Goal: Task Accomplishment & Management: Complete application form

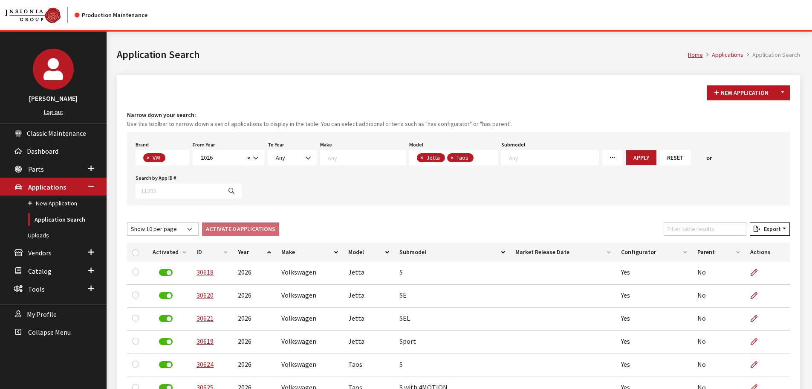
select select "11"
select select "2026"
click at [421, 156] on span "×" at bounding box center [422, 158] width 3 height 8
select select "1138"
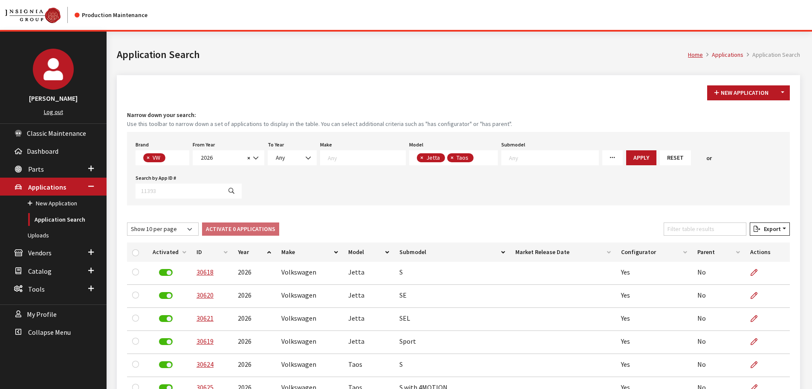
select select
click at [421, 156] on span "×" at bounding box center [422, 158] width 3 height 8
select select
click at [417, 156] on textarea "Search" at bounding box center [457, 158] width 80 height 8
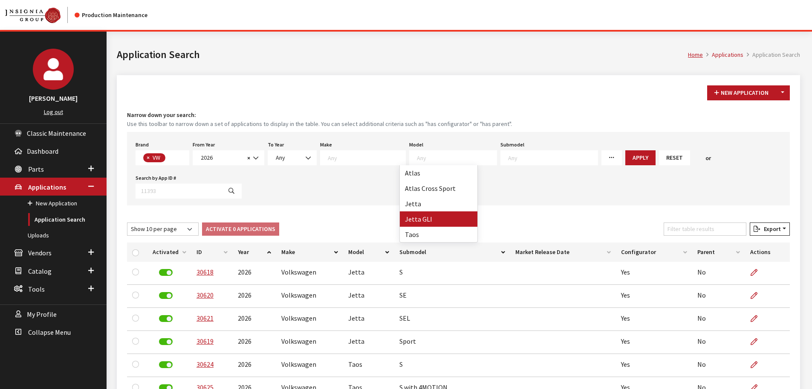
select select "1047"
select select
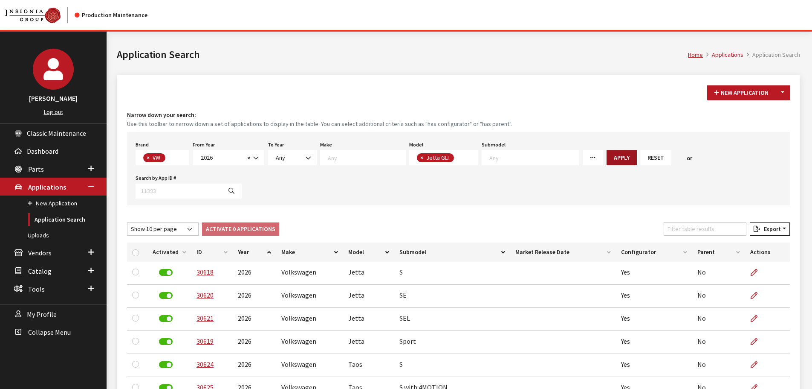
click at [607, 155] on button "Apply" at bounding box center [622, 157] width 30 height 15
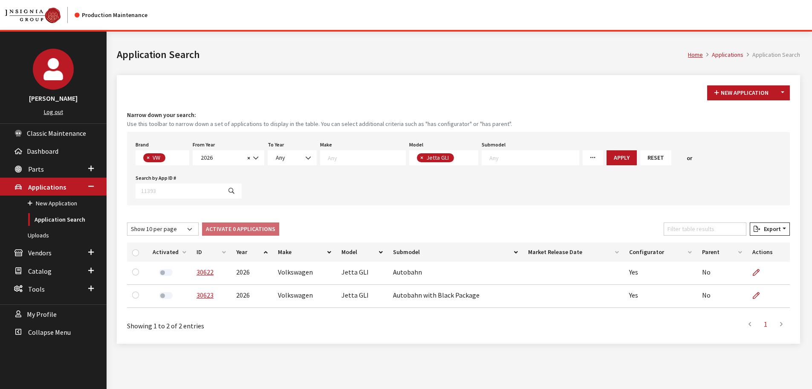
scroll to position [32, 0]
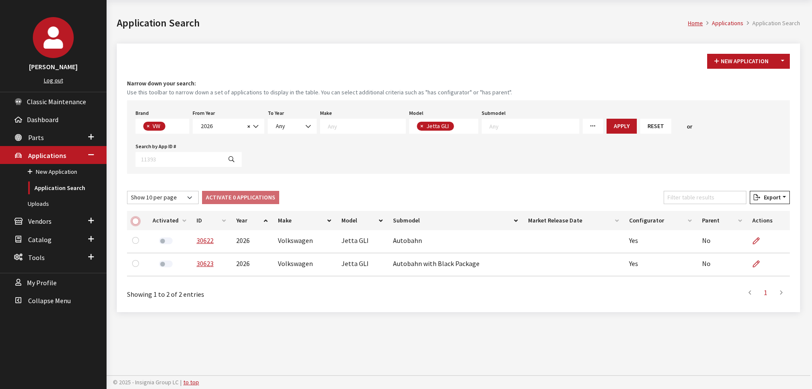
click at [136, 222] on input "checkbox" at bounding box center [135, 221] width 7 height 7
checkbox input "true"
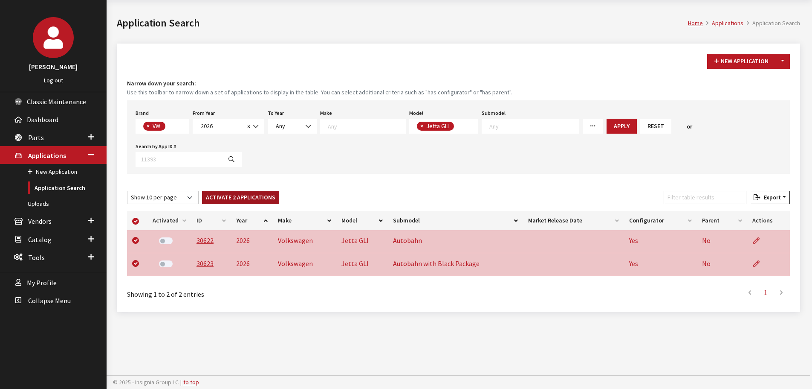
click at [251, 200] on button "Activate 2 Applications" at bounding box center [240, 197] width 77 height 13
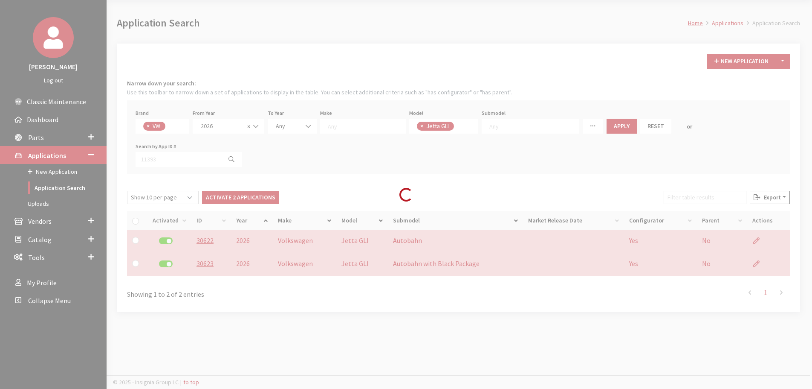
checkbox input "false"
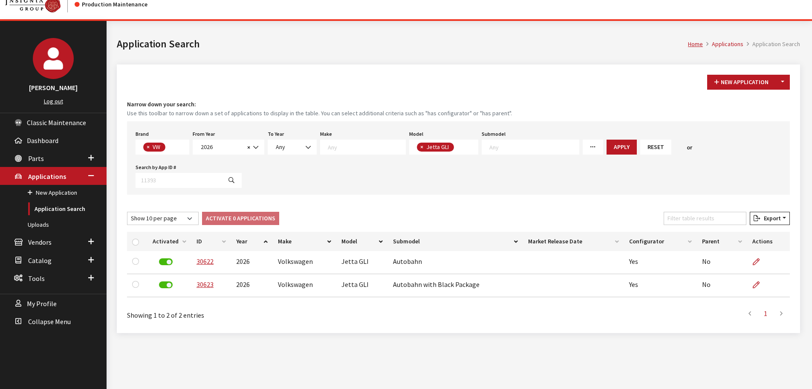
scroll to position [0, 0]
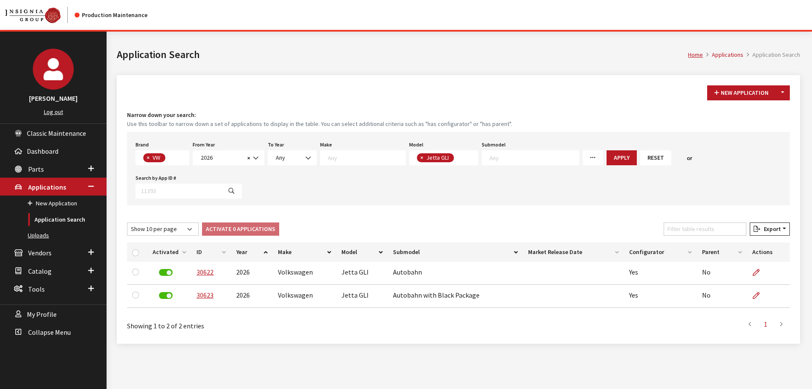
click at [41, 232] on link "Uploads" at bounding box center [53, 235] width 107 height 16
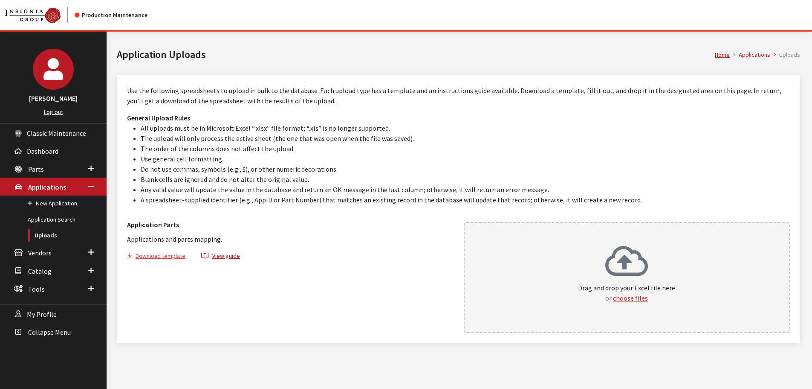
click at [166, 255] on button "Download template" at bounding box center [160, 257] width 66 height 12
click at [41, 224] on link "Application Search" at bounding box center [53, 220] width 107 height 16
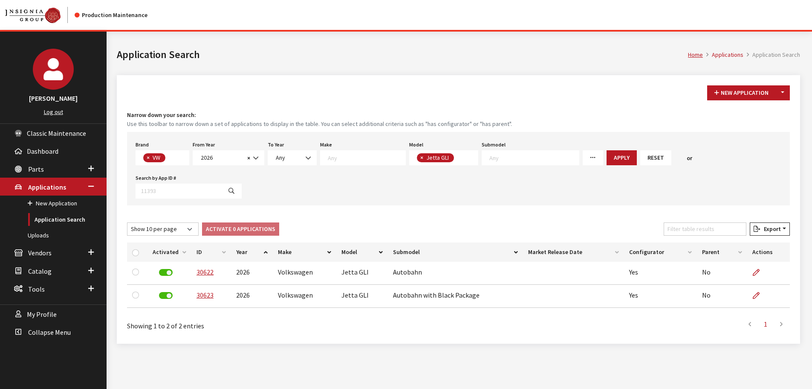
scroll to position [6, 0]
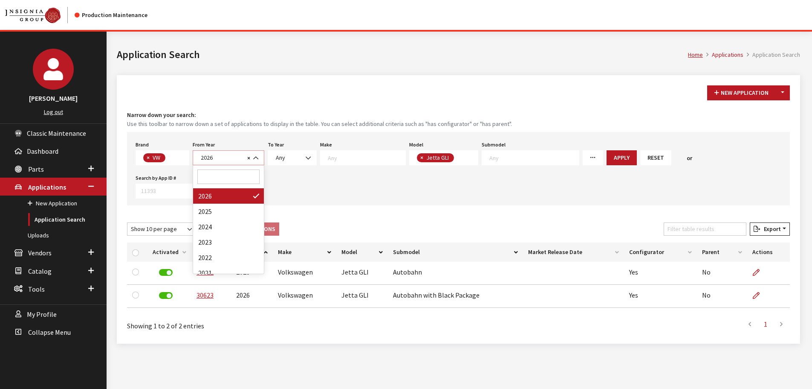
click at [220, 154] on span "2026" at bounding box center [221, 157] width 46 height 9
select select "2025"
select select
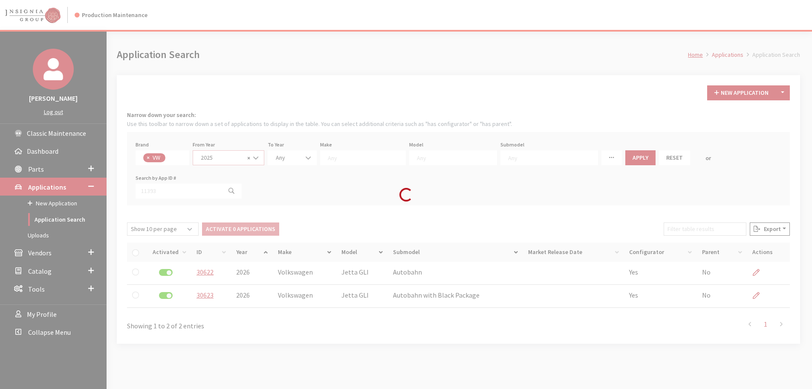
scroll to position [32, 0]
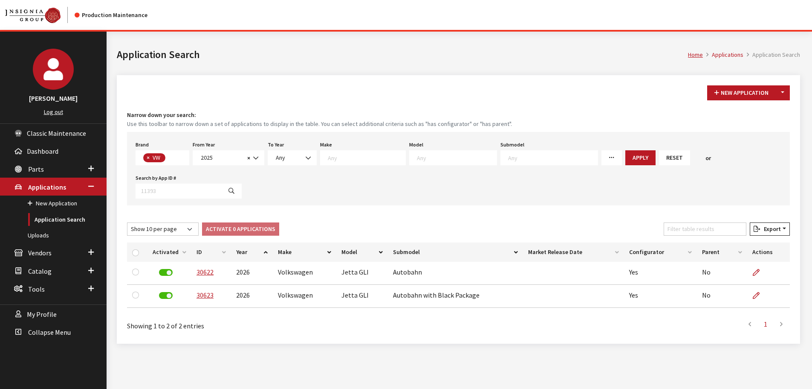
click at [432, 157] on textarea "Search" at bounding box center [457, 158] width 80 height 8
type textarea "ti"
select select "297"
select select
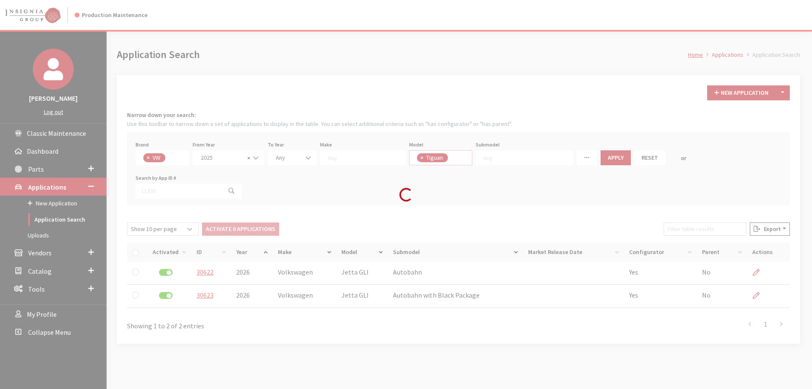
scroll to position [57, 0]
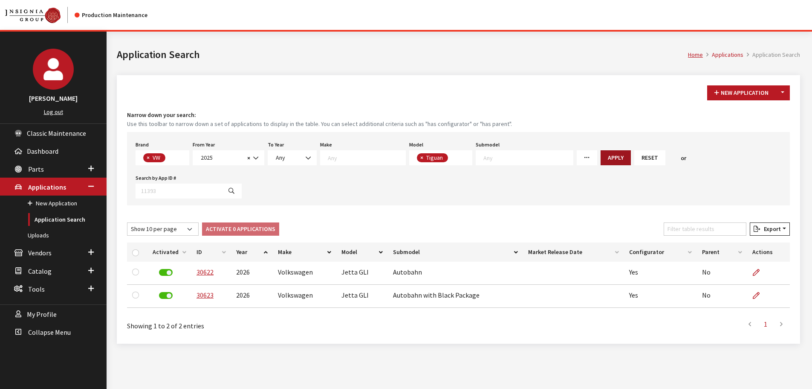
click at [601, 155] on button "Apply" at bounding box center [616, 157] width 30 height 15
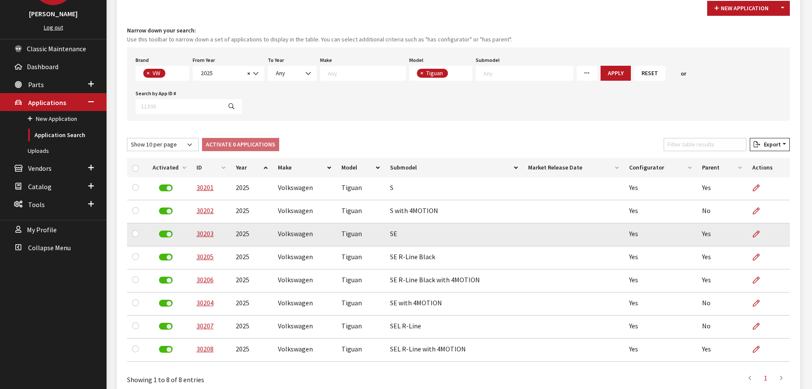
scroll to position [85, 0]
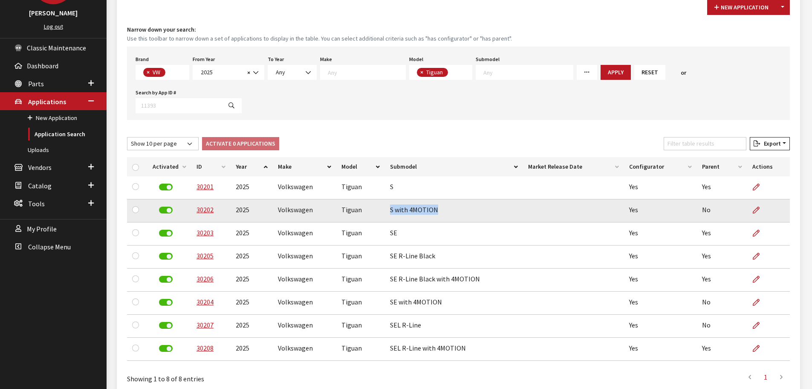
drag, startPoint x: 389, startPoint y: 176, endPoint x: 434, endPoint y: 176, distance: 44.8
click at [434, 199] on td "S with 4MOTION" at bounding box center [454, 210] width 138 height 23
copy td "S with 4MOTION"
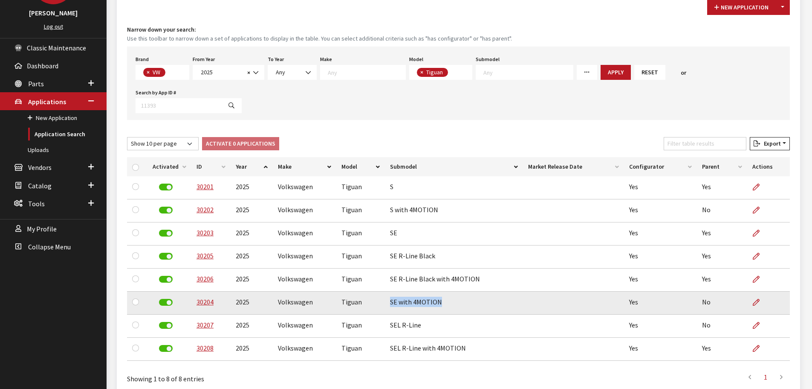
drag, startPoint x: 390, startPoint y: 268, endPoint x: 439, endPoint y: 268, distance: 49.0
click at [439, 291] on td "SE with 4MOTION" at bounding box center [454, 302] width 138 height 23
copy td "SE with 4MOTION"
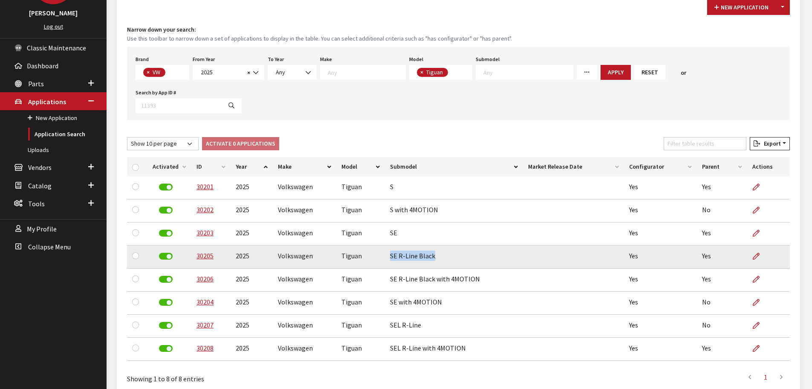
drag, startPoint x: 389, startPoint y: 222, endPoint x: 432, endPoint y: 222, distance: 43.5
click at [432, 245] on td "SE R-Line Black" at bounding box center [454, 256] width 138 height 23
copy td "SE R-Line Black"
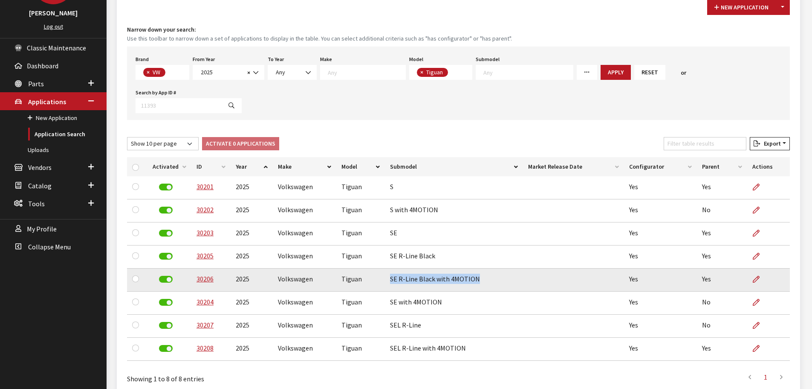
drag, startPoint x: 389, startPoint y: 246, endPoint x: 481, endPoint y: 241, distance: 92.7
click at [481, 268] on td "SE R-Line Black with 4MOTION" at bounding box center [454, 279] width 138 height 23
copy td "SE R-Line Black with 4MOTION"
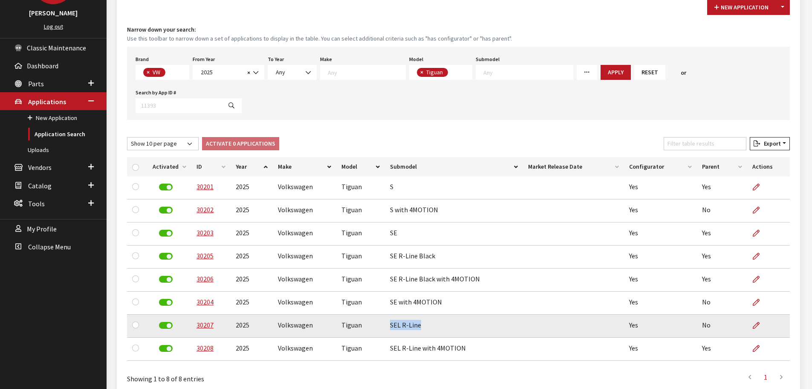
drag, startPoint x: 389, startPoint y: 293, endPoint x: 418, endPoint y: 290, distance: 28.7
click at [418, 314] on td "SEL R-Line" at bounding box center [454, 325] width 138 height 23
copy td "SEL R-Line"
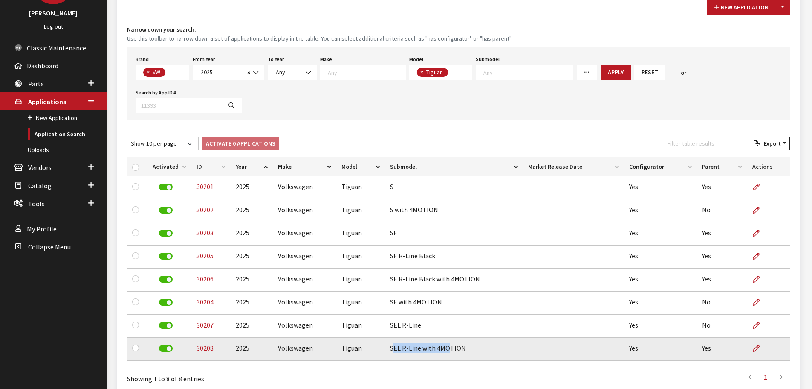
drag, startPoint x: 391, startPoint y: 317, endPoint x: 448, endPoint y: 314, distance: 56.8
click at [448, 337] on td "SEL R-Line with 4MOTION" at bounding box center [454, 348] width 138 height 23
drag, startPoint x: 390, startPoint y: 314, endPoint x: 461, endPoint y: 312, distance: 71.3
click at [461, 337] on td "SEL R-Line with 4MOTION" at bounding box center [454, 348] width 138 height 23
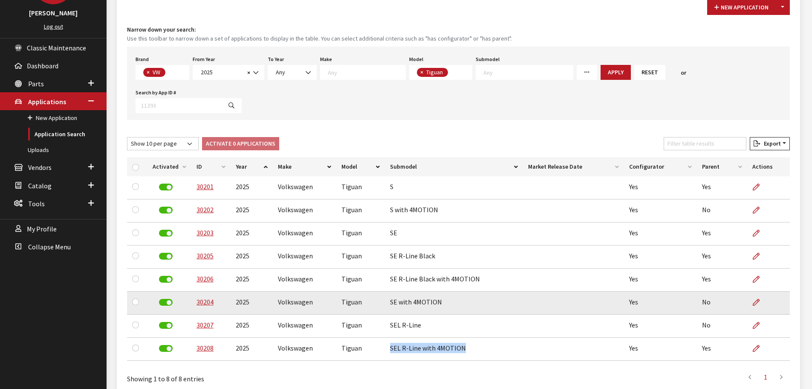
copy td "SEL R-Line with 4MOTION"
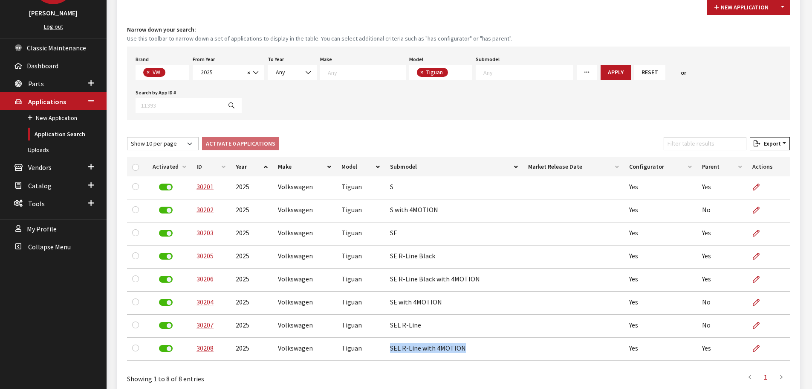
click at [362, 137] on div "Show 10 per page Show 25 per page Show 50 per page Show 100 per page Show 1000 …" at bounding box center [458, 145] width 667 height 17
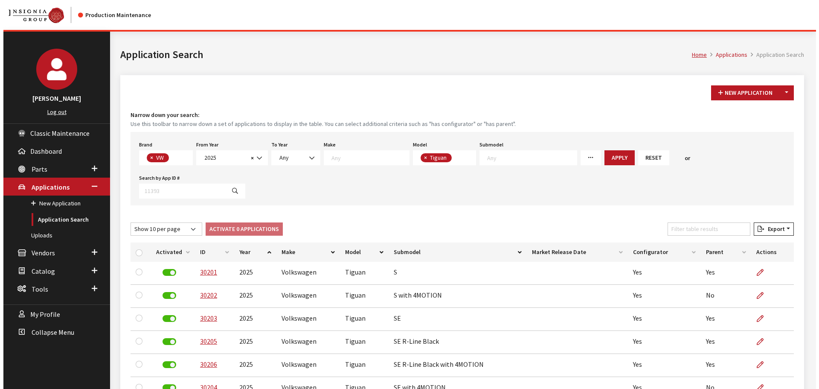
scroll to position [43, 0]
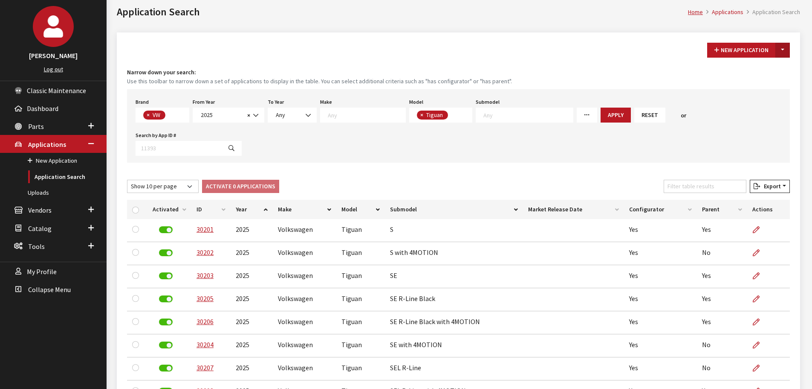
click at [785, 47] on button "Toggle Dropdown" at bounding box center [783, 50] width 15 height 15
click at [769, 65] on button "New From Existing..." at bounding box center [753, 68] width 73 height 15
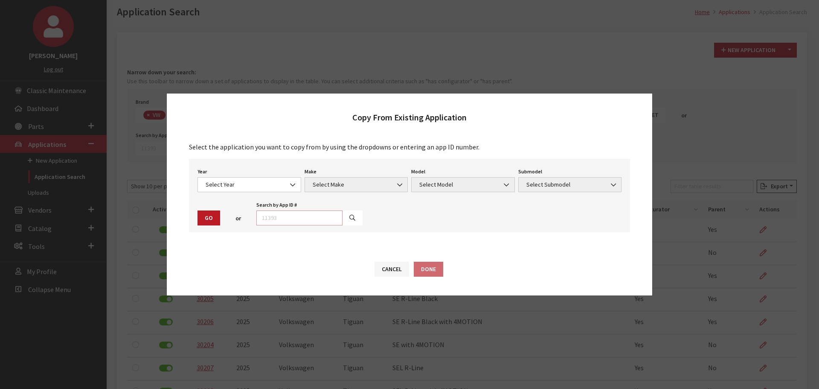
click at [304, 215] on input "text" at bounding box center [299, 217] width 86 height 15
type input "30201"
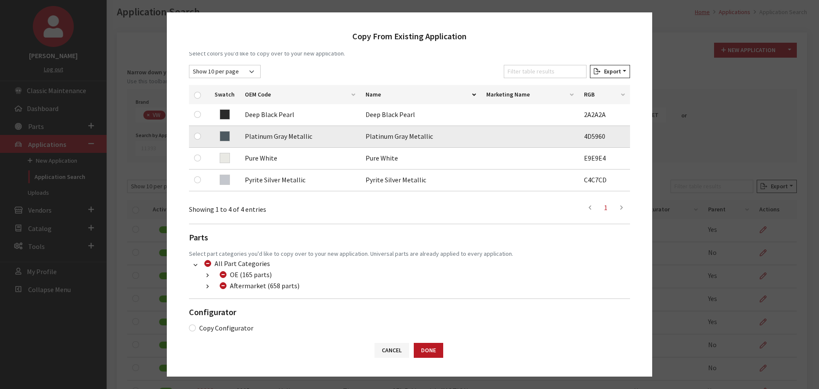
scroll to position [128, 0]
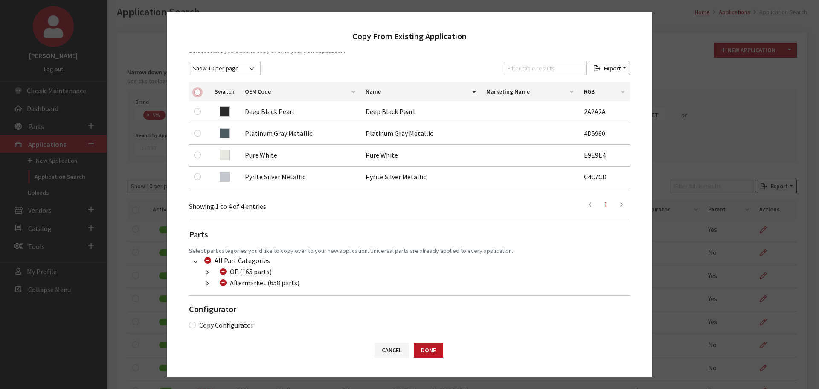
click at [197, 91] on input "checkbox" at bounding box center [197, 92] width 7 height 7
checkbox input "true"
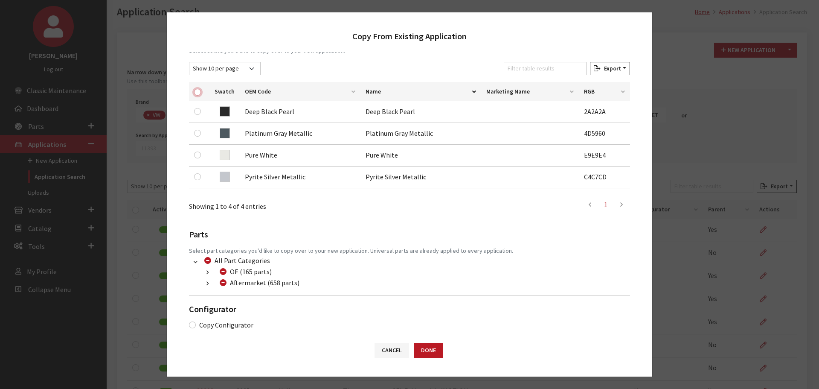
checkbox input "true"
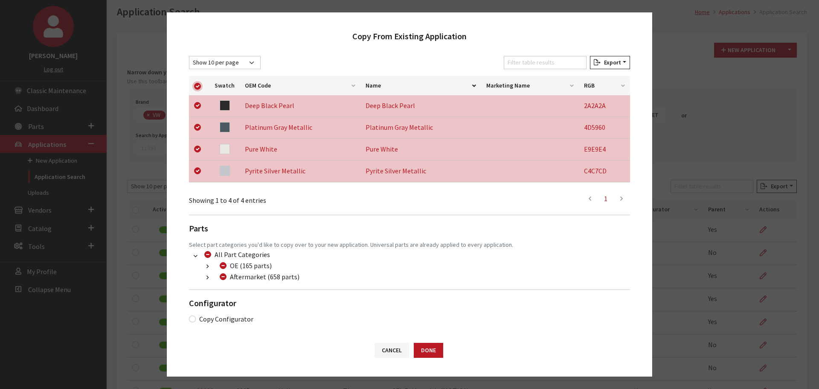
scroll to position [135, 0]
click at [205, 278] on button "button" at bounding box center [207, 276] width 17 height 10
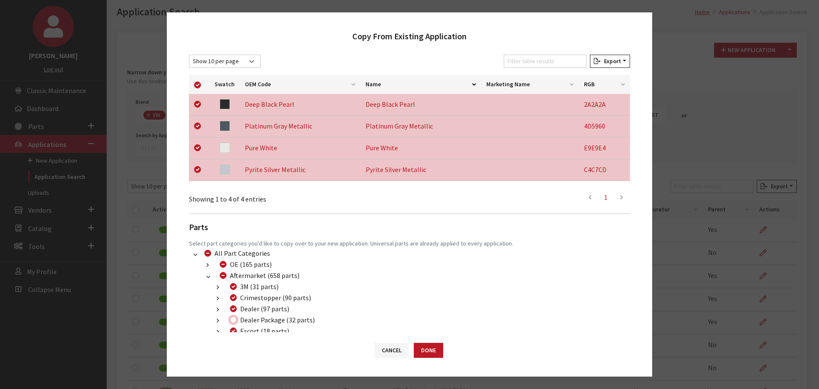
click at [235, 320] on input "Dealer Package (32 parts)" at bounding box center [233, 319] width 7 height 7
checkbox input "true"
click at [435, 348] on button "Done" at bounding box center [428, 349] width 29 height 15
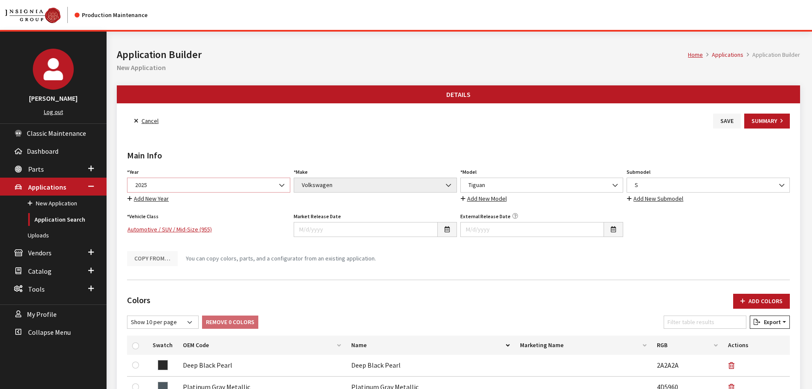
click at [248, 187] on span "2025" at bounding box center [209, 184] width 152 height 9
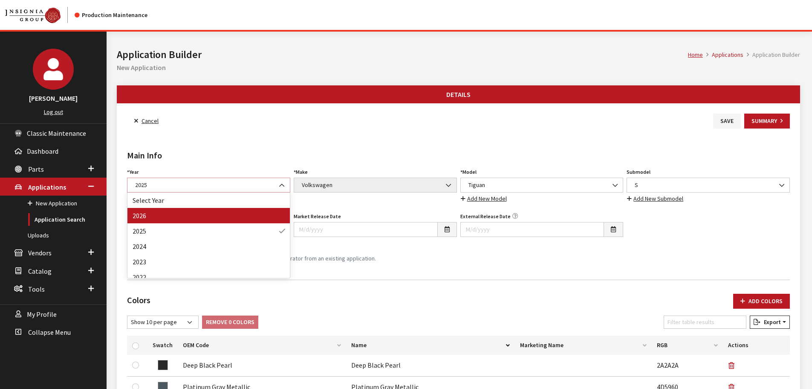
select select "44"
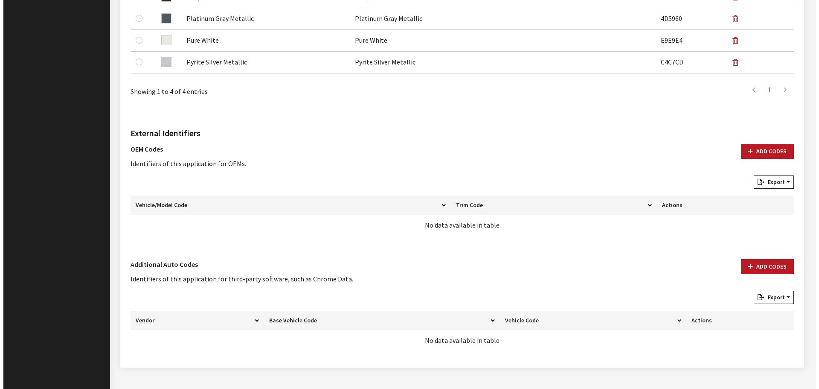
scroll to position [383, 0]
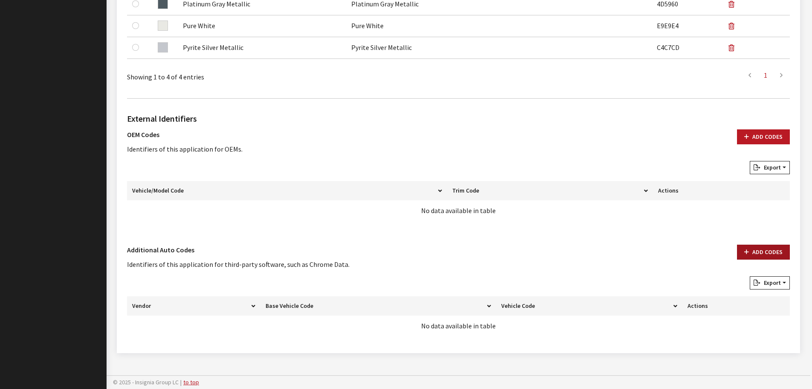
click at [756, 252] on button "Add Codes" at bounding box center [763, 251] width 53 height 15
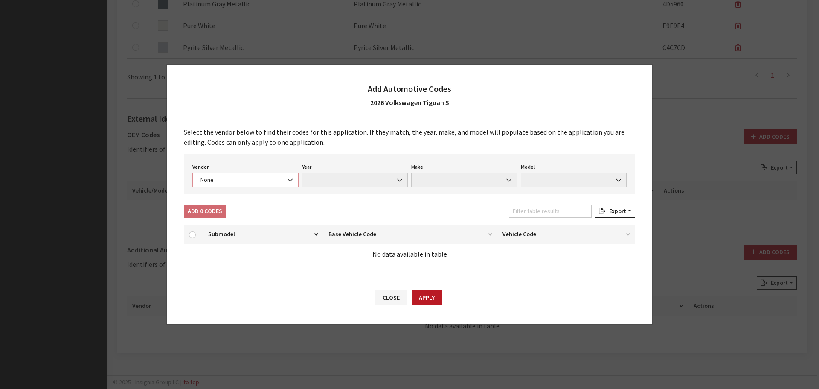
click at [261, 184] on span "None" at bounding box center [245, 179] width 106 height 15
select select "4"
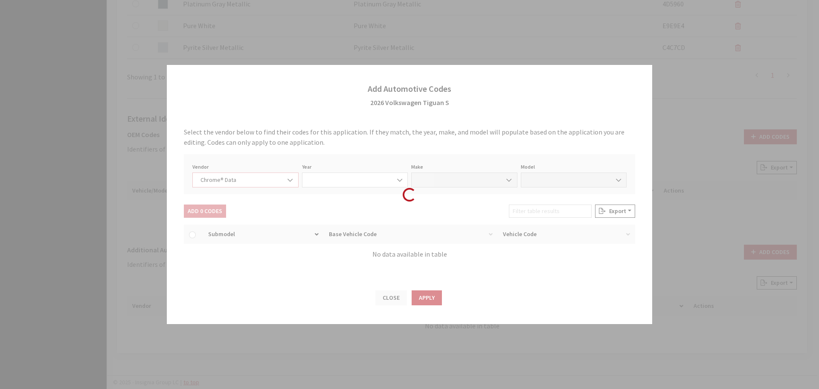
select select "2026"
select select "40"
select select "72442"
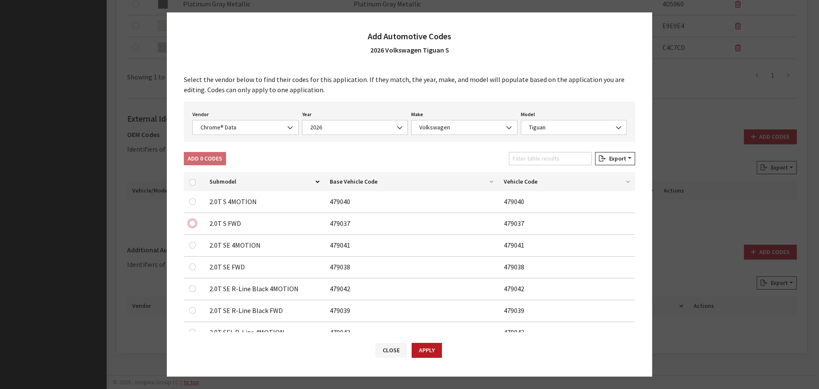
click at [193, 224] on input "checkbox" at bounding box center [192, 223] width 7 height 7
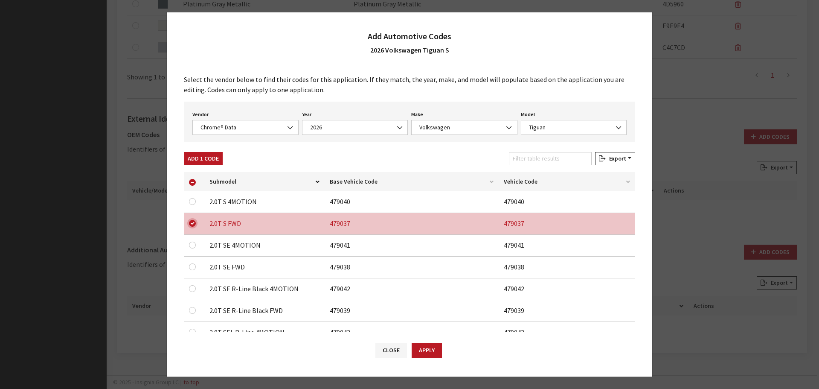
scroll to position [27, 0]
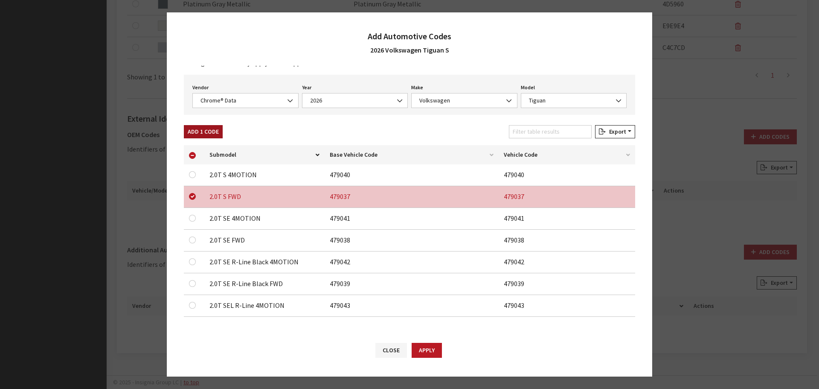
click at [194, 136] on button "Add 1 Code" at bounding box center [203, 131] width 39 height 13
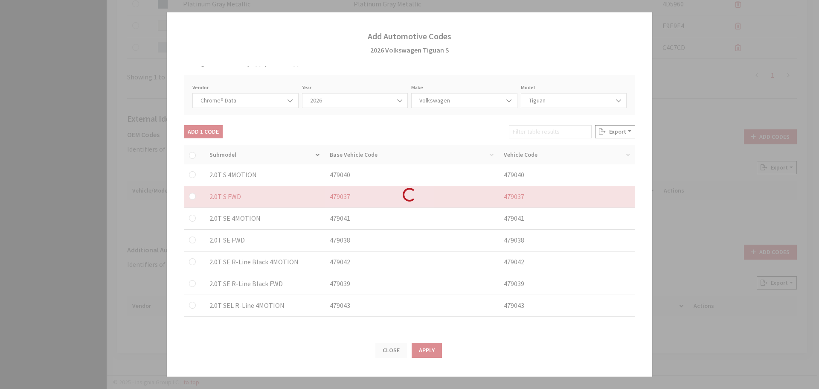
checkbox input "false"
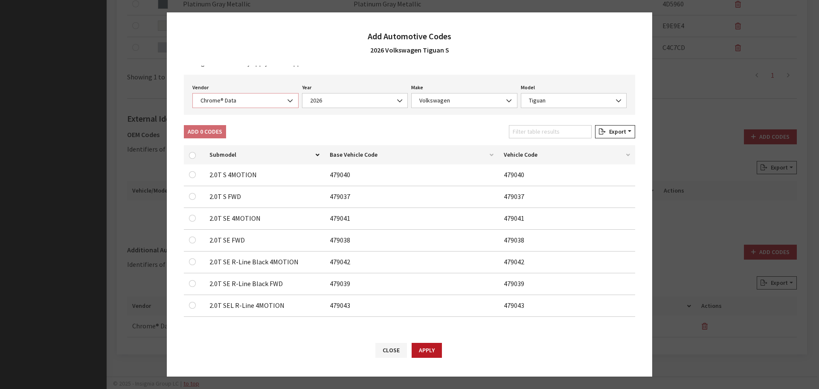
click at [232, 99] on span "Chrome® Data" at bounding box center [245, 100] width 95 height 9
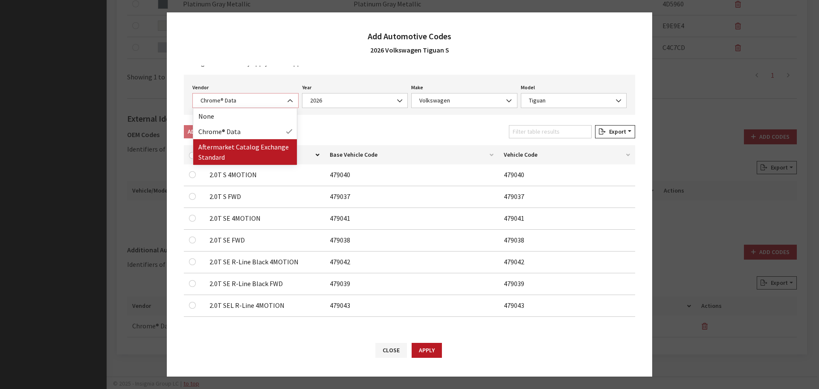
select select "2"
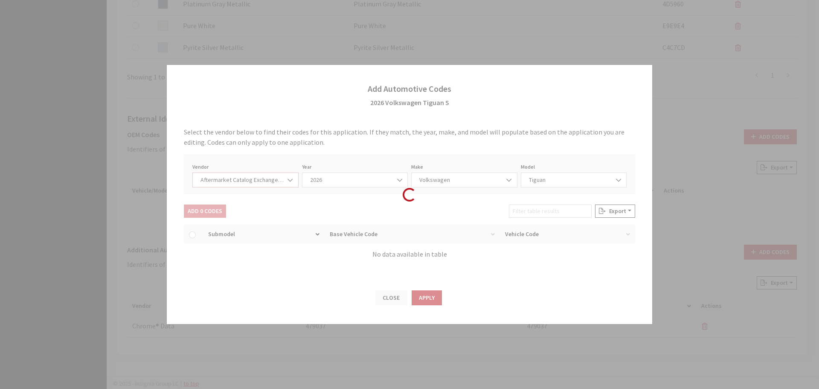
scroll to position [0, 0]
select select "2026"
select select "74"
select select "6834"
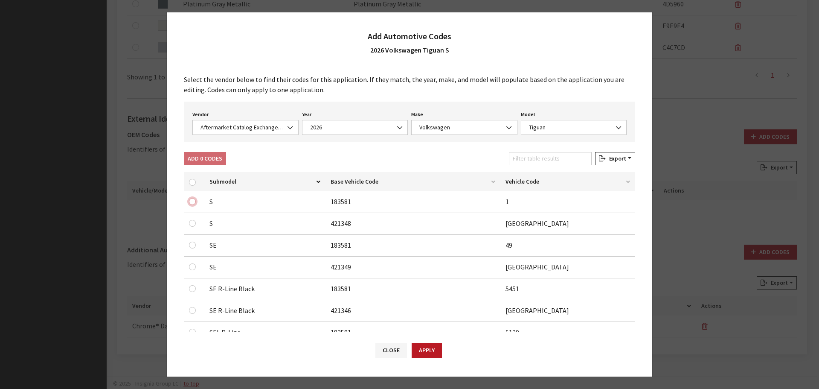
click at [192, 203] on input "checkbox" at bounding box center [192, 201] width 7 height 7
checkbox input "true"
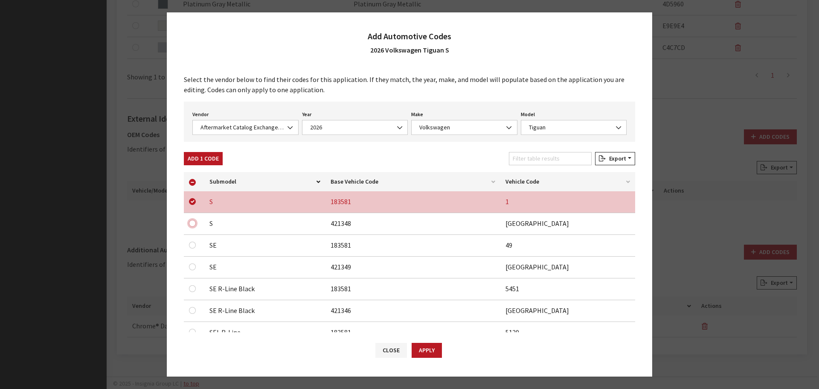
click at [192, 224] on input "checkbox" at bounding box center [192, 223] width 7 height 7
checkbox input "true"
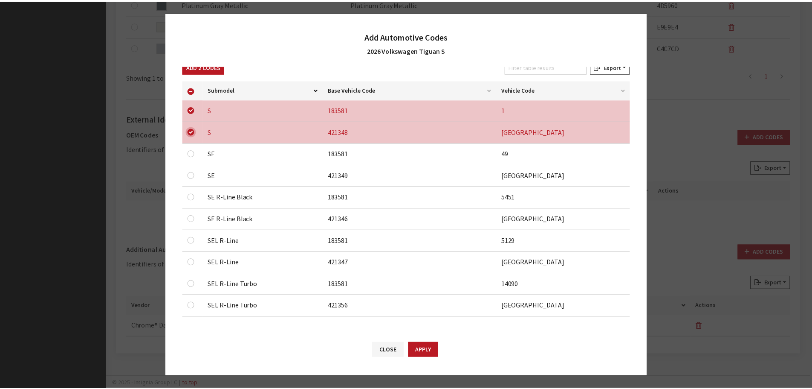
scroll to position [92, 0]
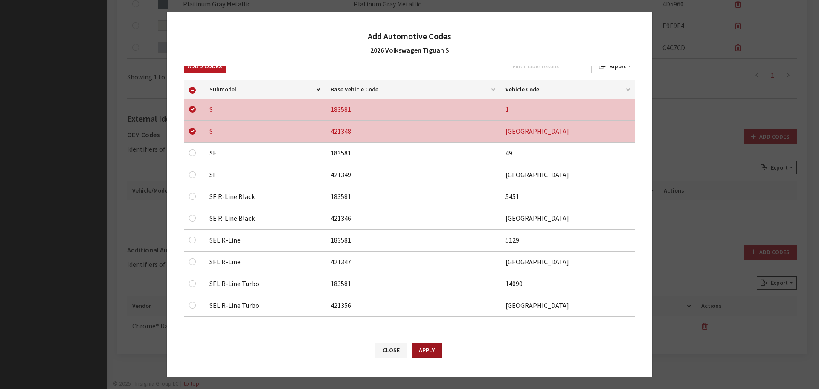
click at [441, 348] on button "Apply" at bounding box center [427, 349] width 30 height 15
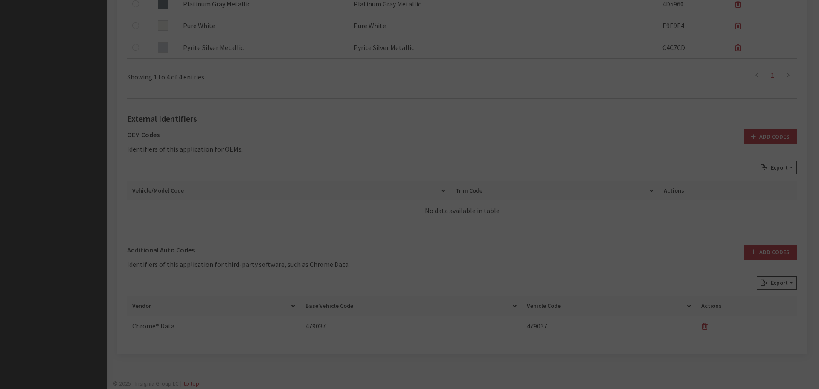
checkbox input "false"
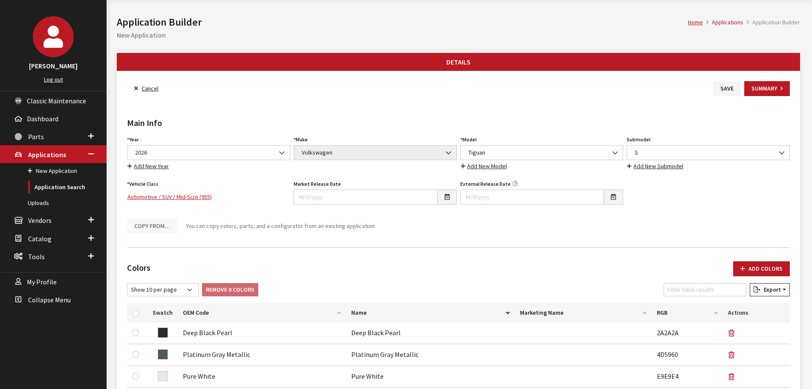
scroll to position [0, 0]
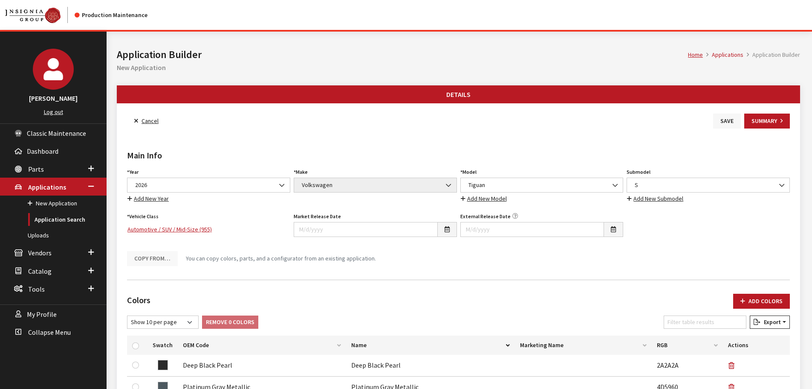
click at [723, 124] on button "Save" at bounding box center [728, 120] width 28 height 15
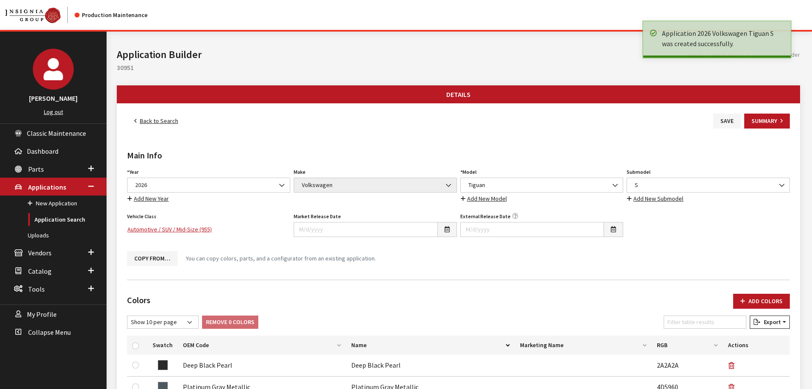
drag, startPoint x: 0, startPoint y: 0, endPoint x: 151, endPoint y: 121, distance: 193.2
click at [151, 121] on link "Back to Search" at bounding box center [156, 120] width 58 height 15
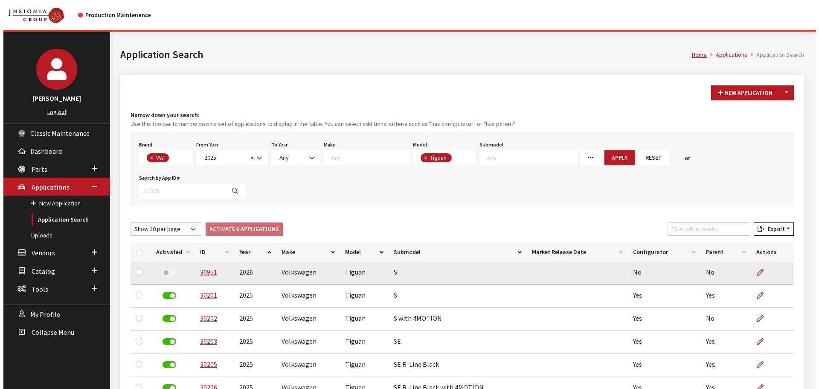
scroll to position [54, 0]
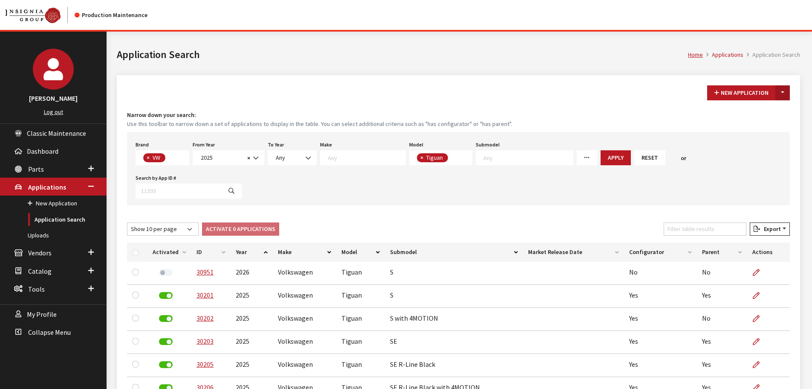
click at [776, 98] on button "Toggle Dropdown" at bounding box center [783, 92] width 15 height 15
click at [767, 111] on button "New From Existing..." at bounding box center [753, 111] width 73 height 15
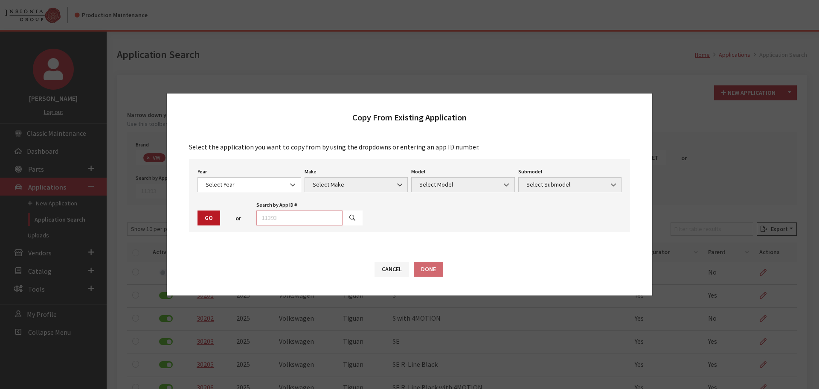
click at [311, 219] on input "text" at bounding box center [299, 217] width 86 height 15
type input "30202"
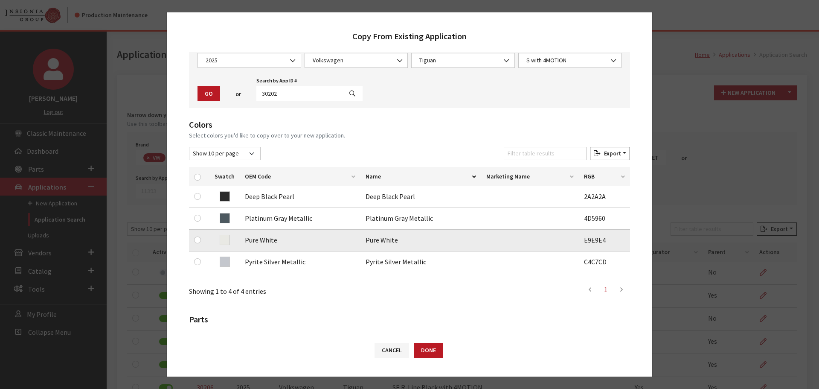
scroll to position [128, 0]
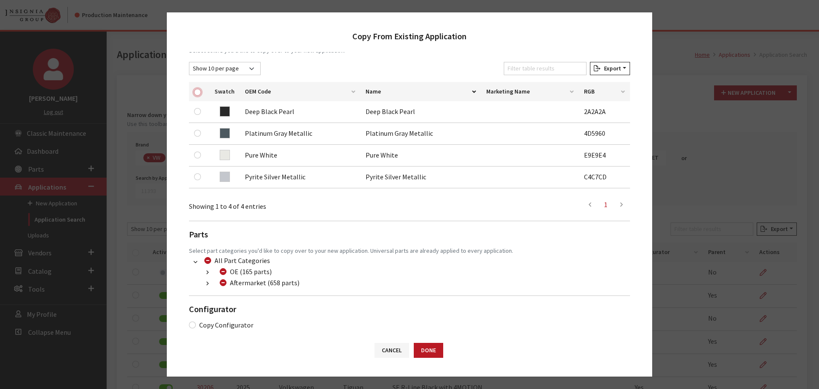
click at [195, 91] on input "checkbox" at bounding box center [197, 92] width 7 height 7
checkbox input "true"
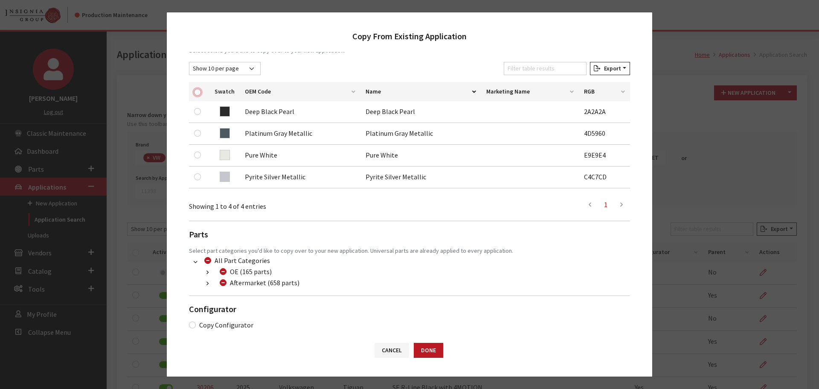
checkbox input "true"
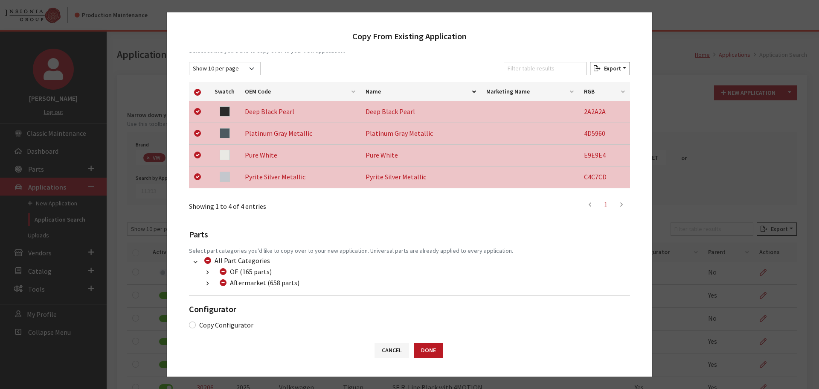
drag, startPoint x: 197, startPoint y: 152, endPoint x: 432, endPoint y: 206, distance: 240.4
click at [435, 206] on ul "First 1 Last" at bounding box center [503, 204] width 253 height 17
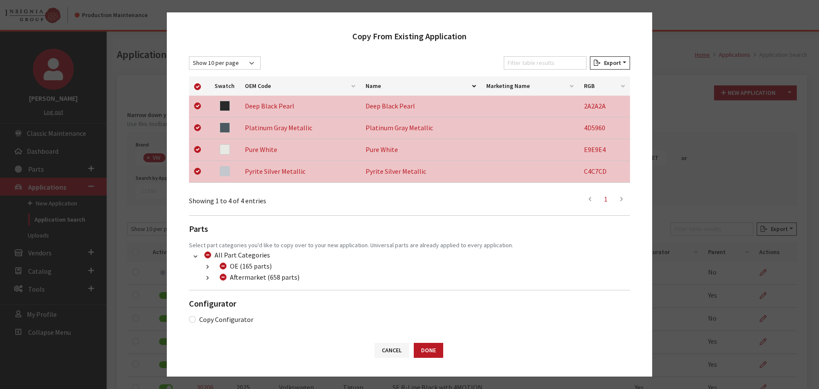
scroll to position [135, 0]
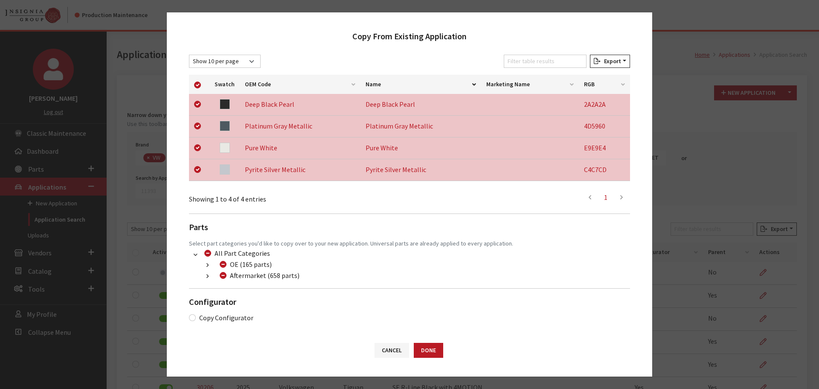
click at [201, 277] on button "button" at bounding box center [207, 276] width 17 height 10
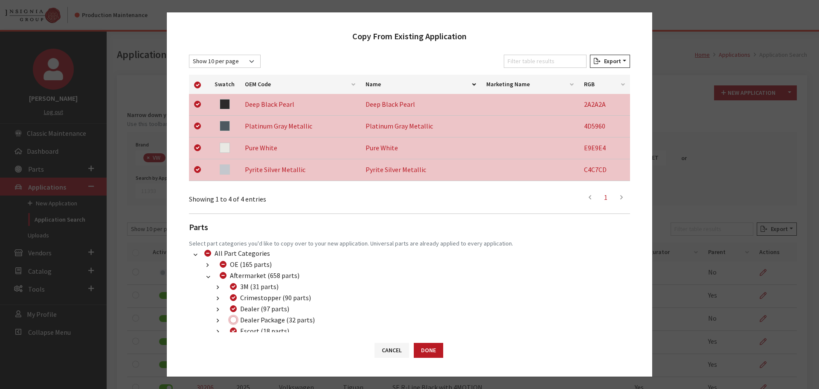
click at [235, 321] on input "Dealer Package (32 parts)" at bounding box center [233, 319] width 7 height 7
checkbox input "true"
click at [421, 351] on button "Done" at bounding box center [428, 349] width 29 height 15
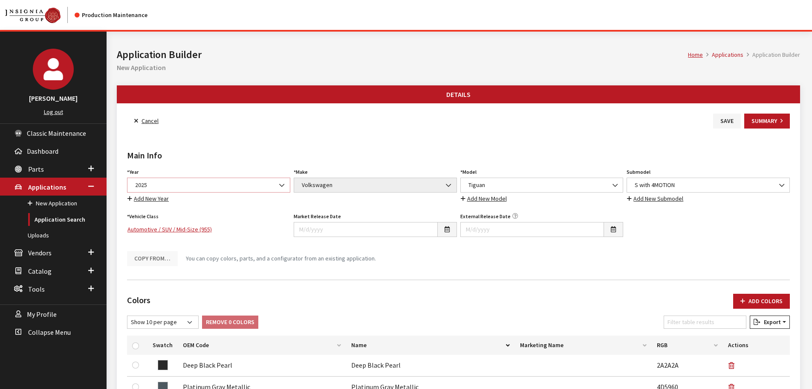
click at [214, 187] on span "2025" at bounding box center [209, 184] width 152 height 9
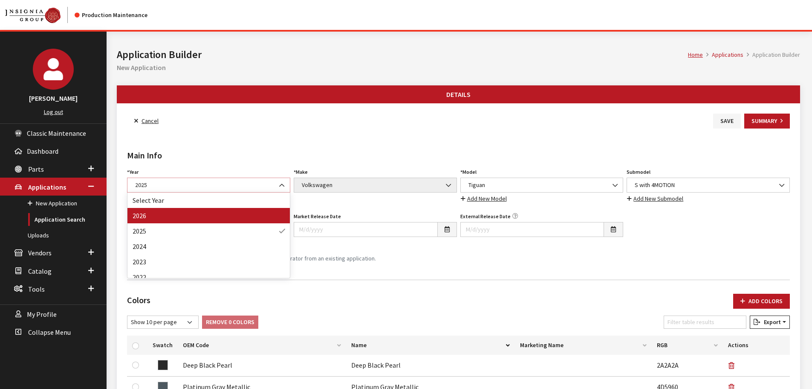
select select "44"
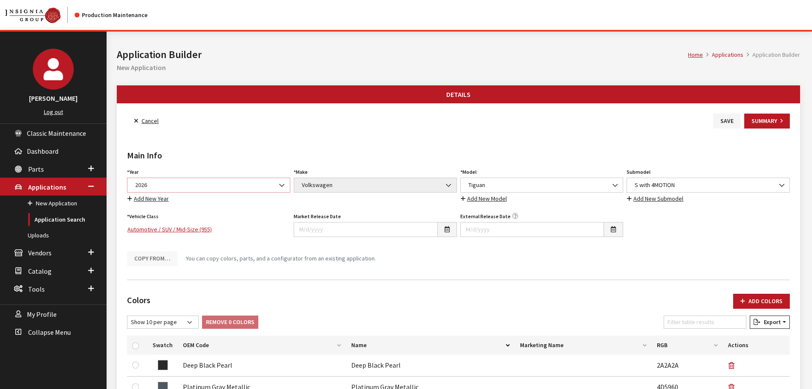
scroll to position [383, 0]
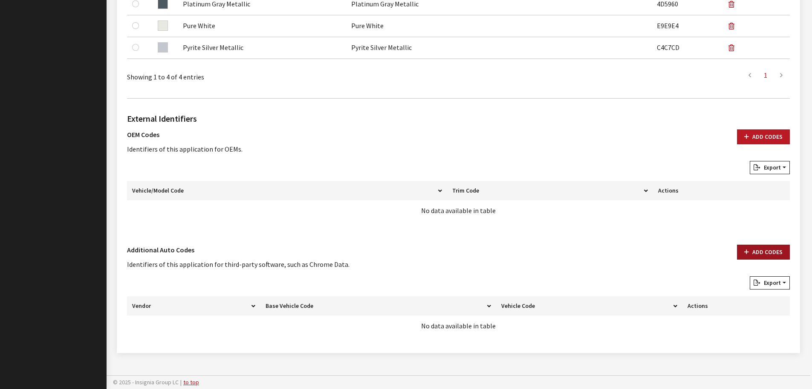
click at [757, 248] on button "Add Codes" at bounding box center [763, 251] width 53 height 15
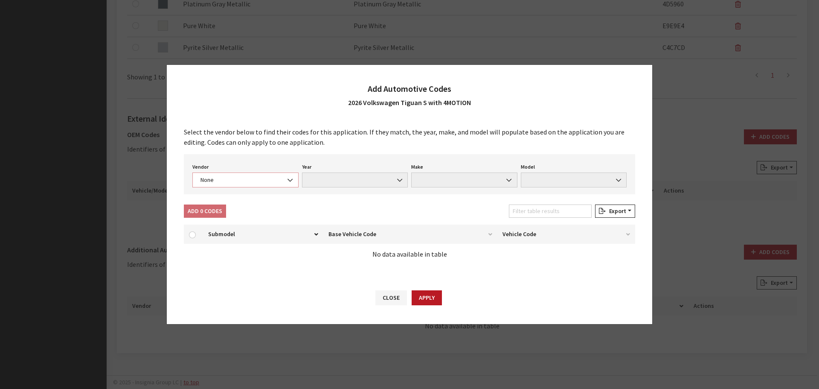
click at [244, 177] on span "None" at bounding box center [245, 179] width 95 height 9
select select "4"
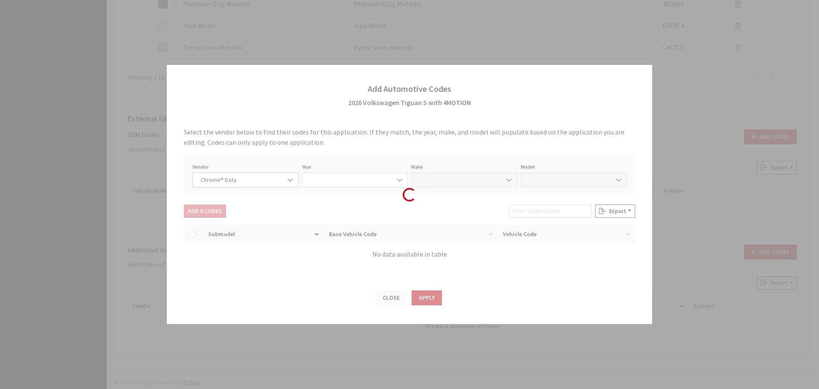
select select "2026"
select select "40"
select select "72442"
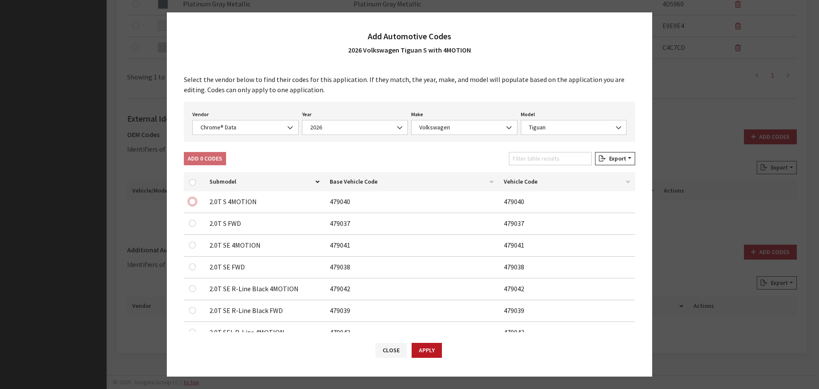
click at [194, 203] on input "checkbox" at bounding box center [192, 201] width 7 height 7
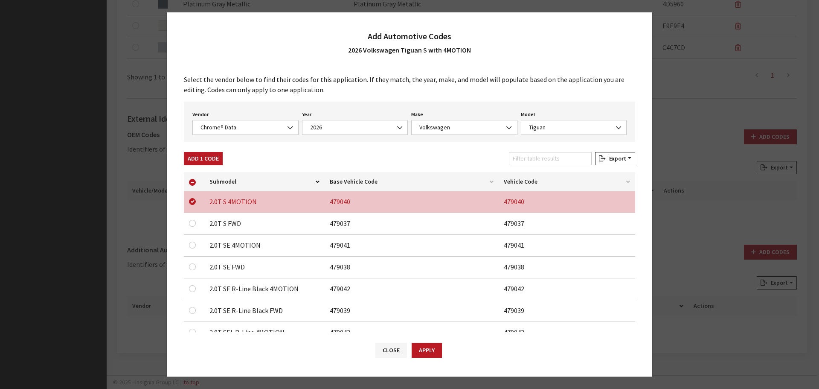
click at [422, 349] on button "Apply" at bounding box center [427, 349] width 30 height 15
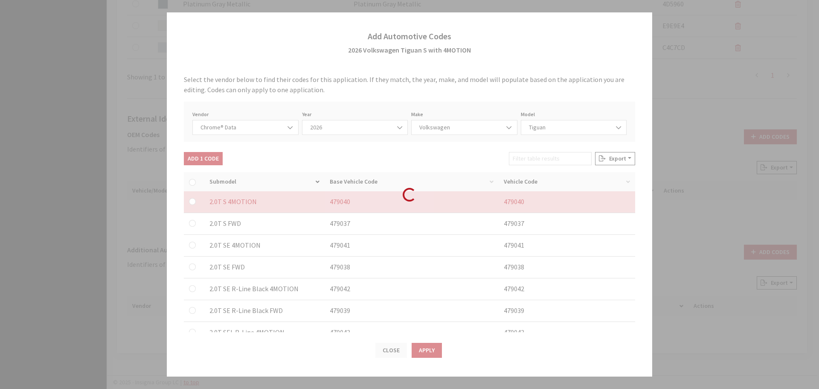
checkbox input "false"
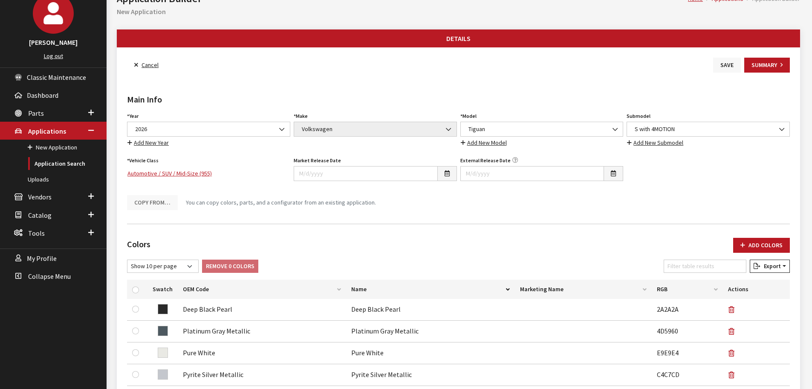
scroll to position [0, 0]
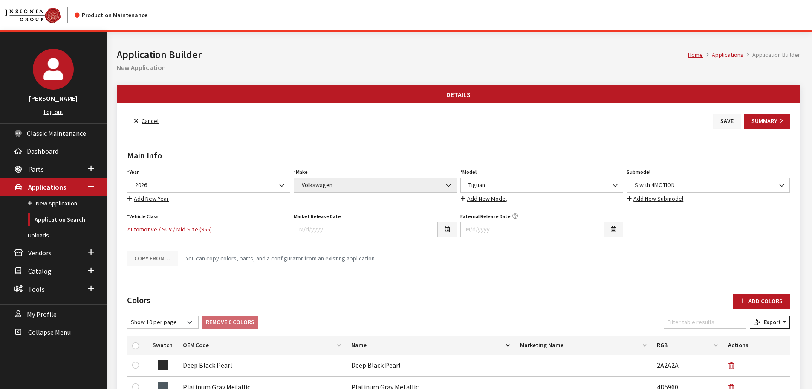
click at [730, 117] on button "Save" at bounding box center [728, 120] width 28 height 15
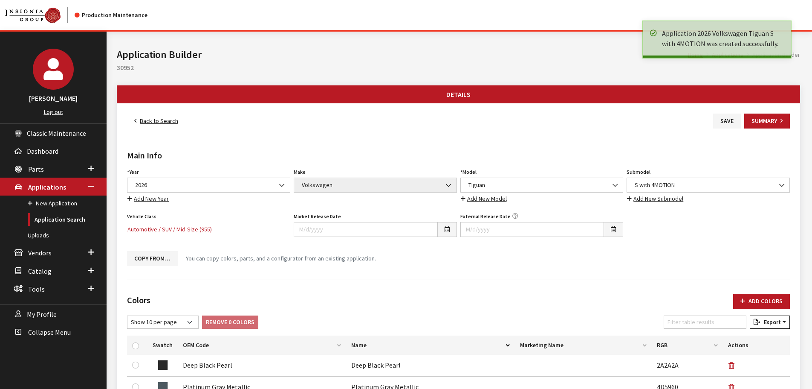
drag, startPoint x: 0, startPoint y: 0, endPoint x: 145, endPoint y: 122, distance: 189.5
click at [145, 122] on link "Back to Search" at bounding box center [156, 120] width 58 height 15
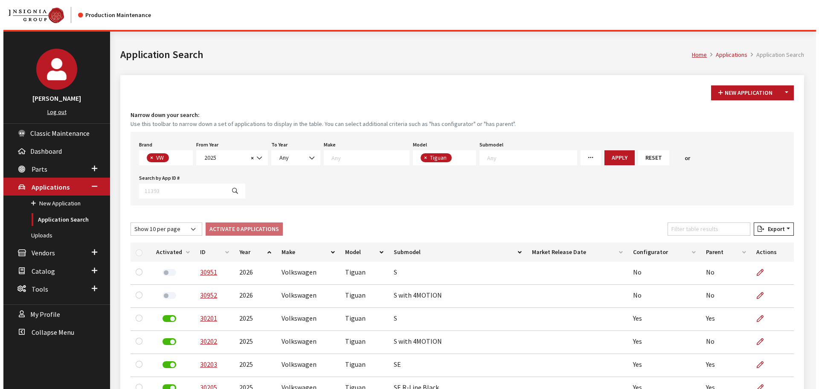
scroll to position [54, 0]
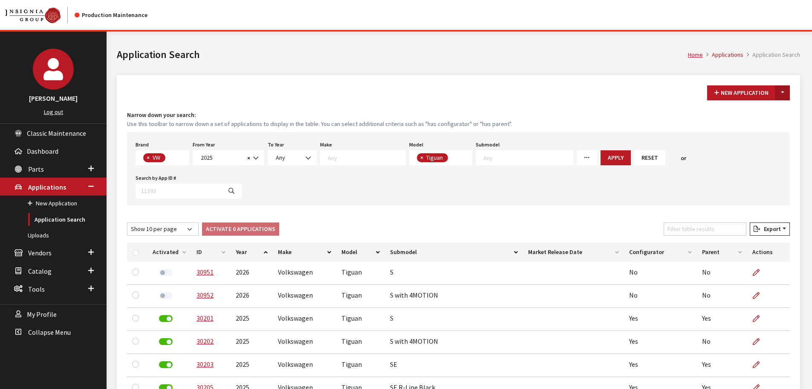
click at [784, 91] on button "Toggle Dropdown" at bounding box center [783, 92] width 15 height 15
click at [753, 111] on button "New From Existing..." at bounding box center [753, 111] width 73 height 15
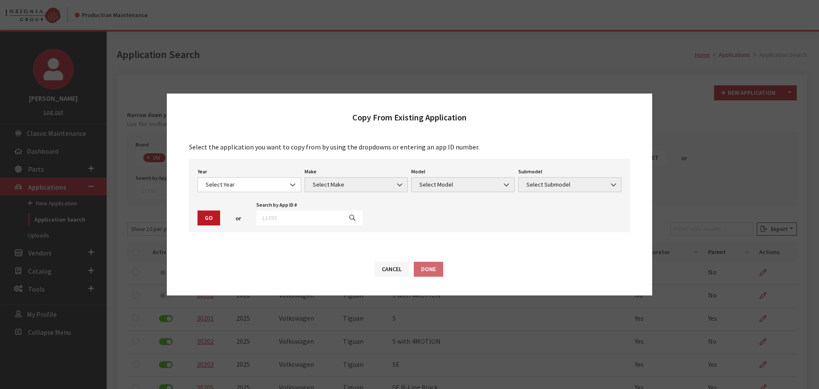
click at [299, 225] on div "Year Select Year [DATE] 2025 2024 2023 2022 2021 2020 2019 2018 2017 2016 2015 …" at bounding box center [409, 195] width 441 height 73
click at [300, 220] on input "text" at bounding box center [299, 217] width 86 height 15
type input "30203"
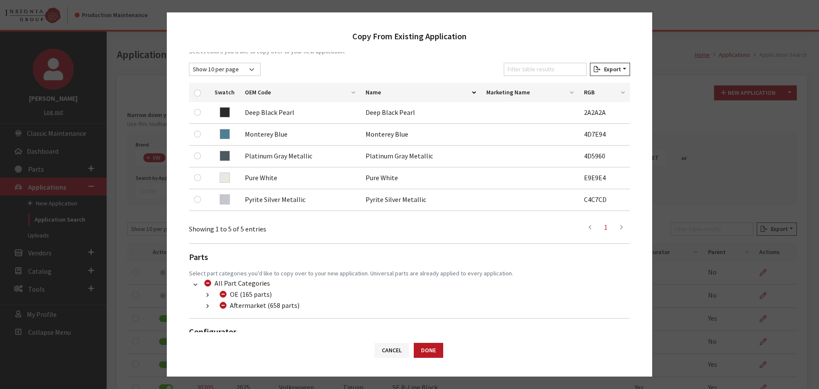
scroll to position [128, 0]
click at [197, 93] on input "checkbox" at bounding box center [197, 92] width 7 height 7
checkbox input "true"
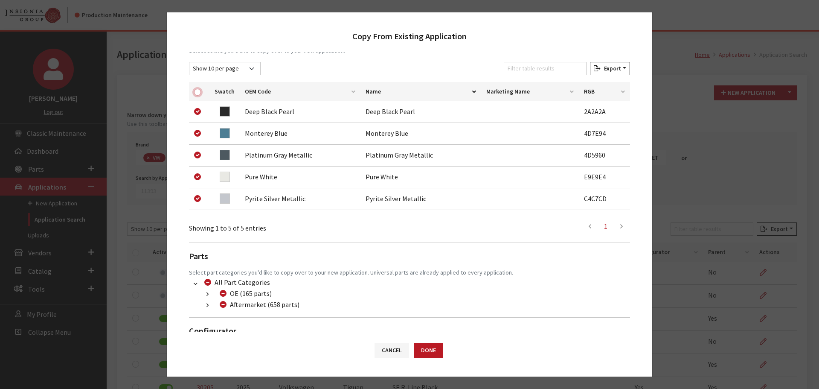
checkbox input "true"
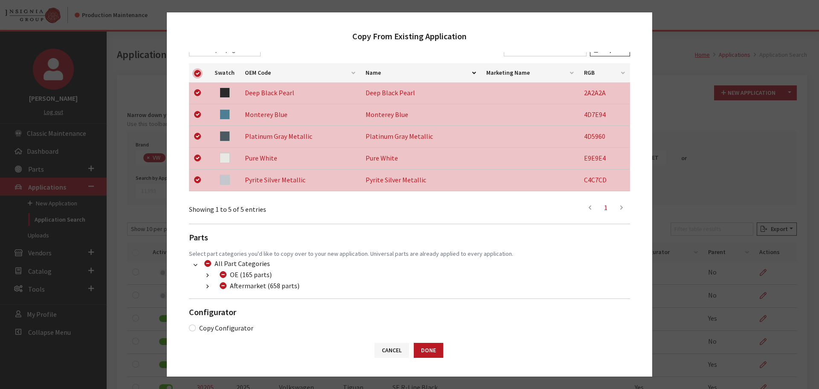
scroll to position [157, 0]
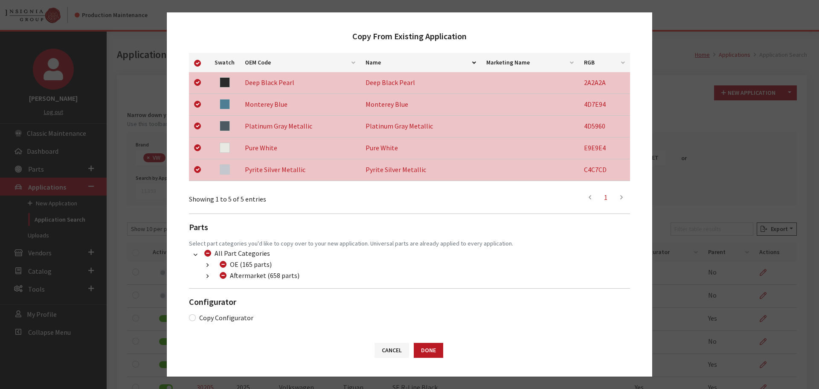
click at [207, 279] on icon "button" at bounding box center [207, 276] width 2 height 6
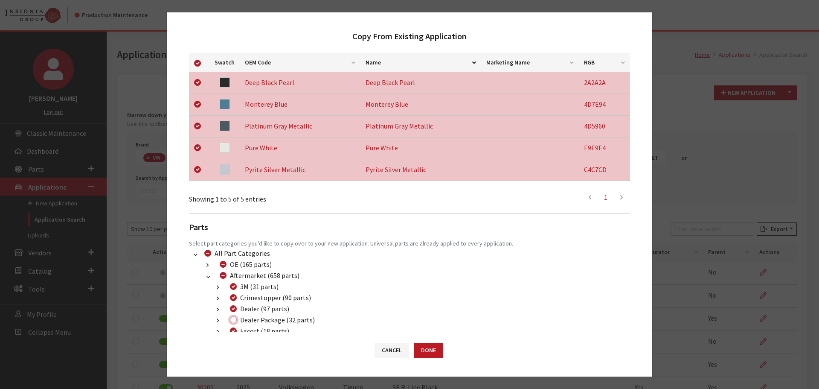
click at [234, 319] on input "Dealer Package (32 parts)" at bounding box center [233, 319] width 7 height 7
checkbox input "true"
click at [423, 346] on button "Done" at bounding box center [428, 349] width 29 height 15
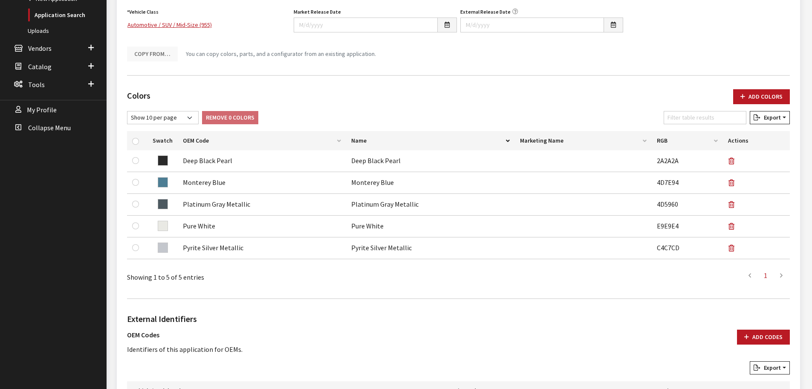
scroll to position [85, 0]
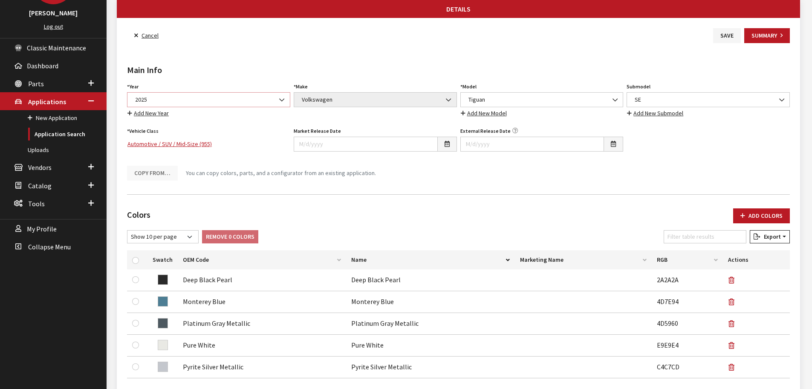
click at [228, 101] on span "2025" at bounding box center [209, 99] width 152 height 9
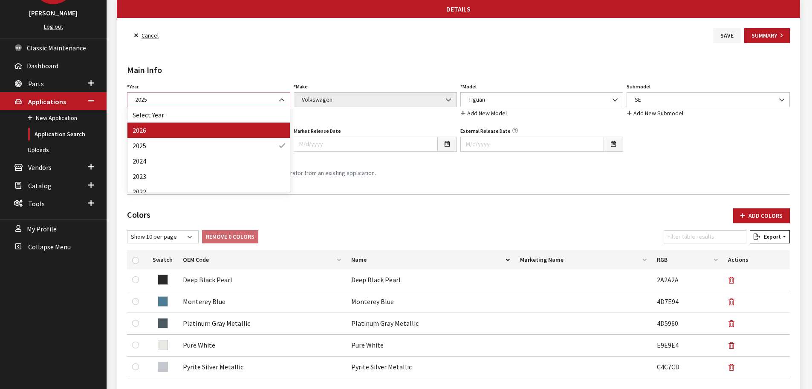
select select "44"
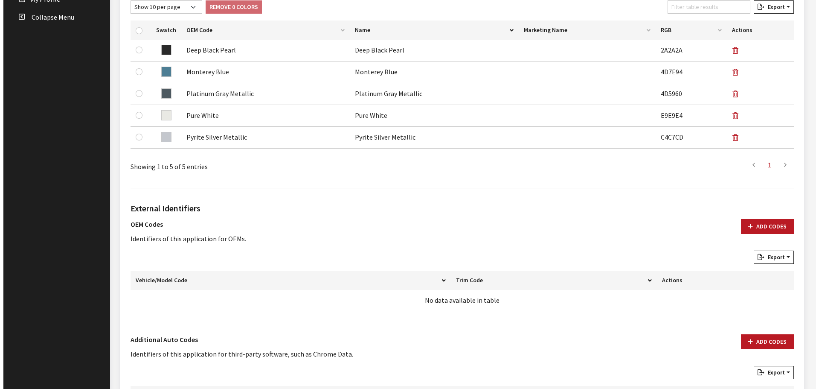
scroll to position [404, 0]
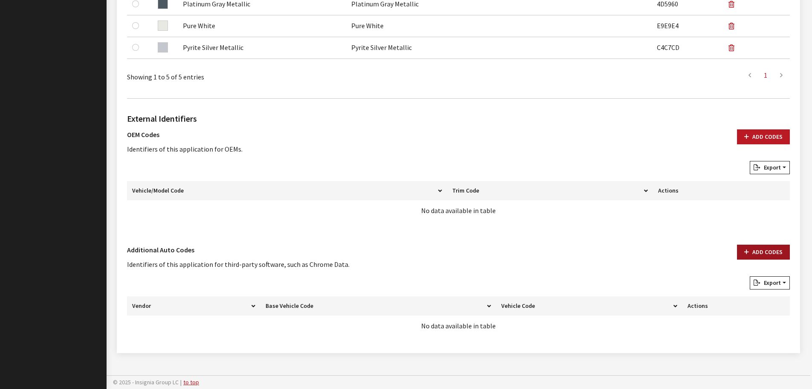
click at [761, 246] on button "Add Codes" at bounding box center [763, 251] width 53 height 15
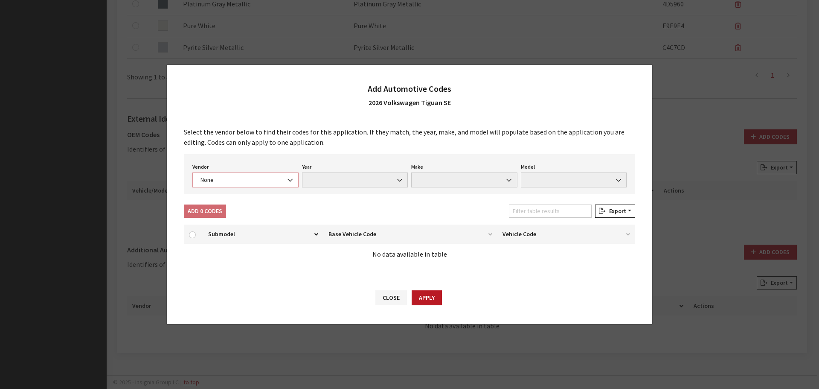
click at [241, 180] on span "None" at bounding box center [245, 179] width 95 height 9
select select "4"
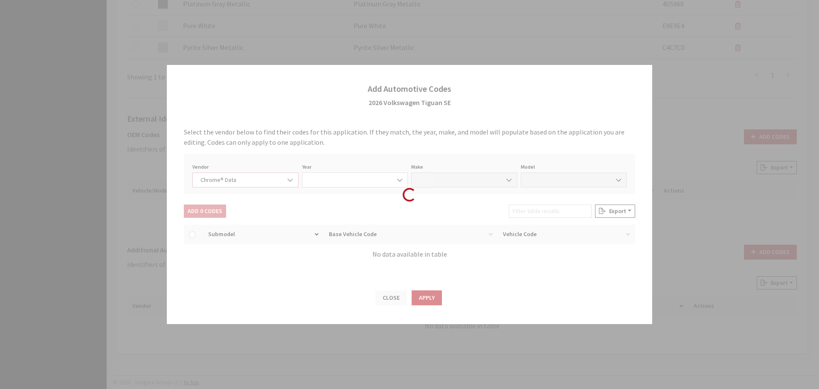
select select "2026"
select select "40"
select select "72442"
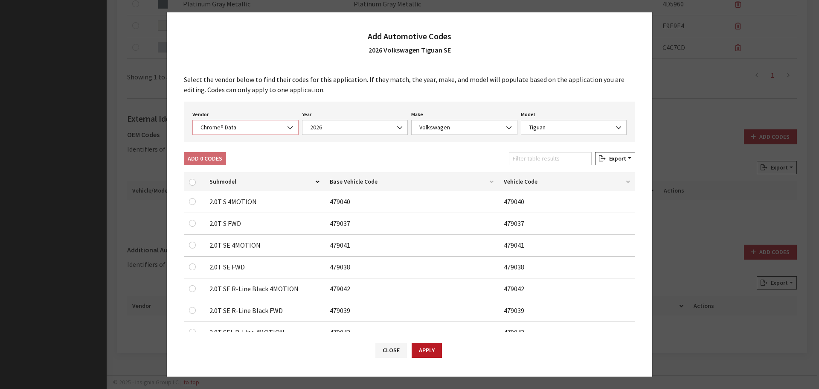
scroll to position [27, 0]
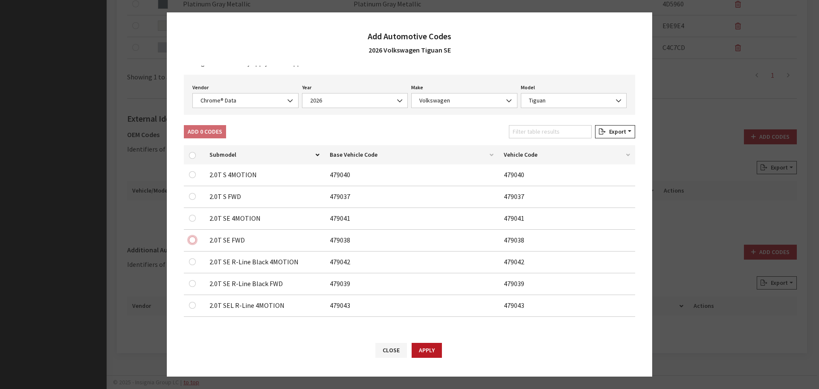
click at [192, 238] on input "checkbox" at bounding box center [192, 239] width 7 height 7
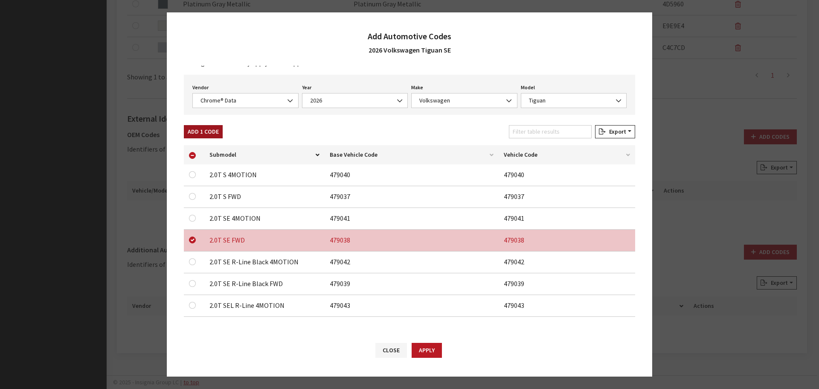
drag, startPoint x: 206, startPoint y: 132, endPoint x: 220, endPoint y: 112, distance: 24.7
click at [206, 131] on button "Add 1 Code" at bounding box center [203, 131] width 39 height 13
checkbox input "false"
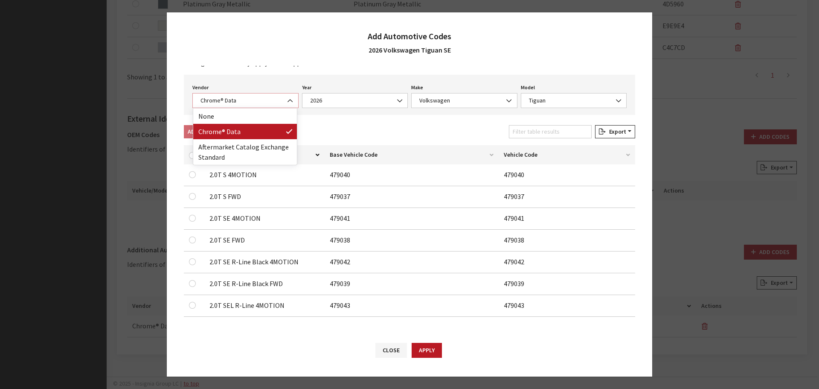
click at [229, 101] on span "Chrome® Data" at bounding box center [245, 100] width 95 height 9
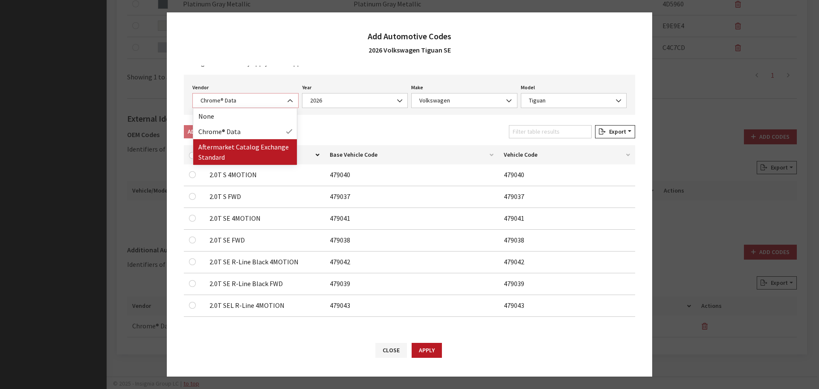
select select "2"
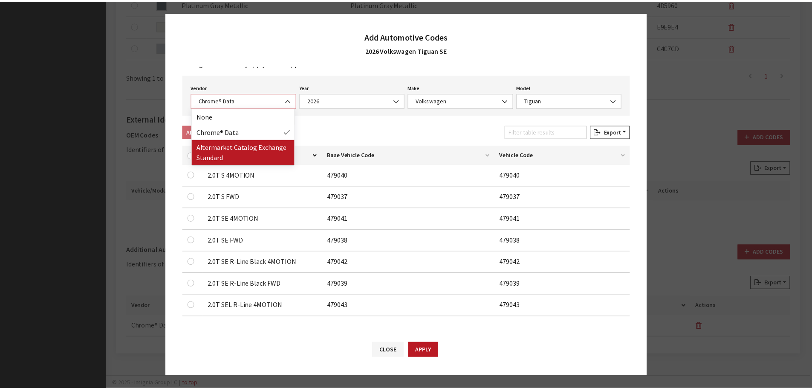
scroll to position [0, 0]
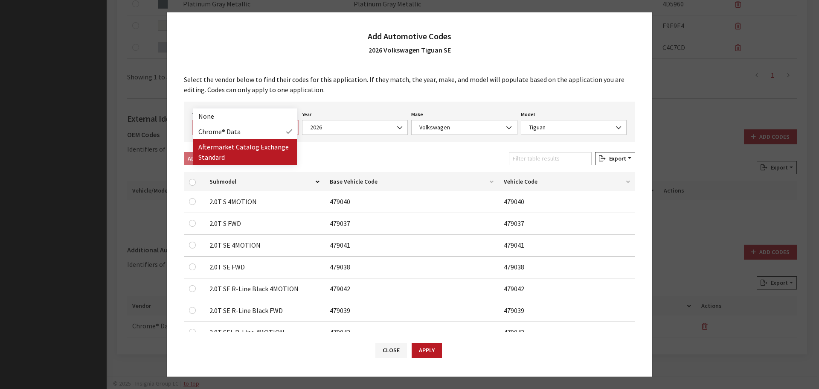
select select "2026"
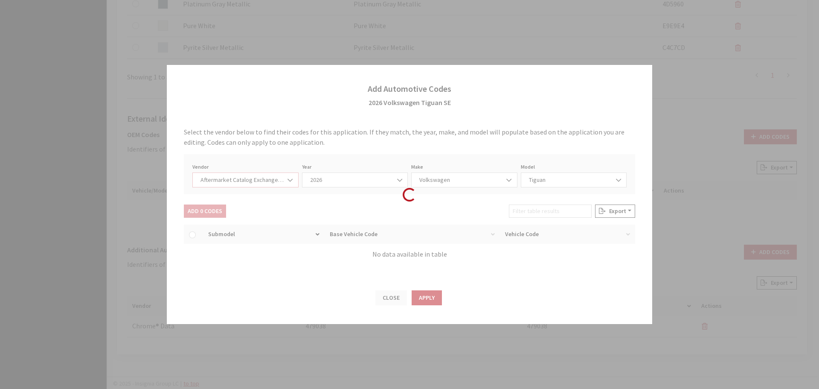
select select "74"
select select "6834"
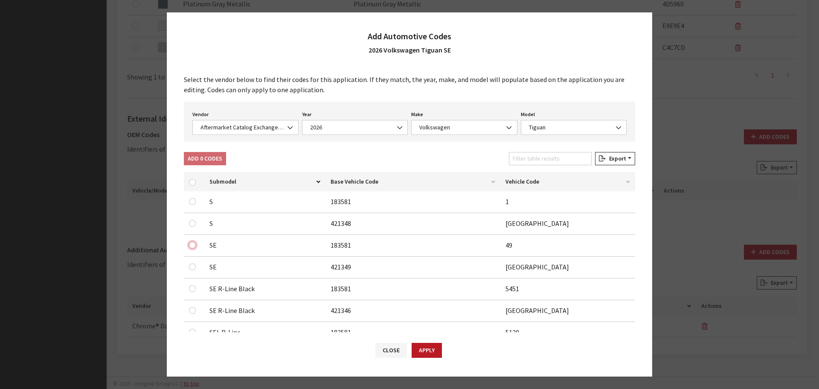
click at [193, 247] on input "checkbox" at bounding box center [192, 244] width 7 height 7
checkbox input "true"
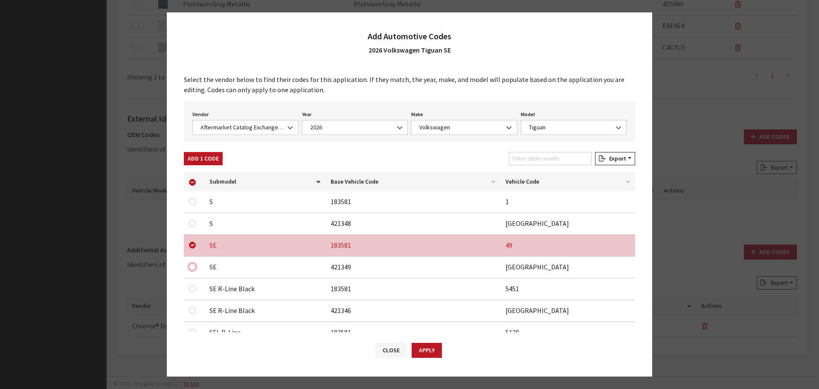
click at [192, 267] on input "checkbox" at bounding box center [192, 266] width 7 height 7
checkbox input "true"
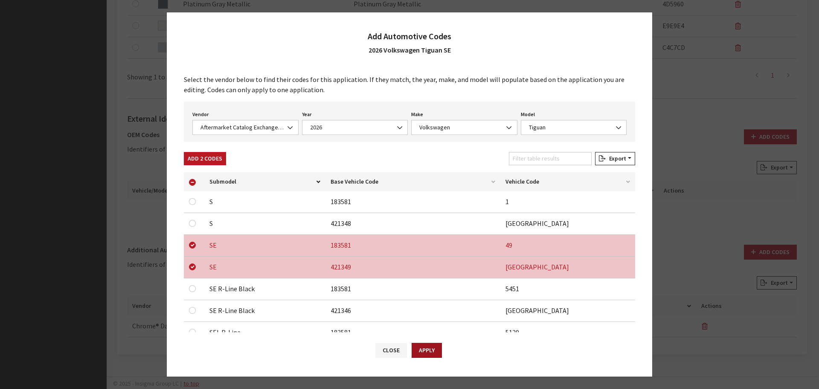
click at [415, 350] on button "Apply" at bounding box center [427, 349] width 30 height 15
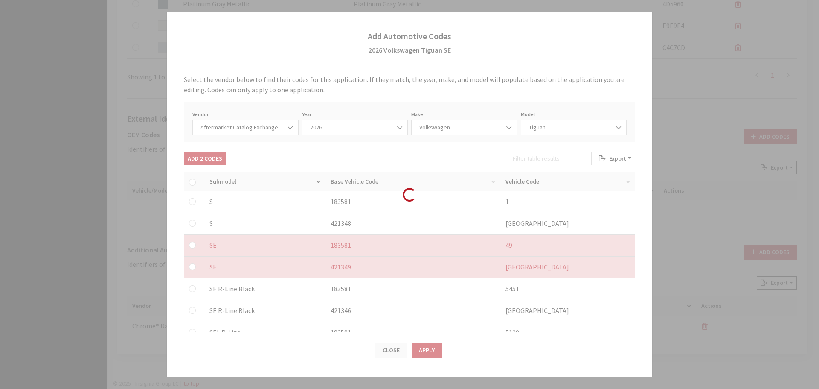
checkbox input "false"
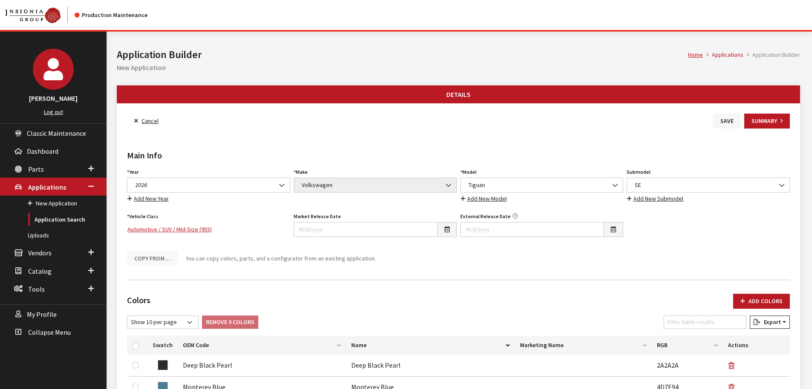
click at [724, 122] on button "Save" at bounding box center [728, 120] width 28 height 15
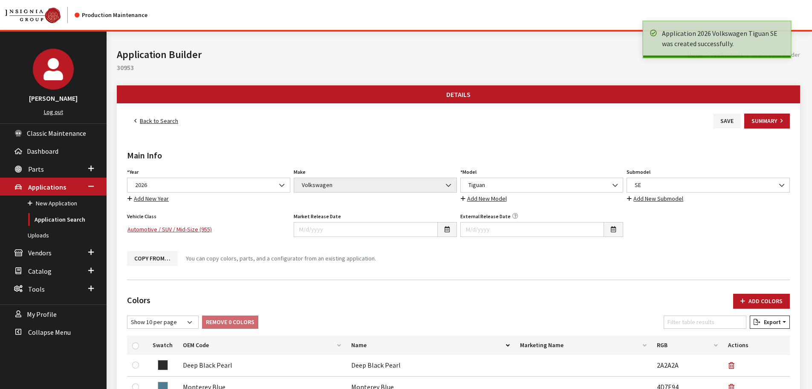
drag, startPoint x: 0, startPoint y: 0, endPoint x: 164, endPoint y: 123, distance: 204.7
click at [164, 123] on link "Back to Search" at bounding box center [156, 120] width 58 height 15
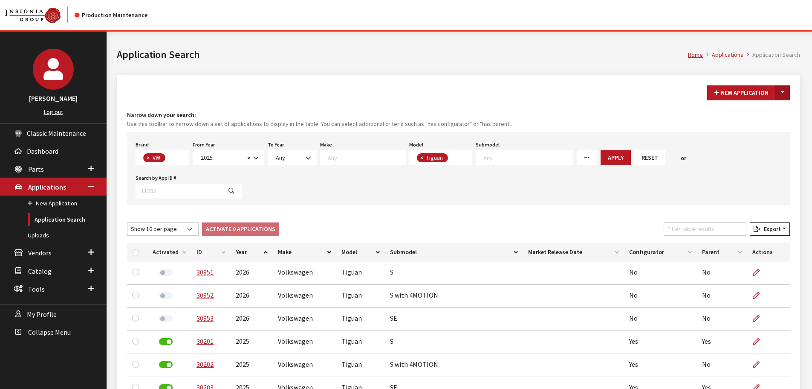
click at [780, 95] on button "Toggle Dropdown" at bounding box center [783, 92] width 15 height 15
click at [772, 107] on button "New From Existing..." at bounding box center [753, 111] width 73 height 15
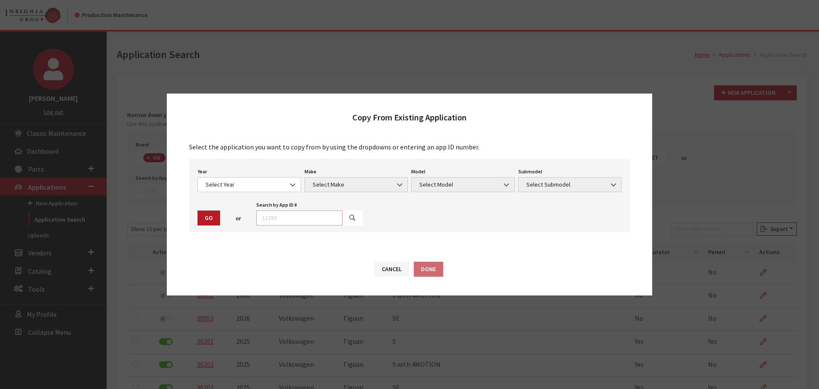
click at [294, 219] on input "text" at bounding box center [299, 217] width 86 height 15
type input "30204"
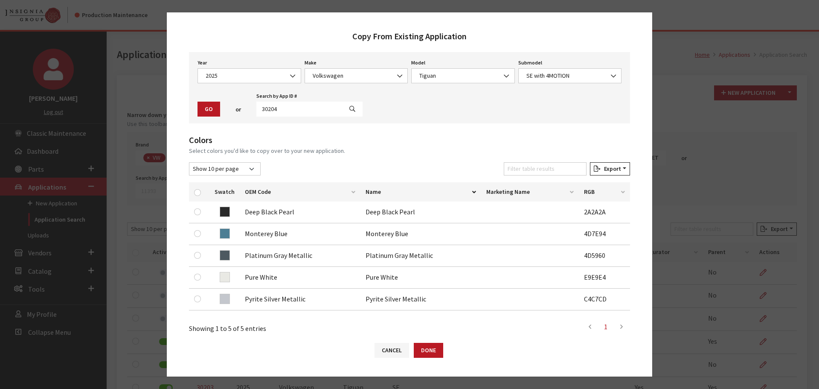
scroll to position [85, 0]
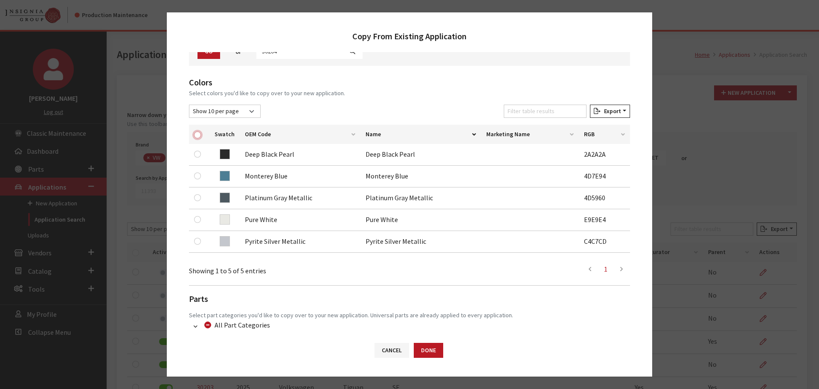
click at [196, 135] on input "checkbox" at bounding box center [197, 134] width 7 height 7
checkbox input "true"
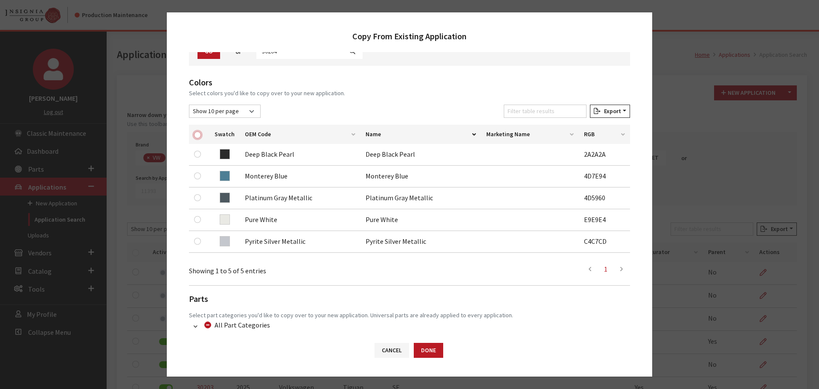
checkbox input "true"
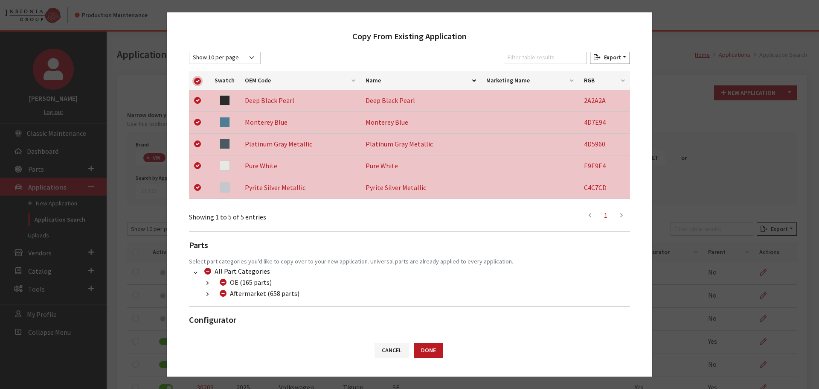
scroll to position [157, 0]
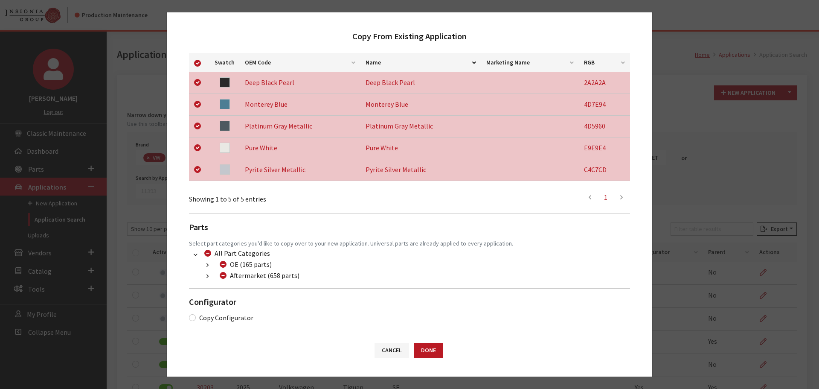
click at [203, 276] on button "button" at bounding box center [207, 276] width 17 height 10
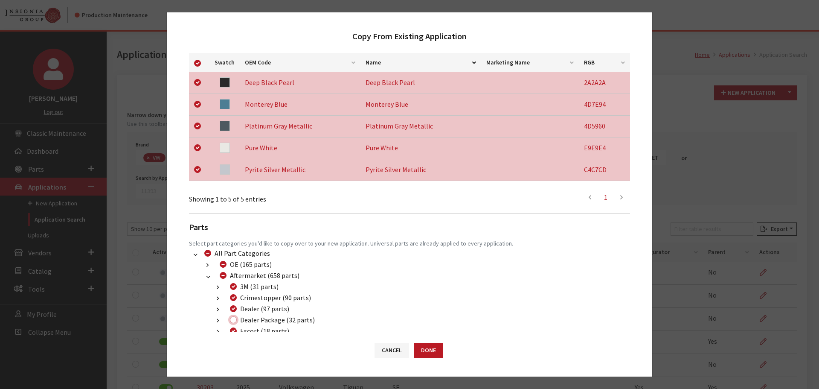
click at [233, 321] on input "Dealer Package (32 parts)" at bounding box center [233, 319] width 7 height 7
checkbox input "true"
click at [433, 350] on button "Done" at bounding box center [428, 349] width 29 height 15
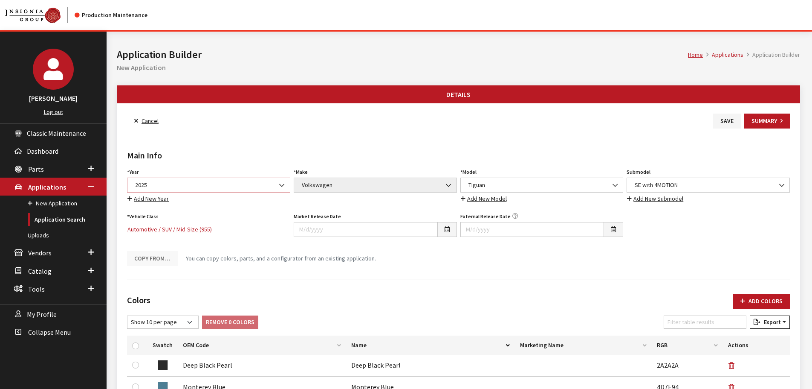
click at [197, 182] on span "2025" at bounding box center [209, 184] width 152 height 9
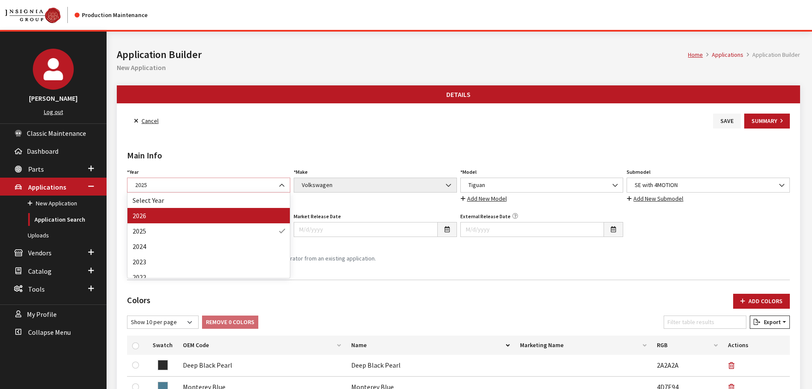
select select "44"
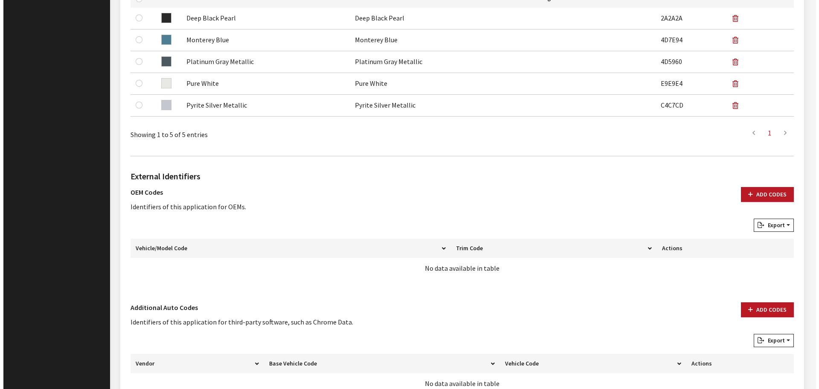
scroll to position [404, 0]
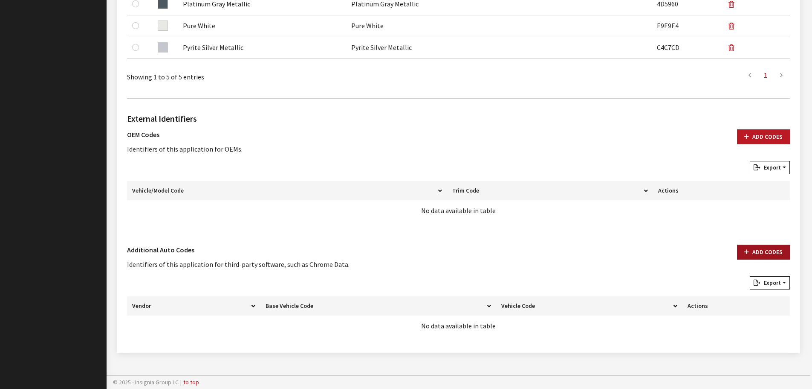
click at [744, 252] on button "Add Codes" at bounding box center [763, 251] width 53 height 15
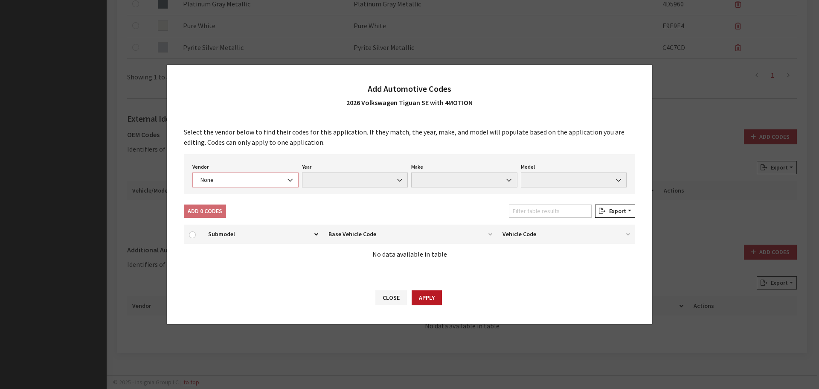
click at [276, 182] on span "None" at bounding box center [245, 179] width 95 height 9
select select "4"
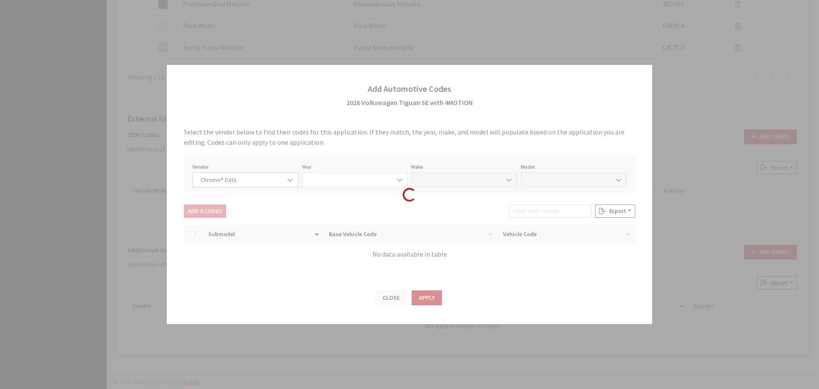
select select "2026"
select select "40"
select select "72442"
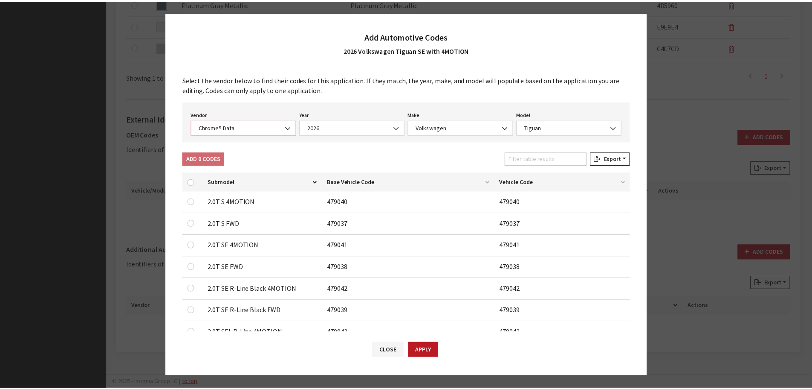
scroll to position [27, 0]
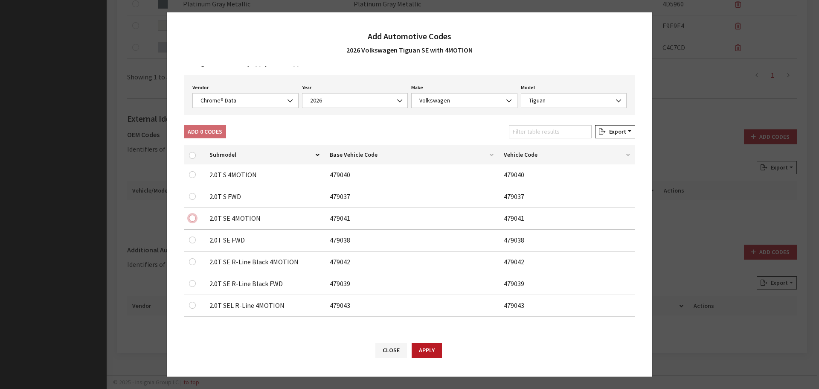
click at [190, 219] on input "checkbox" at bounding box center [192, 218] width 7 height 7
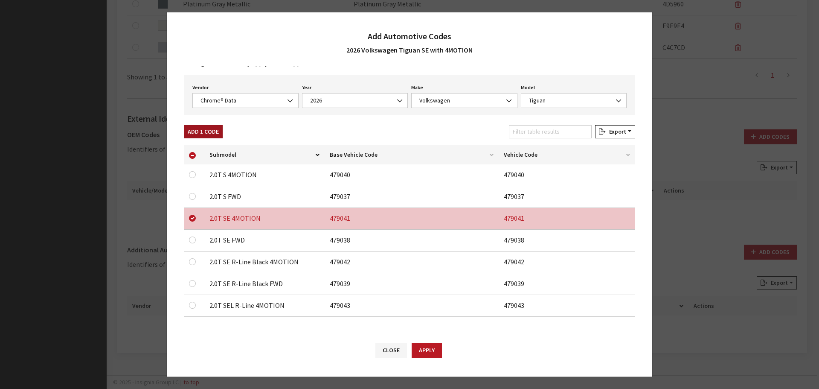
click at [209, 133] on button "Add 1 Code" at bounding box center [203, 131] width 39 height 13
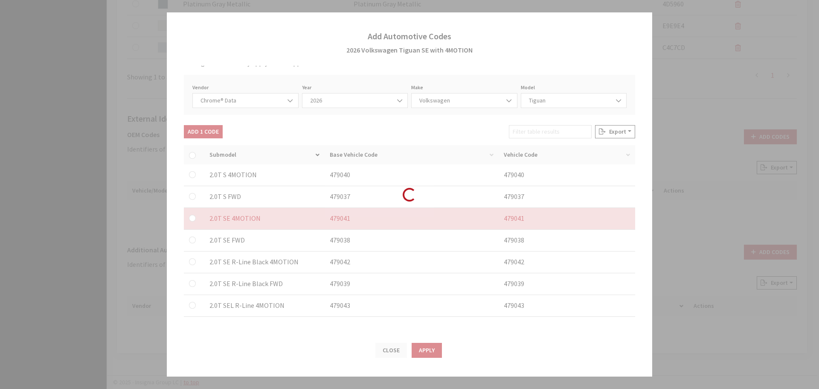
checkbox input "false"
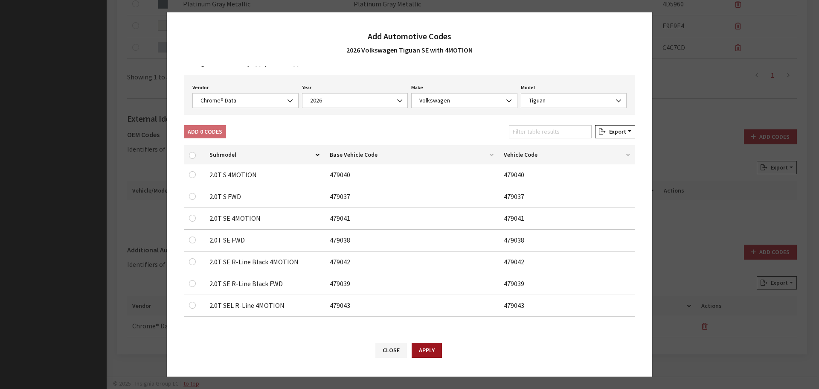
click at [429, 354] on button "Apply" at bounding box center [427, 349] width 30 height 15
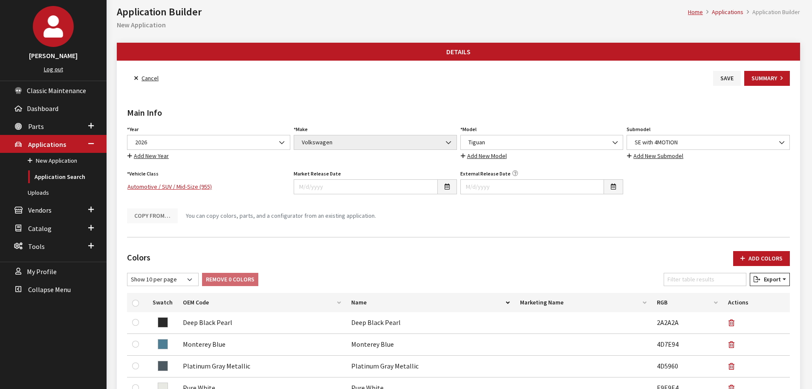
scroll to position [0, 0]
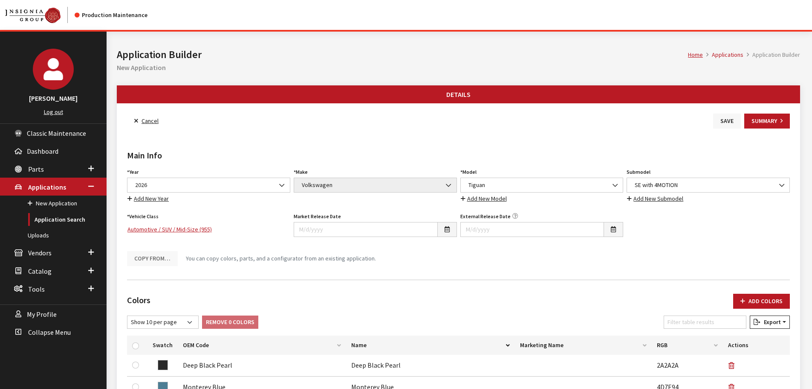
click at [732, 122] on button "Save" at bounding box center [728, 120] width 28 height 15
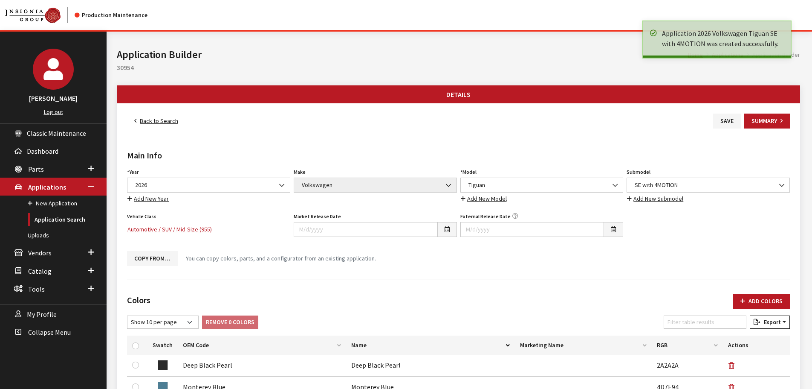
click at [144, 121] on link "Back to Search" at bounding box center [156, 120] width 58 height 15
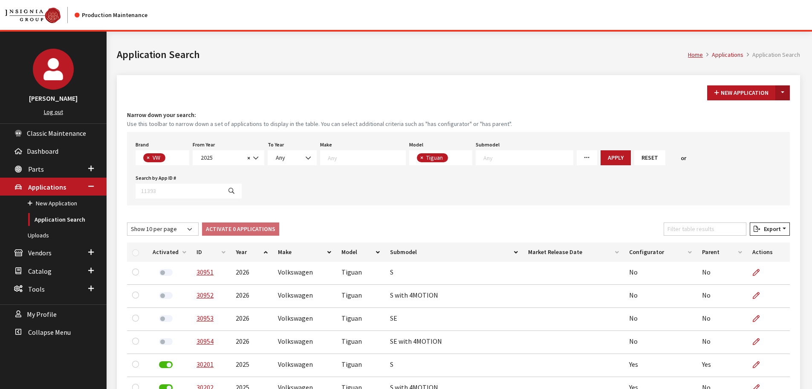
click at [785, 94] on button "Toggle Dropdown" at bounding box center [783, 92] width 15 height 15
click at [769, 105] on button "New From Existing..." at bounding box center [753, 111] width 73 height 15
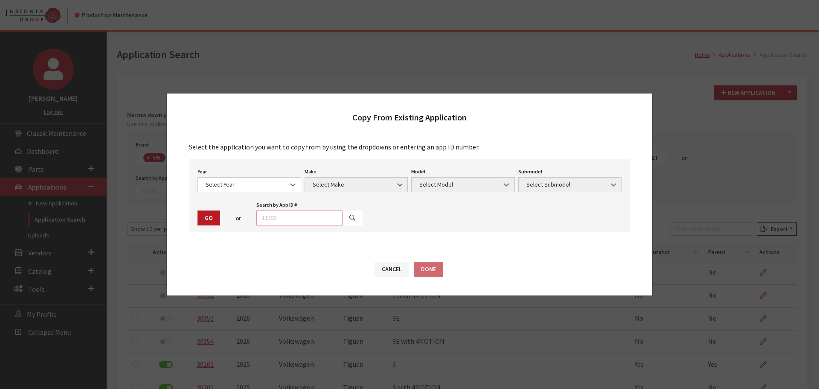
click at [317, 217] on input "text" at bounding box center [299, 217] width 86 height 15
type input "30205"
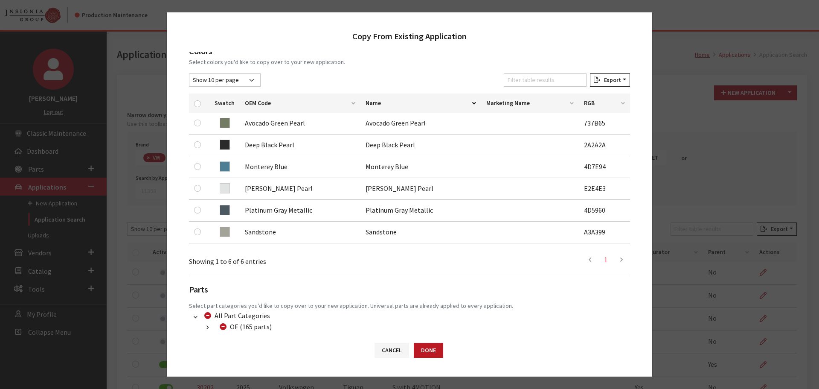
scroll to position [128, 0]
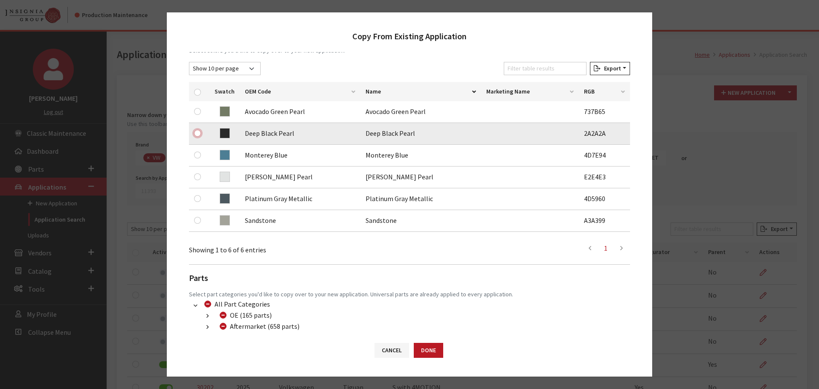
click at [199, 133] on input "checkbox" at bounding box center [197, 133] width 7 height 7
checkbox input "true"
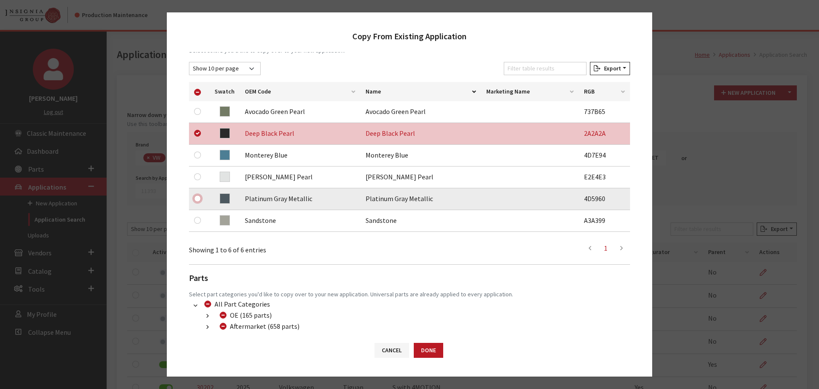
click at [196, 199] on input "checkbox" at bounding box center [197, 198] width 7 height 7
checkbox input "true"
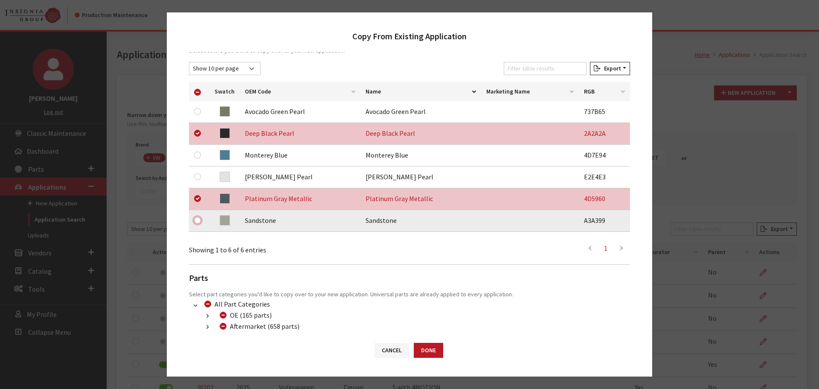
click at [195, 220] on input "checkbox" at bounding box center [197, 220] width 7 height 7
checkbox input "true"
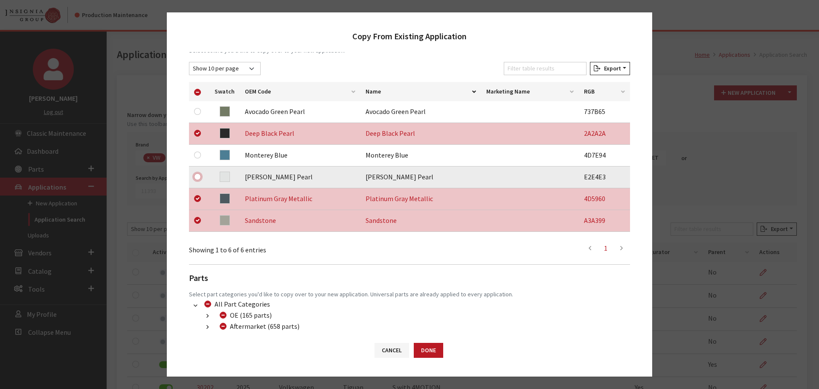
click at [196, 179] on input "checkbox" at bounding box center [197, 176] width 7 height 7
checkbox input "true"
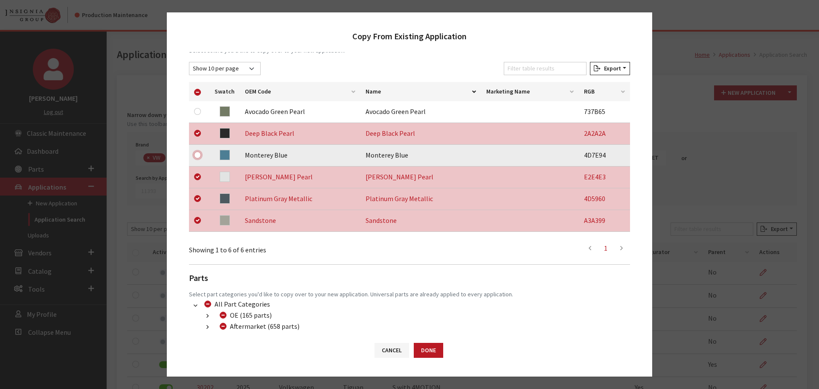
click at [196, 154] on input "checkbox" at bounding box center [197, 154] width 7 height 7
checkbox input "true"
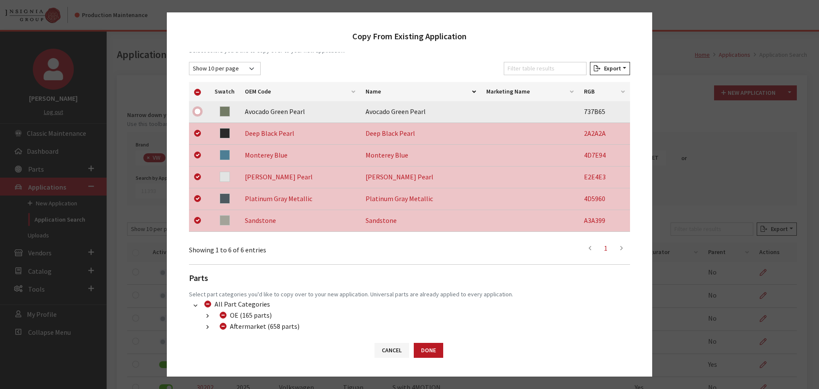
click at [197, 112] on input "checkbox" at bounding box center [197, 111] width 7 height 7
checkbox input "true"
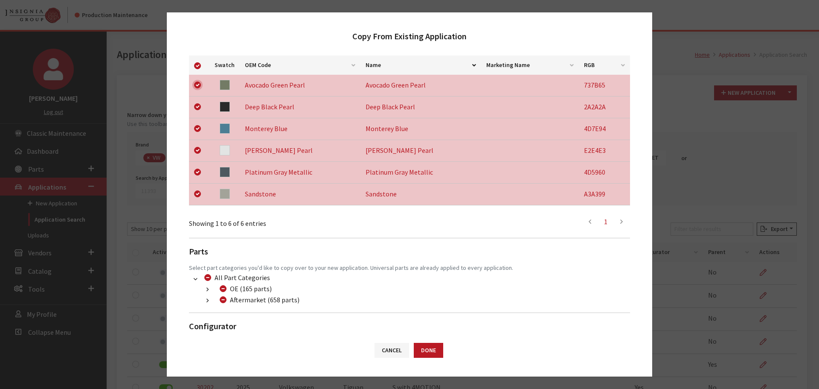
scroll to position [179, 0]
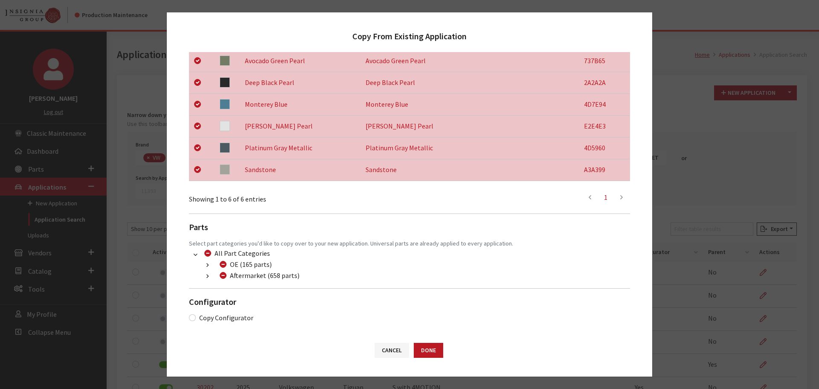
click at [205, 281] on button "button" at bounding box center [207, 276] width 17 height 10
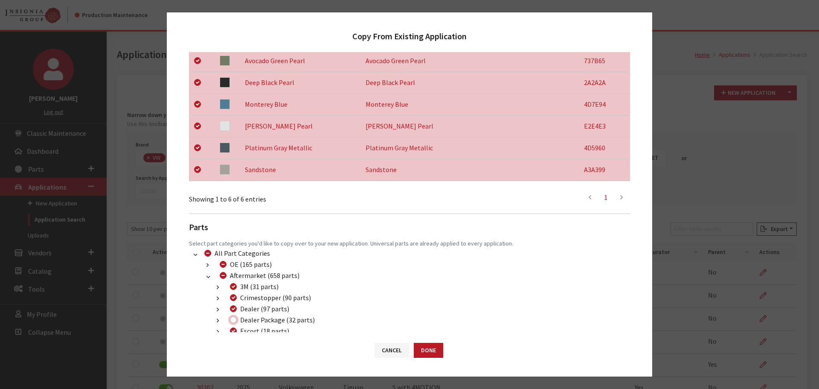
click at [234, 320] on input "Dealer Package (32 parts)" at bounding box center [233, 319] width 7 height 7
checkbox input "true"
click at [428, 354] on button "Done" at bounding box center [428, 349] width 29 height 15
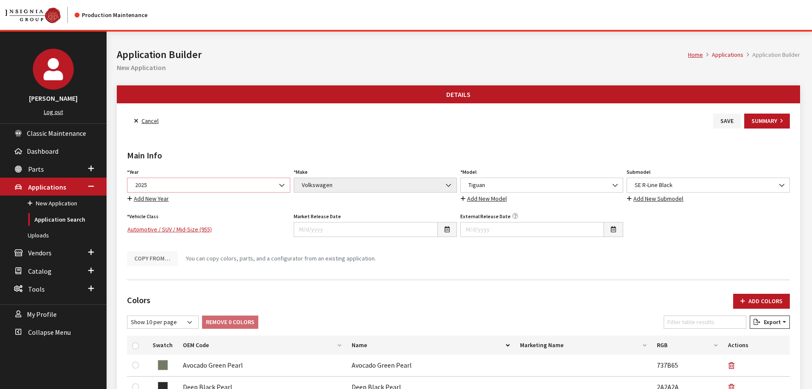
click at [197, 184] on span "2025" at bounding box center [209, 184] width 152 height 9
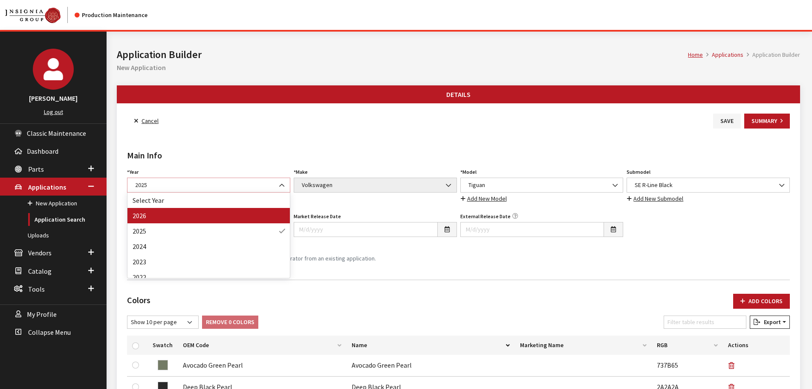
select select "44"
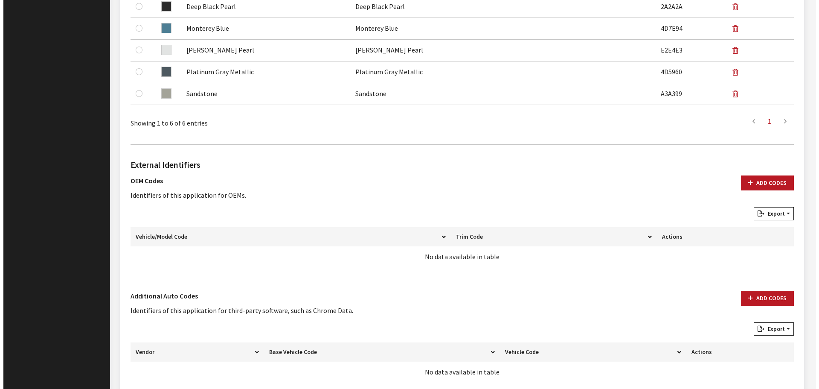
scroll to position [426, 0]
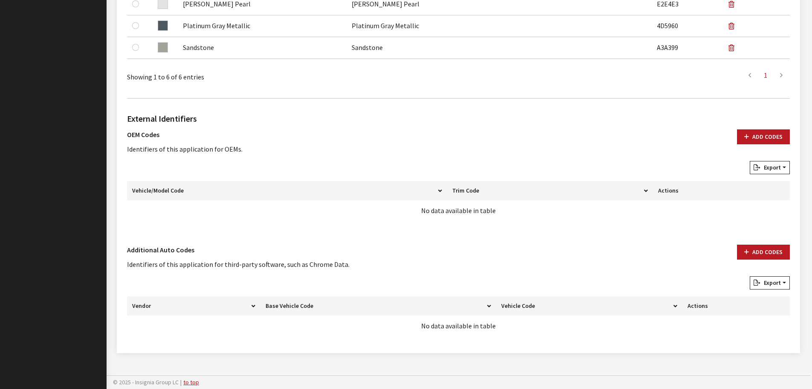
click at [761, 242] on div "External Identifiers OEM Codes Identifiers of this application for OEMs. Add Co…" at bounding box center [458, 223] width 667 height 237
click at [761, 251] on button "Add Codes" at bounding box center [763, 251] width 53 height 15
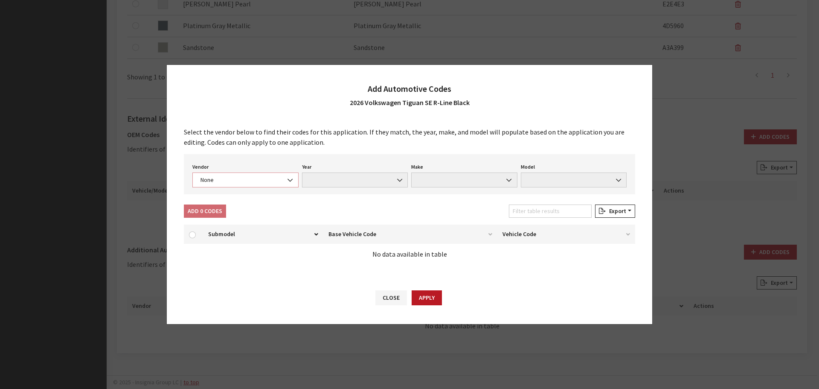
click at [256, 175] on span "None" at bounding box center [245, 179] width 95 height 9
select select "4"
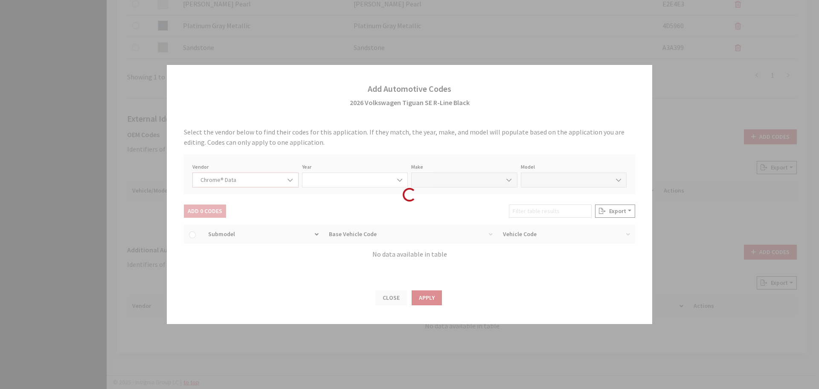
select select "2026"
select select "40"
select select "72442"
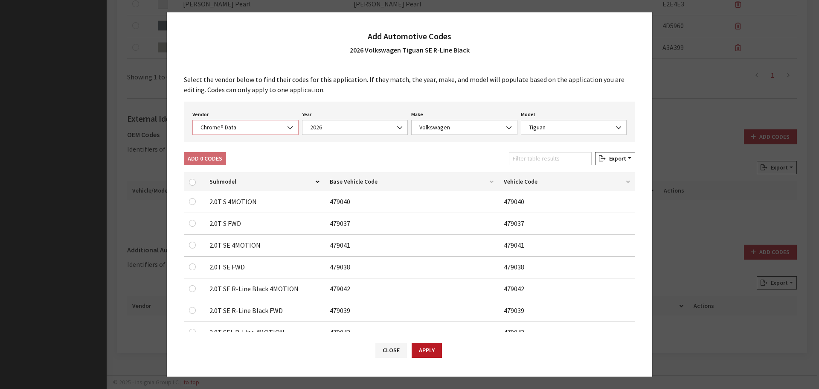
scroll to position [27, 0]
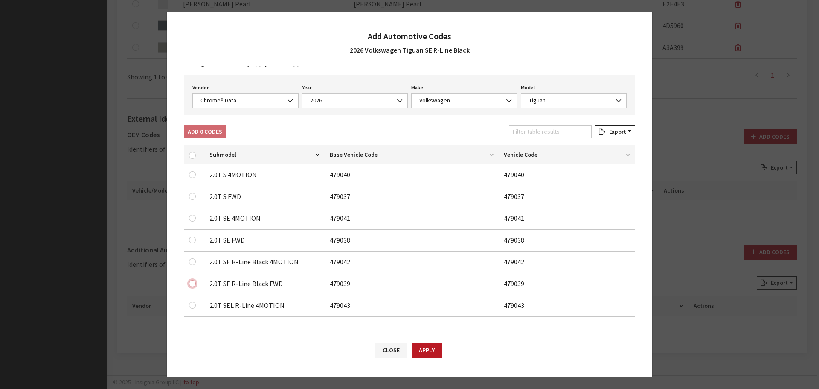
click at [190, 285] on input "checkbox" at bounding box center [192, 283] width 7 height 7
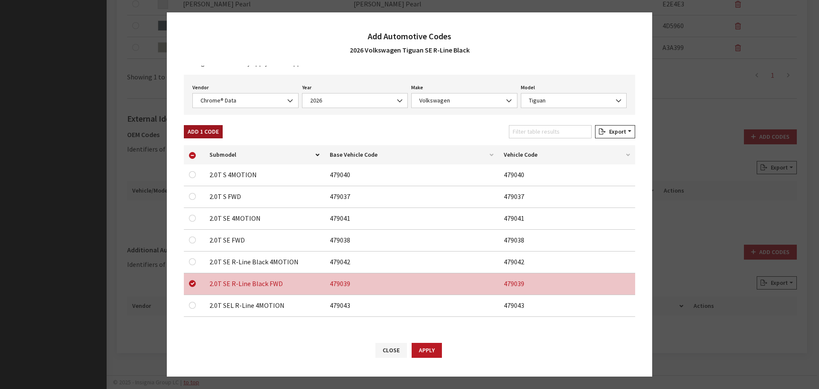
click at [209, 133] on button "Add 1 Code" at bounding box center [203, 131] width 39 height 13
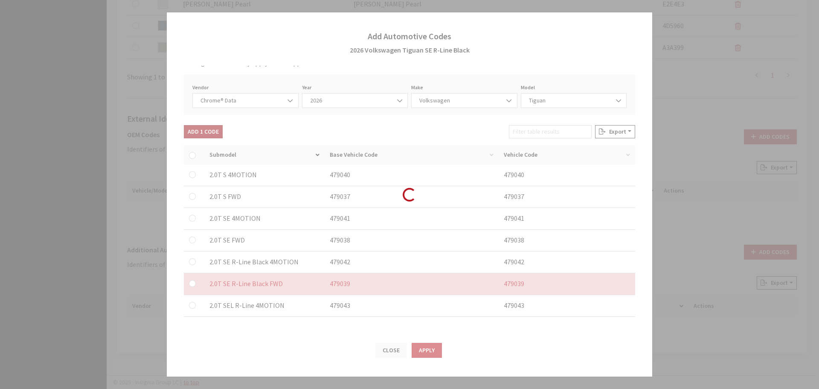
checkbox input "false"
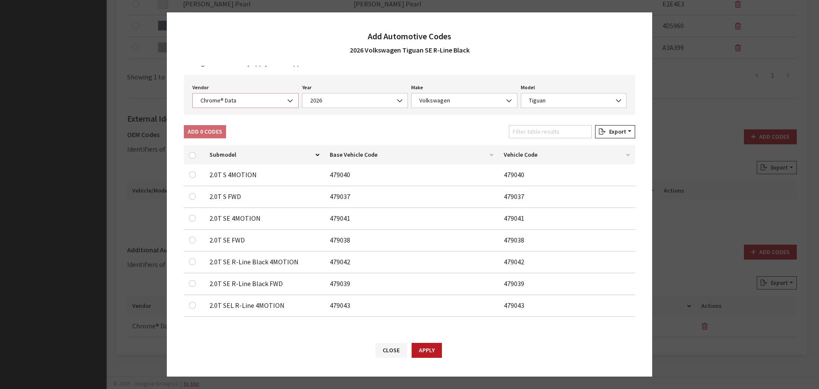
click at [227, 99] on span "Chrome® Data" at bounding box center [245, 100] width 95 height 9
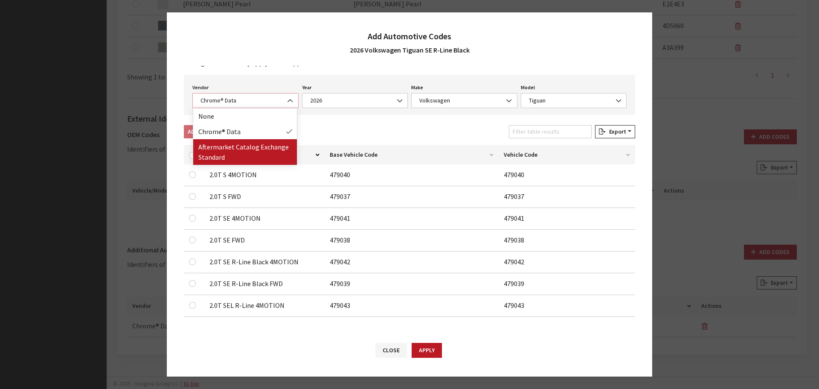
select select "2"
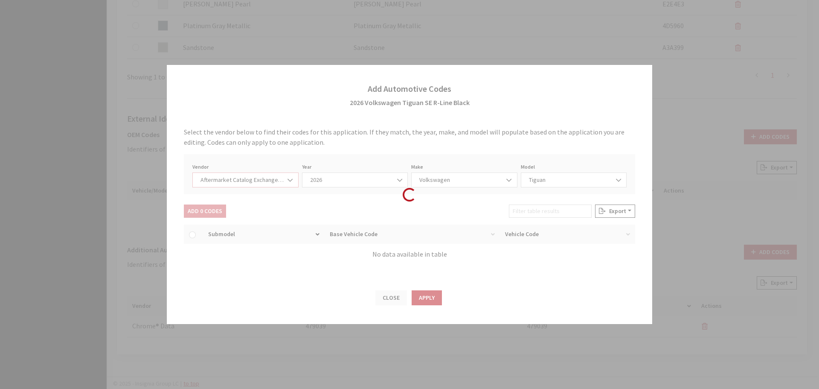
scroll to position [0, 0]
select select "2026"
select select "74"
select select "6834"
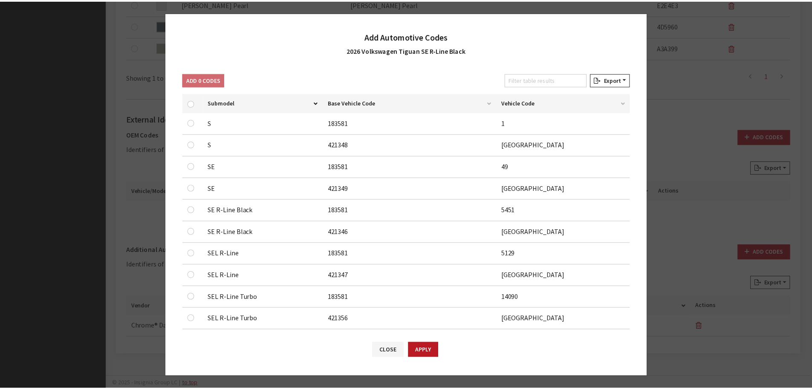
scroll to position [92, 0]
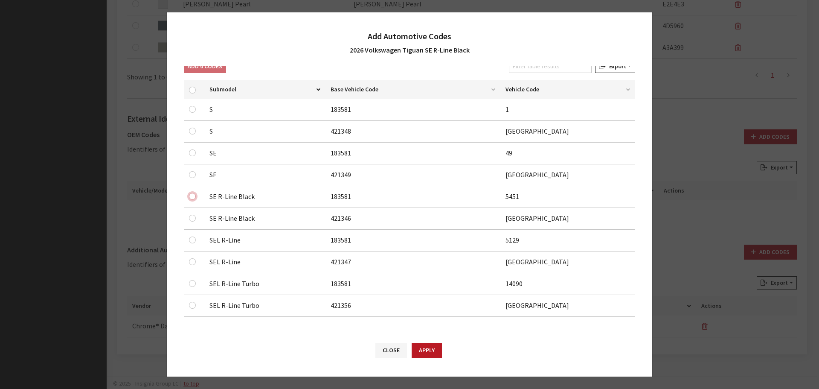
click at [193, 198] on input "checkbox" at bounding box center [192, 196] width 7 height 7
checkbox input "true"
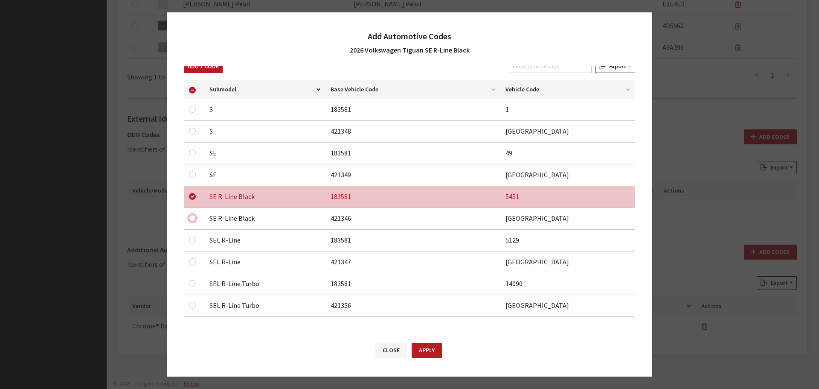
click at [191, 219] on input "checkbox" at bounding box center [192, 218] width 7 height 7
checkbox input "true"
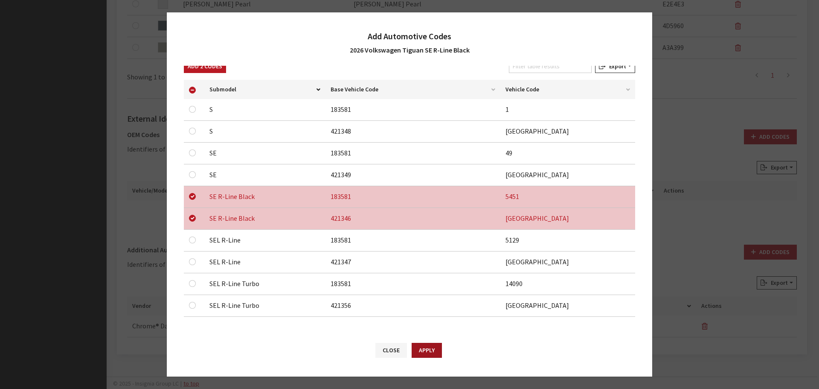
click at [421, 352] on button "Apply" at bounding box center [427, 349] width 30 height 15
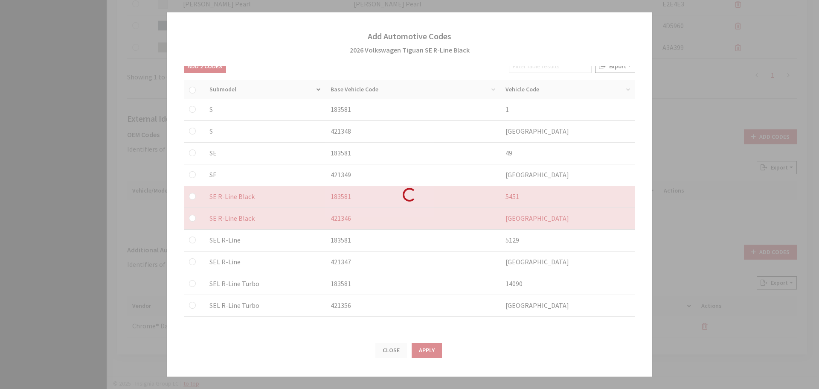
checkbox input "false"
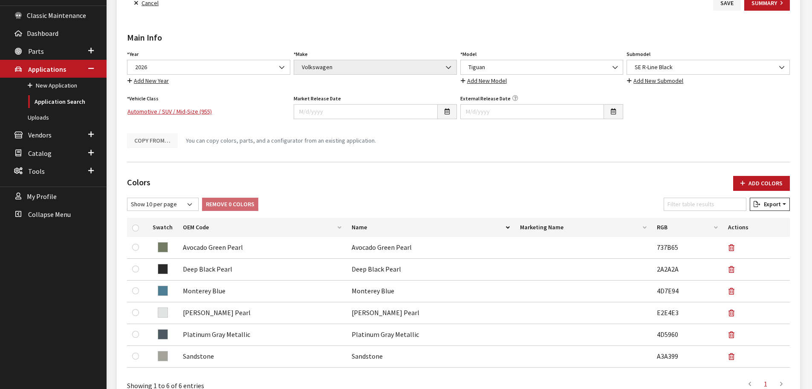
scroll to position [44, 0]
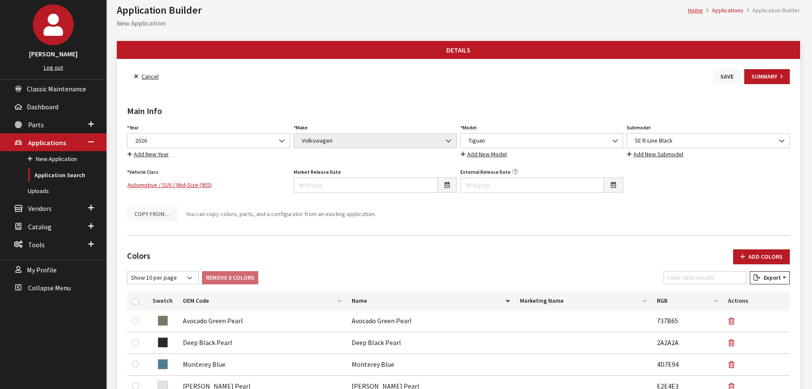
click at [729, 77] on button "Save" at bounding box center [728, 76] width 28 height 15
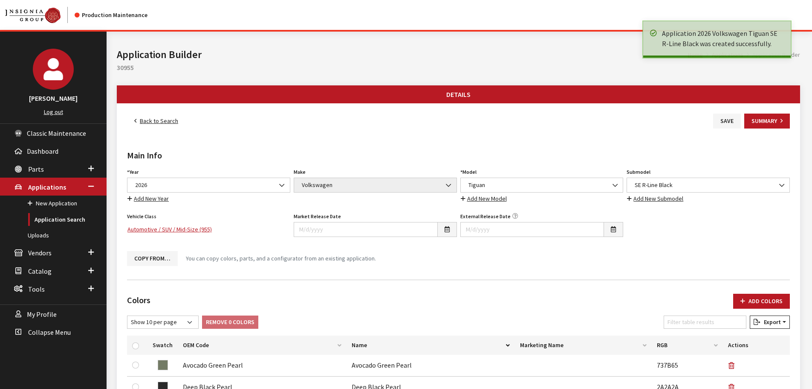
click at [156, 122] on link "Back to Search" at bounding box center [156, 120] width 58 height 15
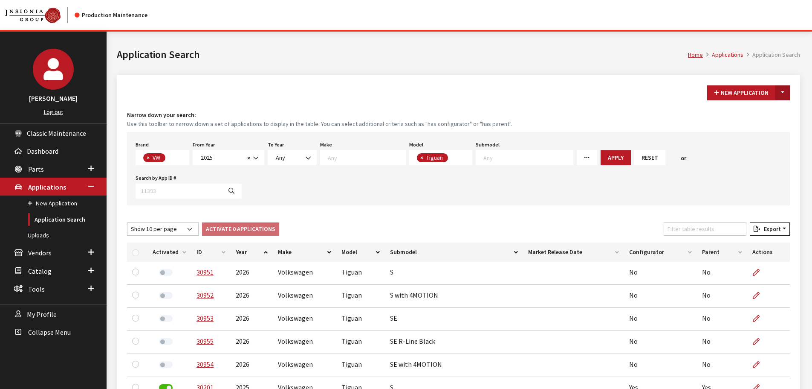
click at [783, 97] on button "Toggle Dropdown" at bounding box center [783, 92] width 15 height 15
click at [770, 107] on button "New From Existing..." at bounding box center [753, 111] width 73 height 15
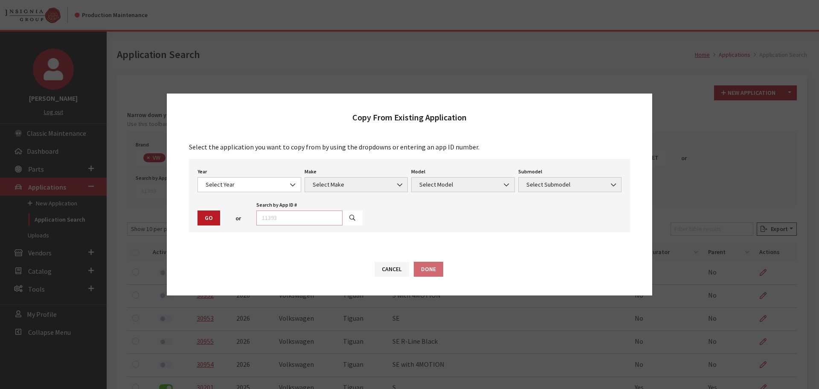
click at [319, 212] on input "text" at bounding box center [299, 217] width 86 height 15
type input "30206"
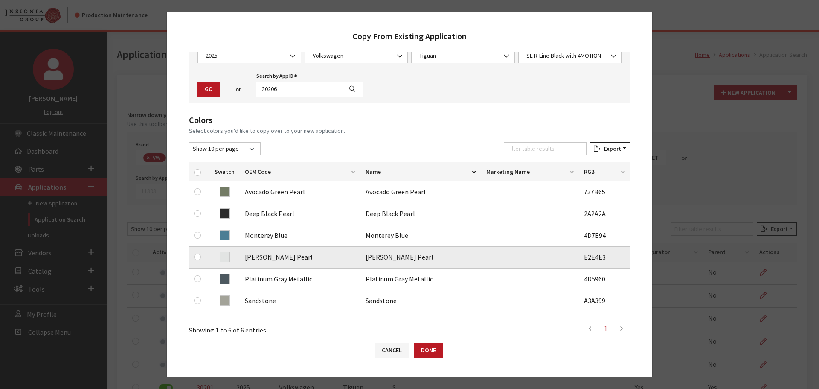
scroll to position [128, 0]
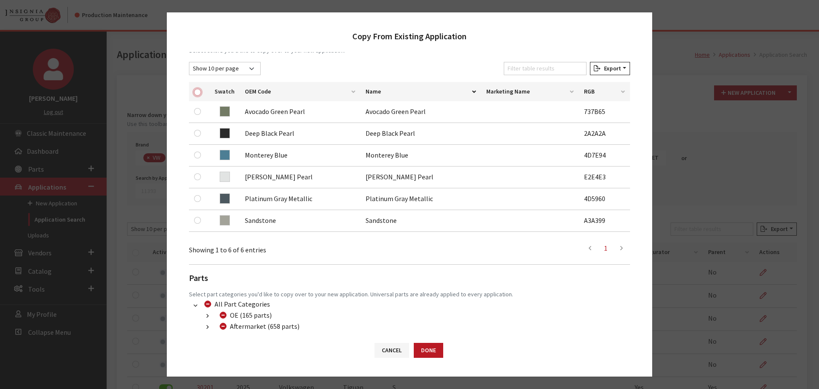
click at [199, 94] on input "checkbox" at bounding box center [197, 92] width 7 height 7
checkbox input "true"
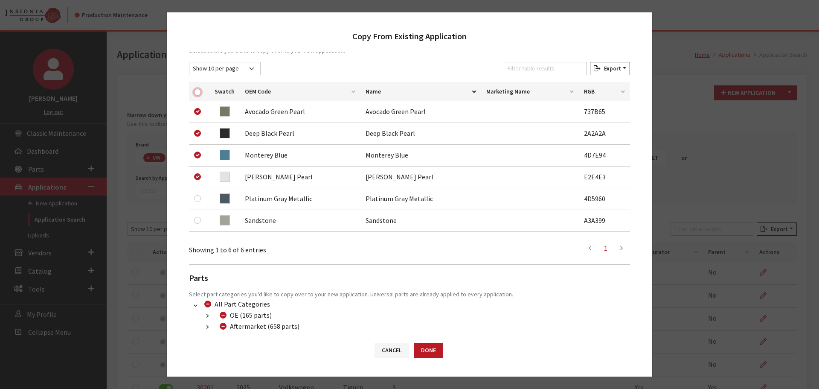
checkbox input "true"
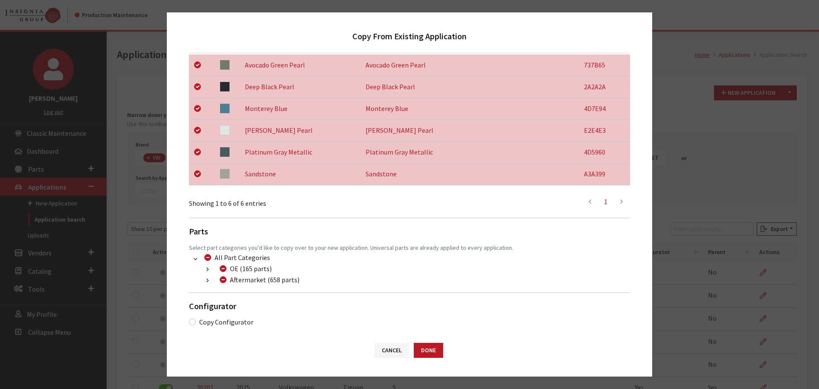
scroll to position [179, 0]
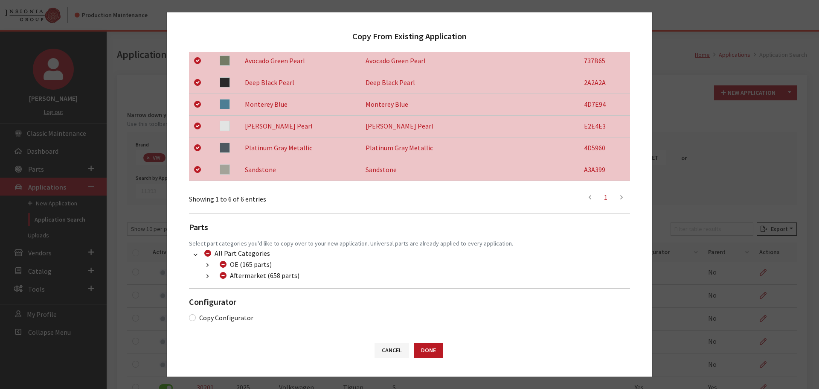
click at [206, 279] on button "button" at bounding box center [207, 276] width 17 height 10
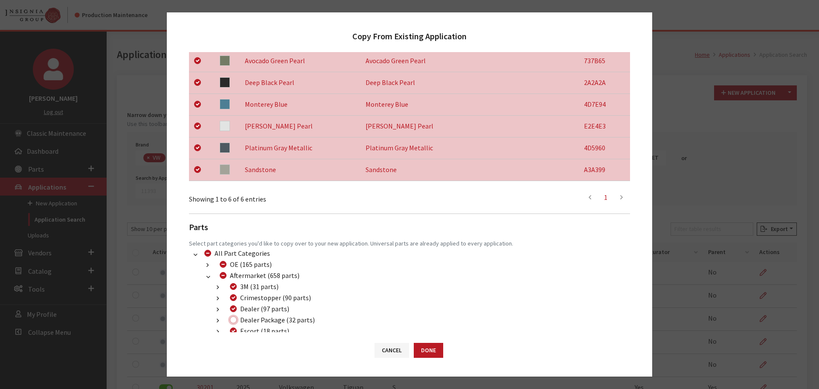
click at [234, 321] on input "Dealer Package (32 parts)" at bounding box center [233, 319] width 7 height 7
checkbox input "true"
click at [418, 350] on button "Done" at bounding box center [428, 349] width 29 height 15
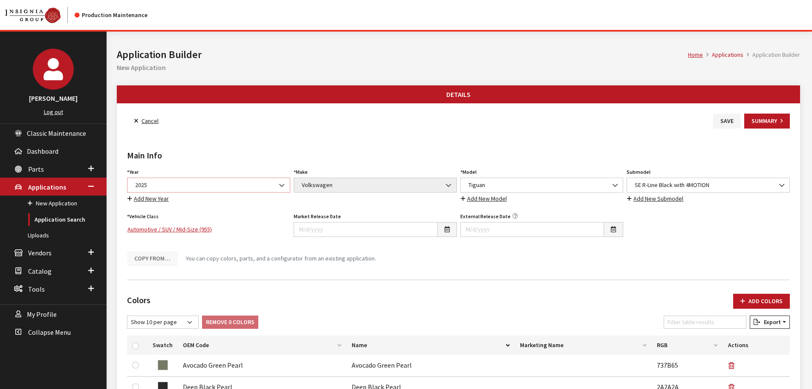
click at [223, 183] on span "2025" at bounding box center [209, 184] width 152 height 9
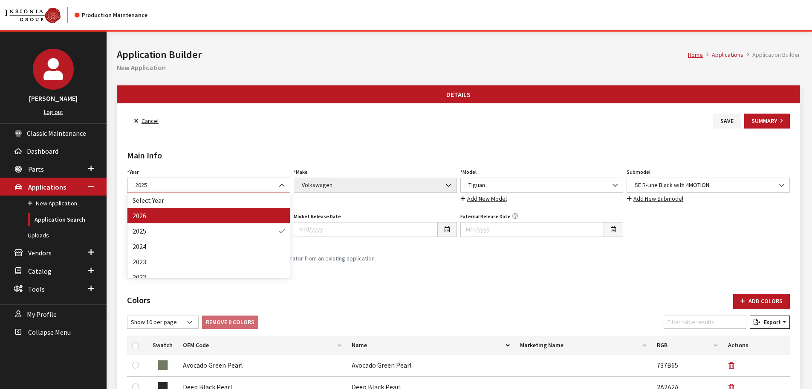
select select "44"
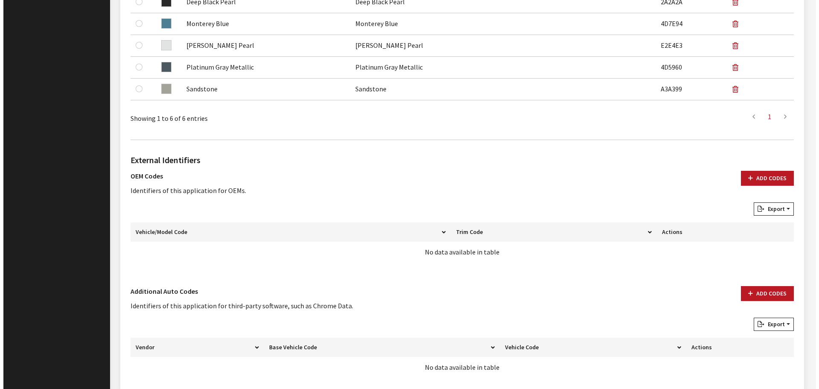
scroll to position [426, 0]
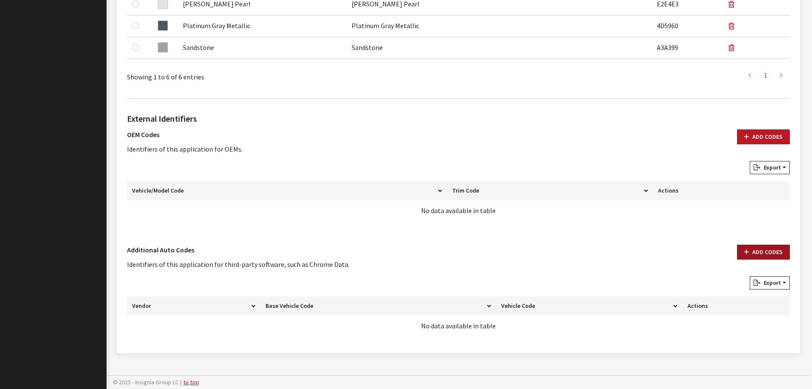
click at [778, 250] on button "Add Codes" at bounding box center [763, 251] width 53 height 15
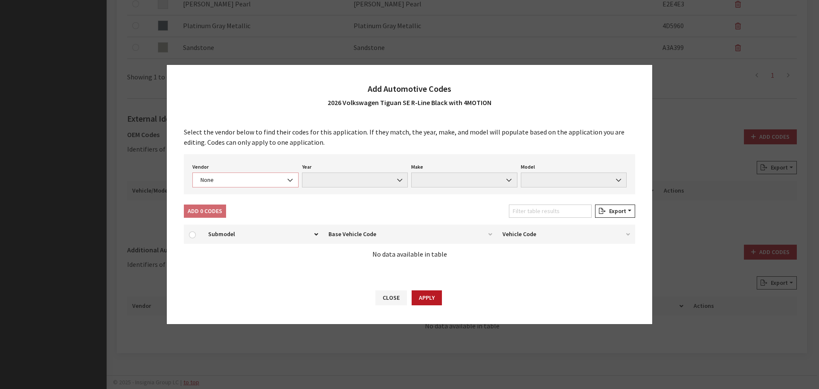
click at [228, 177] on span "None" at bounding box center [245, 179] width 95 height 9
select select "4"
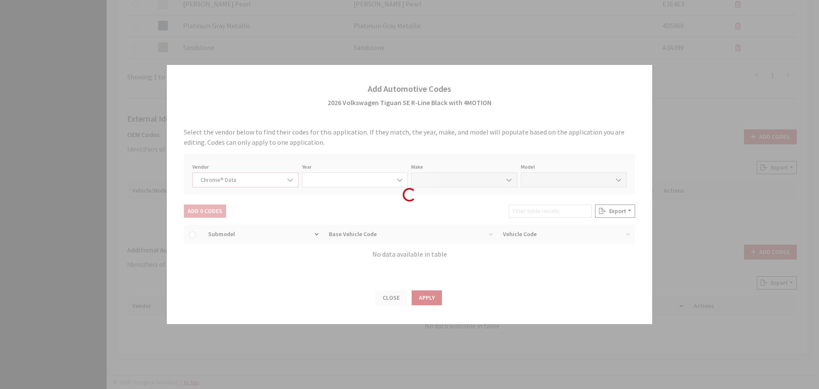
select select "2026"
select select "40"
select select "72442"
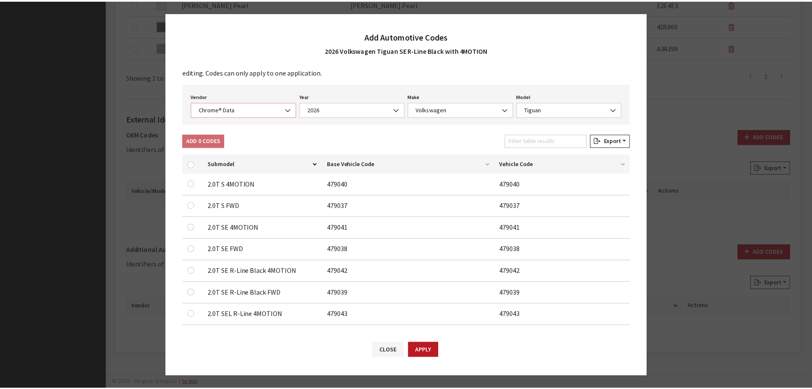
scroll to position [27, 0]
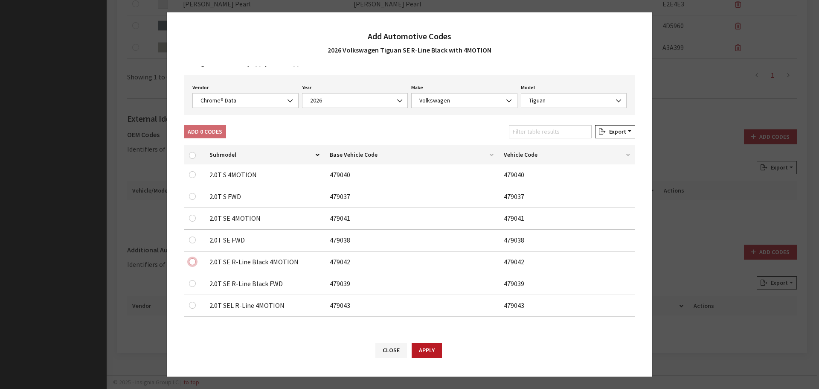
click at [193, 262] on input "checkbox" at bounding box center [192, 261] width 7 height 7
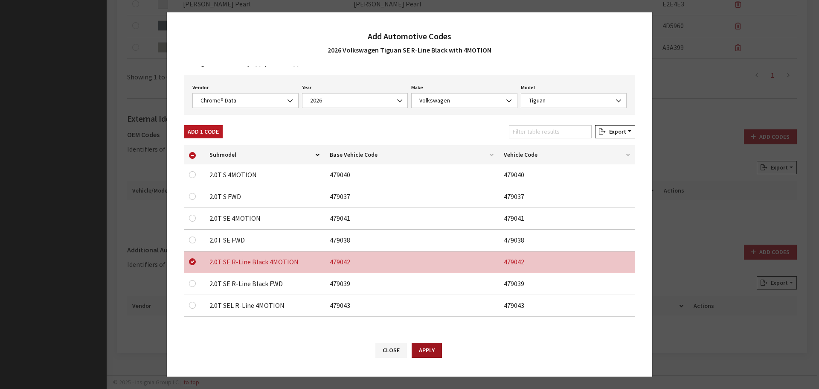
click at [425, 346] on button "Apply" at bounding box center [427, 349] width 30 height 15
checkbox input "false"
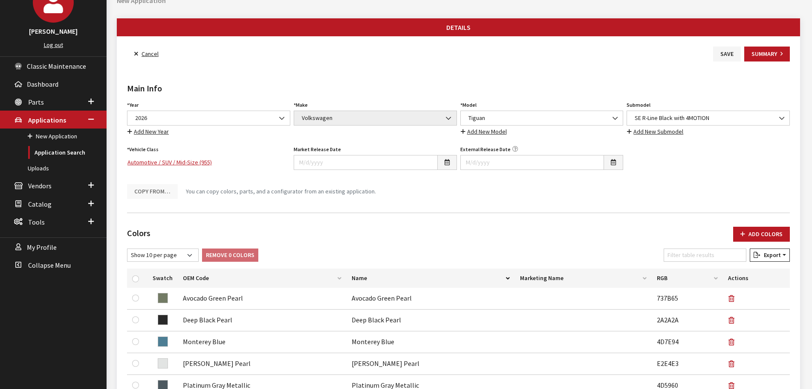
scroll to position [0, 0]
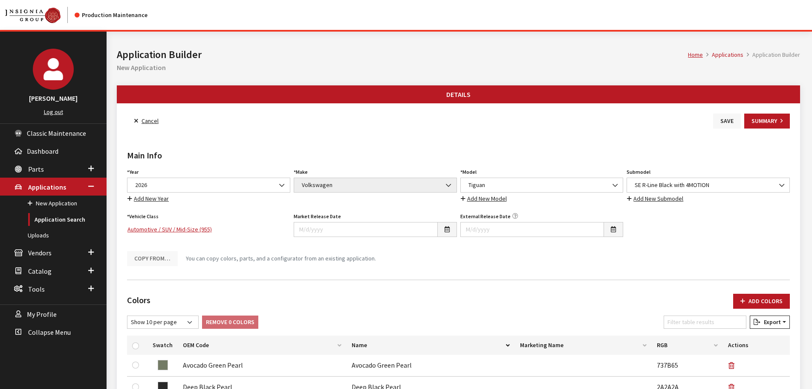
click at [722, 123] on button "Save" at bounding box center [728, 120] width 28 height 15
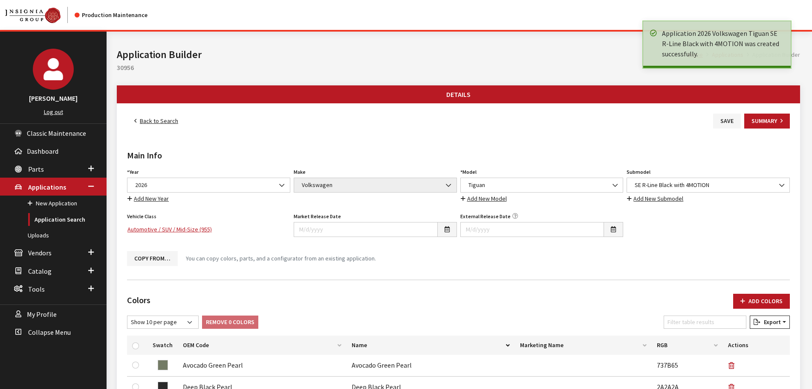
drag, startPoint x: 0, startPoint y: 0, endPoint x: 163, endPoint y: 120, distance: 202.2
click at [163, 120] on link "Back to Search" at bounding box center [156, 120] width 58 height 15
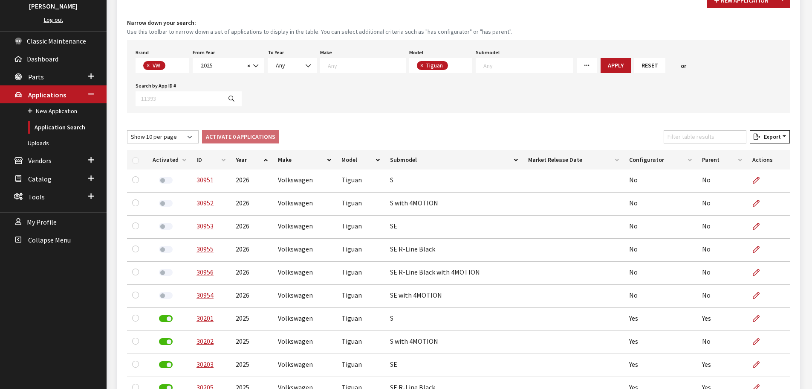
scroll to position [142, 0]
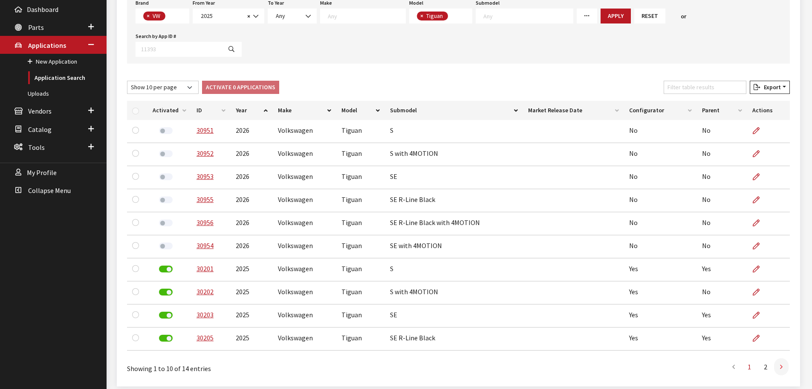
click at [784, 358] on link at bounding box center [781, 366] width 15 height 17
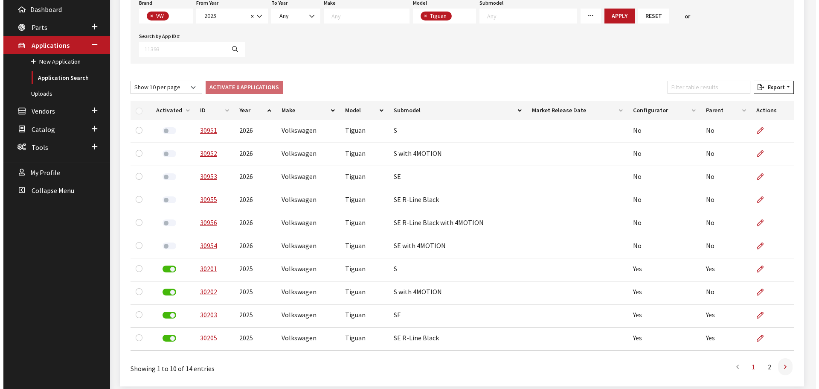
scroll to position [32, 0]
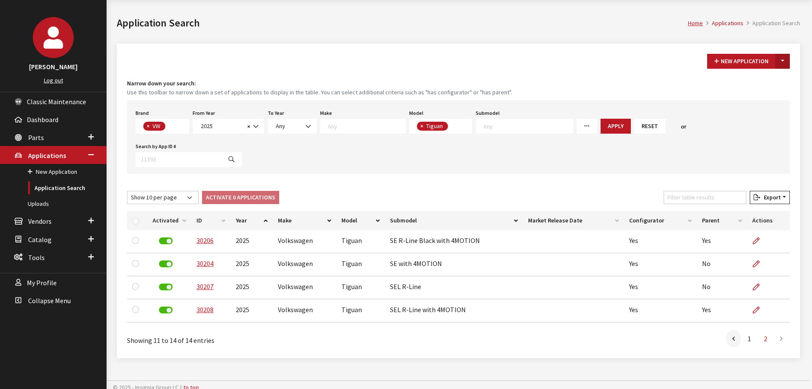
click at [781, 64] on button "Toggle Dropdown" at bounding box center [783, 61] width 15 height 15
click at [751, 75] on button "New From Existing..." at bounding box center [753, 79] width 73 height 15
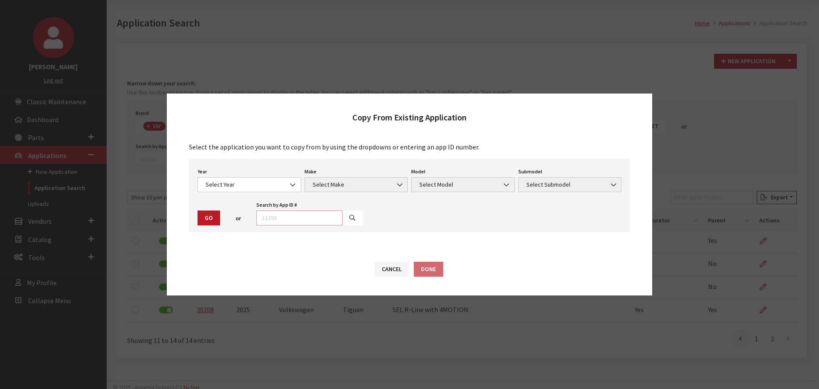
click at [311, 215] on input "text" at bounding box center [299, 217] width 86 height 15
type input "30207"
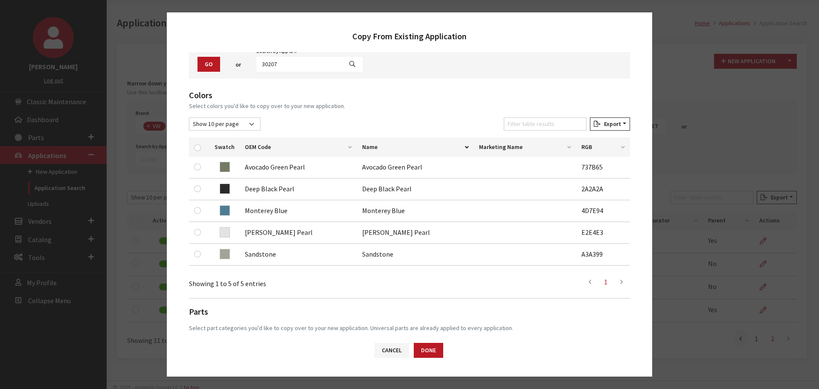
scroll to position [85, 0]
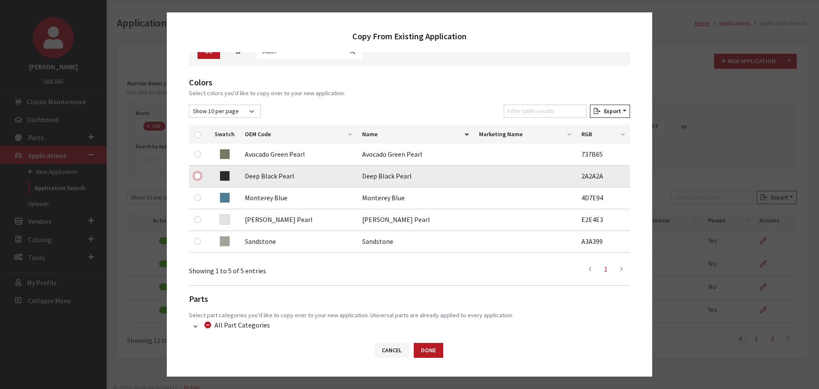
click at [198, 174] on input "checkbox" at bounding box center [197, 175] width 7 height 7
checkbox input "true"
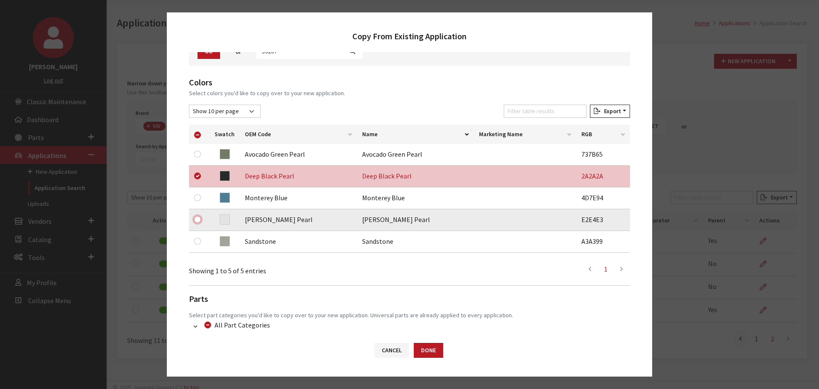
click at [197, 219] on input "checkbox" at bounding box center [197, 219] width 7 height 7
checkbox input "true"
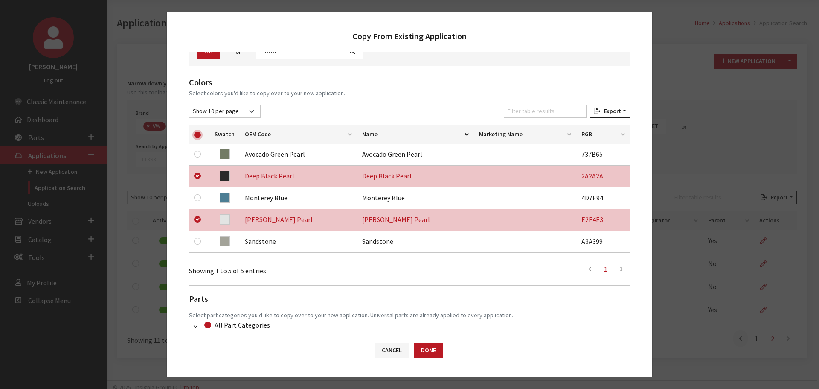
click at [196, 133] on input "checkbox" at bounding box center [197, 134] width 7 height 7
checkbox input "false"
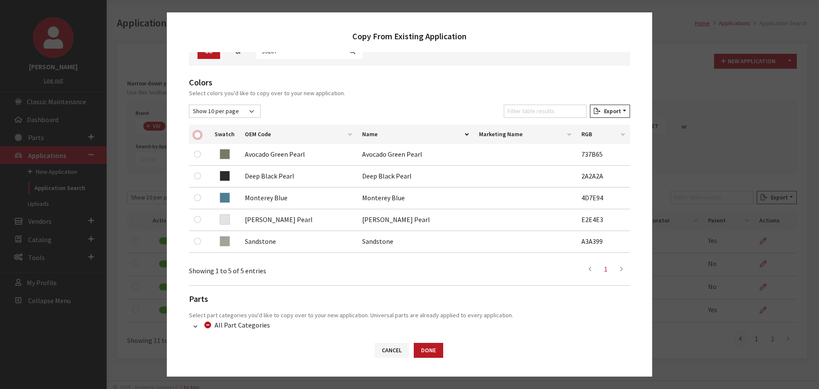
click at [196, 133] on input "checkbox" at bounding box center [197, 134] width 7 height 7
checkbox input "true"
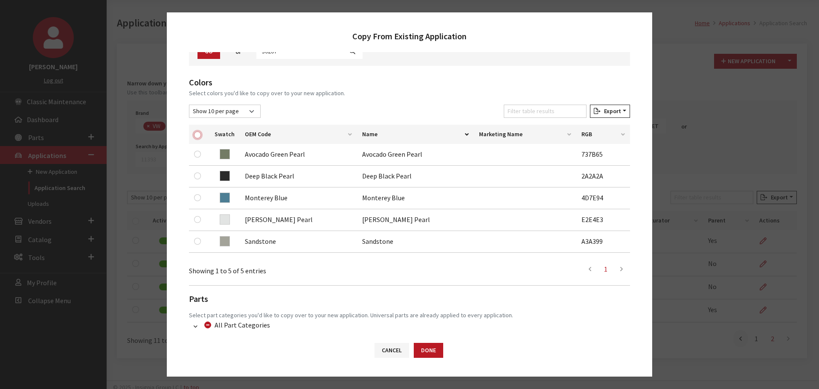
checkbox input "true"
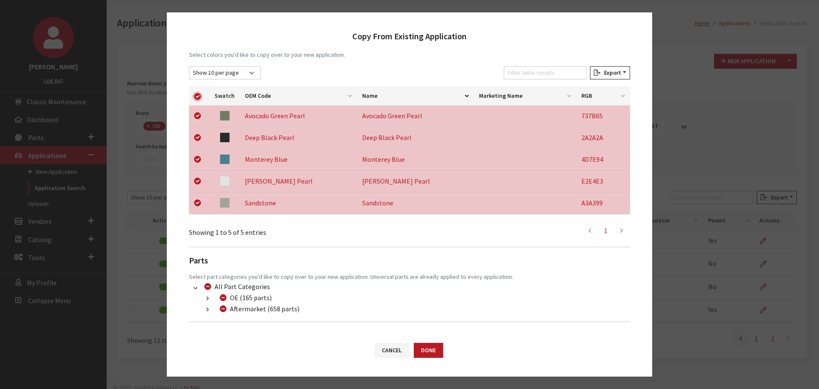
scroll to position [157, 0]
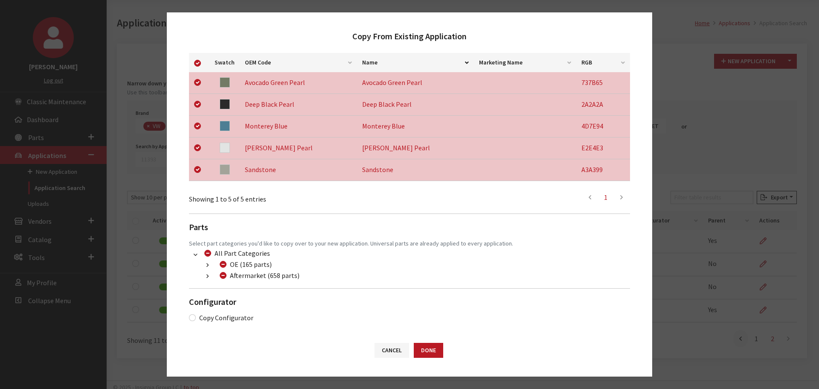
click at [206, 276] on icon "button" at bounding box center [207, 276] width 2 height 6
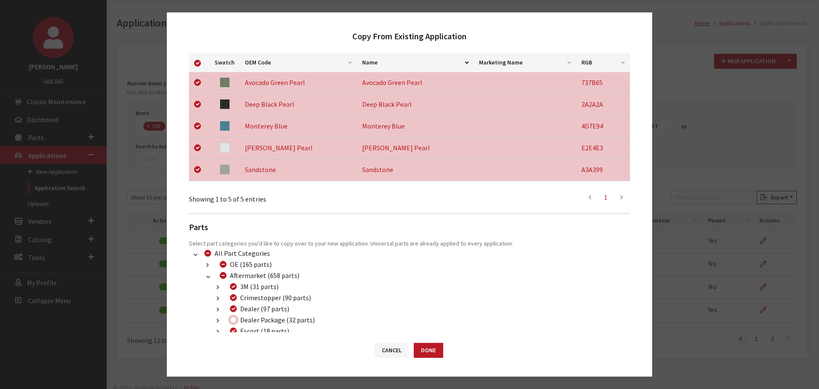
click at [232, 319] on input "Dealer Package (32 parts)" at bounding box center [233, 319] width 7 height 7
checkbox input "true"
click at [438, 353] on button "Done" at bounding box center [428, 349] width 29 height 15
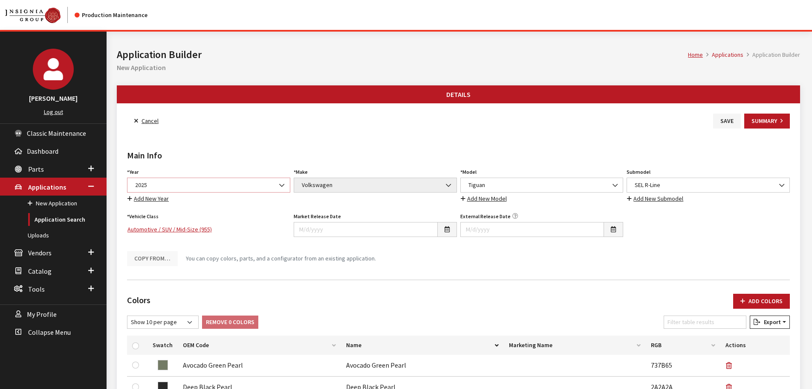
click at [183, 184] on span "2025" at bounding box center [209, 184] width 152 height 9
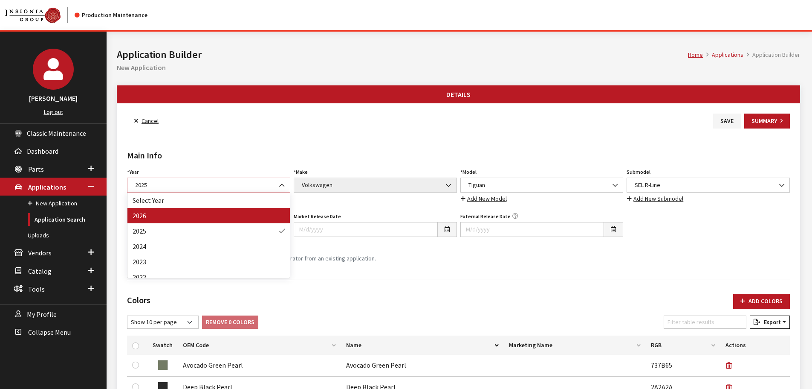
select select "44"
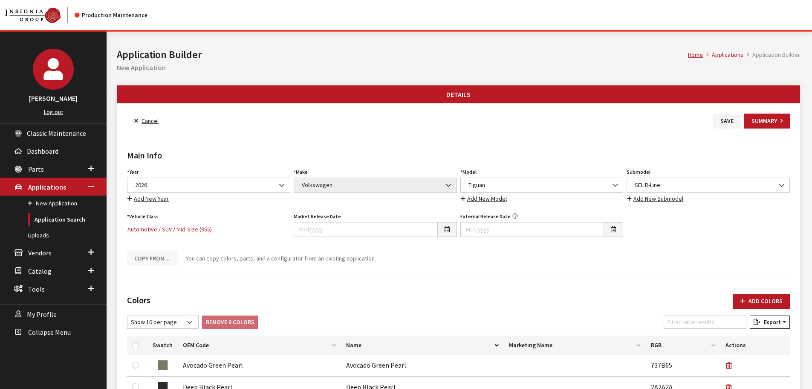
click at [655, 180] on span "SEL R-Line" at bounding box center [708, 184] width 163 height 15
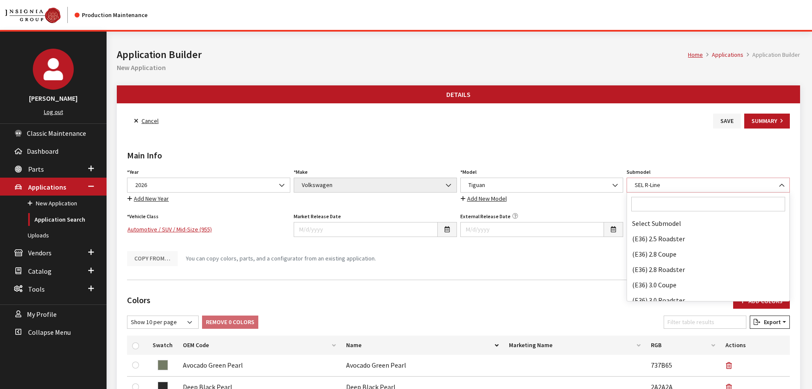
scroll to position [56173, 0]
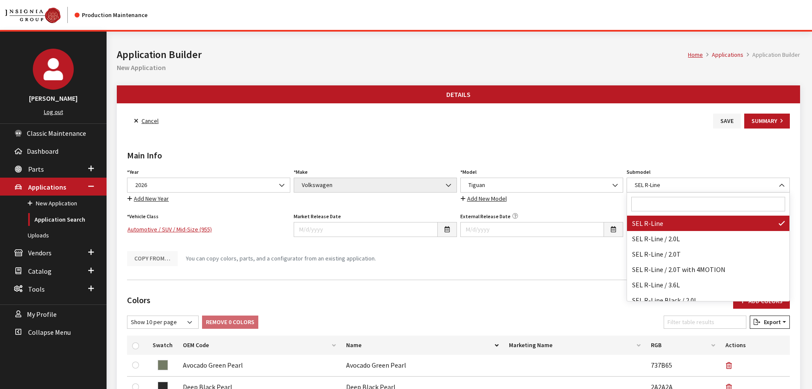
click at [656, 205] on input "Search" at bounding box center [709, 204] width 154 height 15
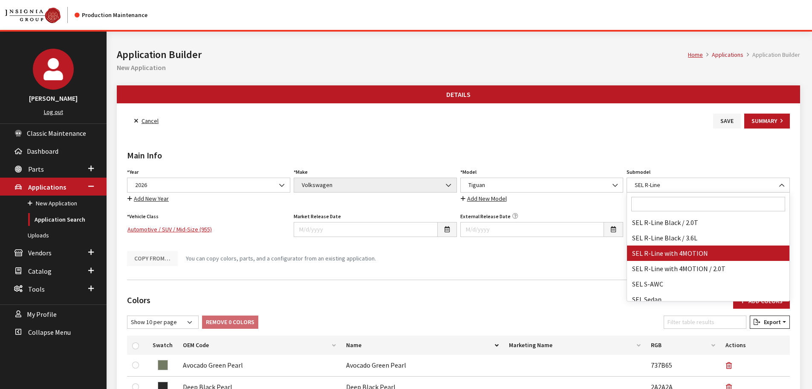
scroll to position [56215, 0]
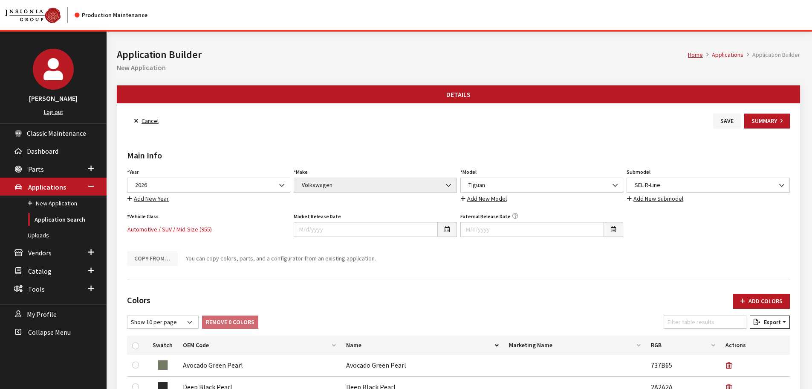
click at [655, 160] on h2 "Main Info" at bounding box center [458, 155] width 663 height 13
click at [648, 195] on link "Add New Submodel" at bounding box center [655, 199] width 57 height 10
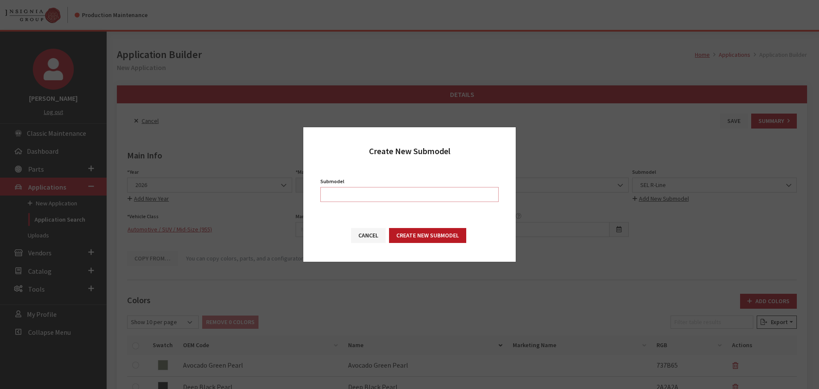
click at [441, 194] on input "Submodel" at bounding box center [409, 194] width 178 height 15
click at [412, 201] on input "Submodel" at bounding box center [409, 194] width 178 height 15
paste input "SEL R-Line Turbo"
type input "SEL R-Line Turbo"
click at [426, 235] on button "Create New Submodel" at bounding box center [427, 235] width 77 height 15
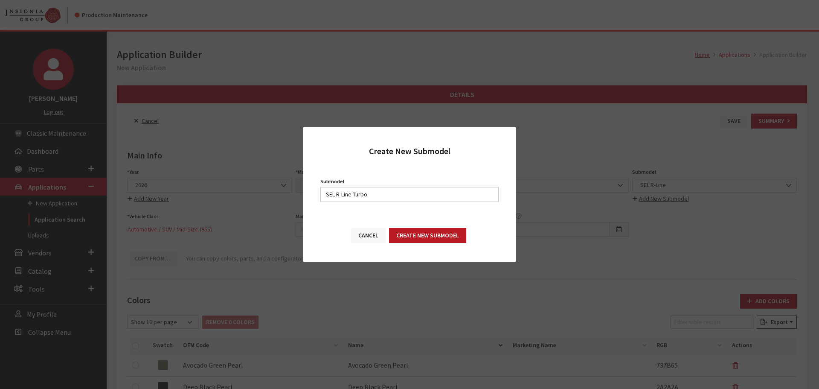
click at [369, 233] on button "Cancel" at bounding box center [368, 235] width 35 height 15
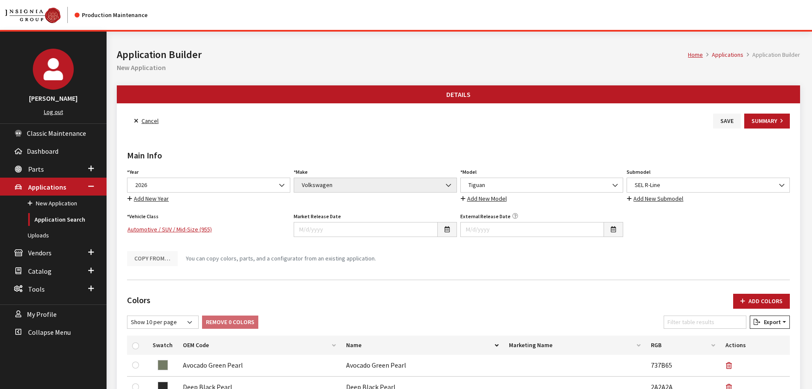
click at [661, 202] on link "Add New Submodel" at bounding box center [655, 199] width 57 height 10
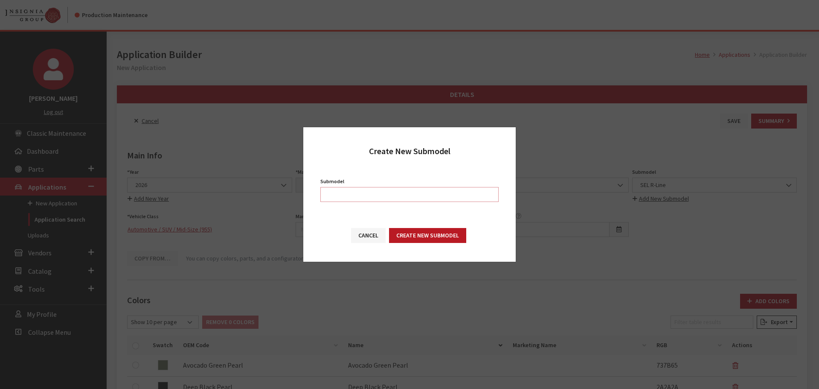
click at [403, 194] on input "Submodel" at bounding box center [409, 194] width 178 height 15
paste input "SEL R-Line Turbo with 4MOTION"
type input "SEL R-Line Turbo with 4MOTION"
click at [412, 237] on button "Create New Submodel" at bounding box center [427, 235] width 77 height 15
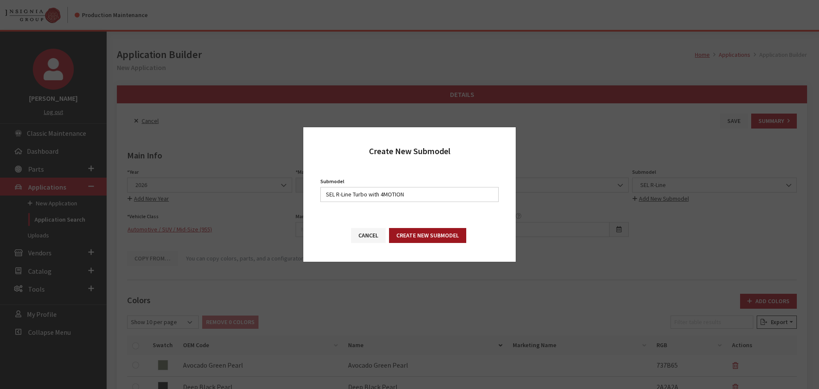
click at [409, 236] on button "Create New Submodel" at bounding box center [427, 235] width 77 height 15
click at [370, 234] on button "Cancel" at bounding box center [368, 235] width 35 height 15
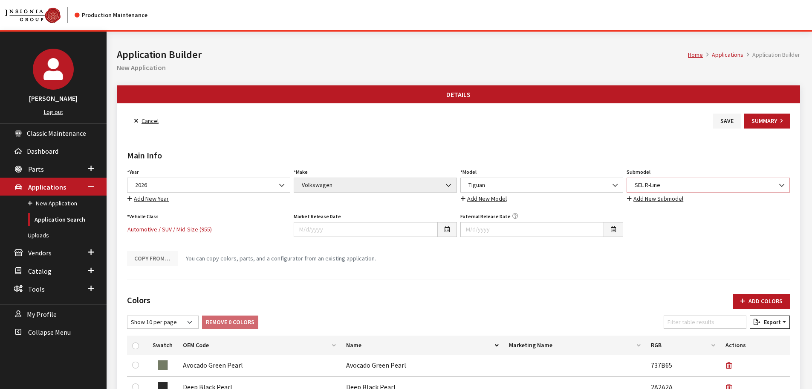
click at [670, 183] on span "SEL R-Line" at bounding box center [708, 184] width 152 height 9
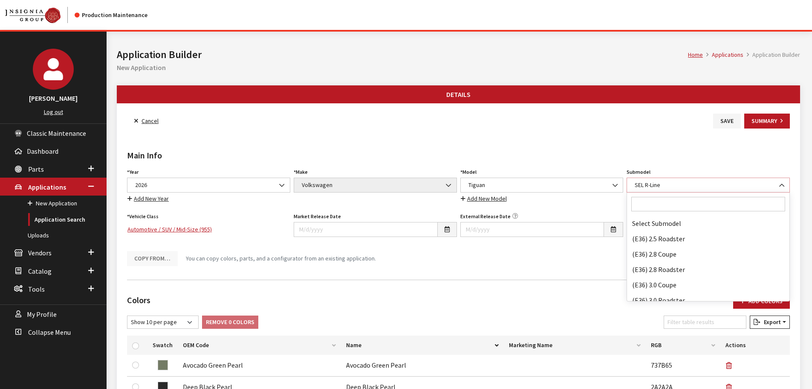
scroll to position [56188, 0]
click at [656, 201] on input "Search" at bounding box center [709, 204] width 154 height 15
paste input "SEL R-Line Turbo with 4MOTION"
type input "SEL R-Line Turbo with 4MOTION"
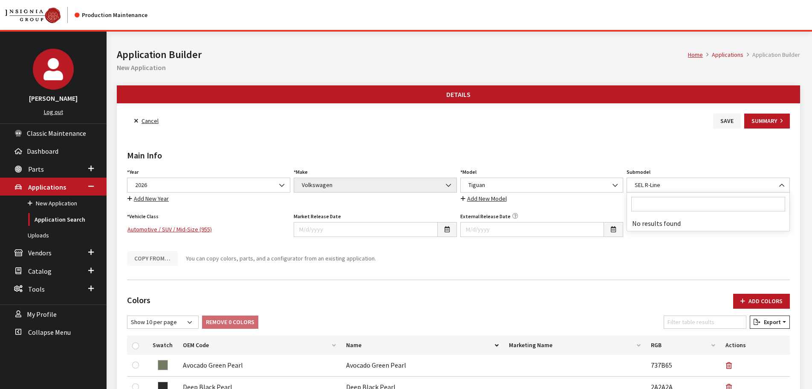
click at [661, 250] on div "Copy From… You can copy colors, parts, and a configurator from an existing appl…" at bounding box center [458, 258] width 667 height 16
click at [676, 181] on span "SEL R-Line" at bounding box center [708, 184] width 152 height 9
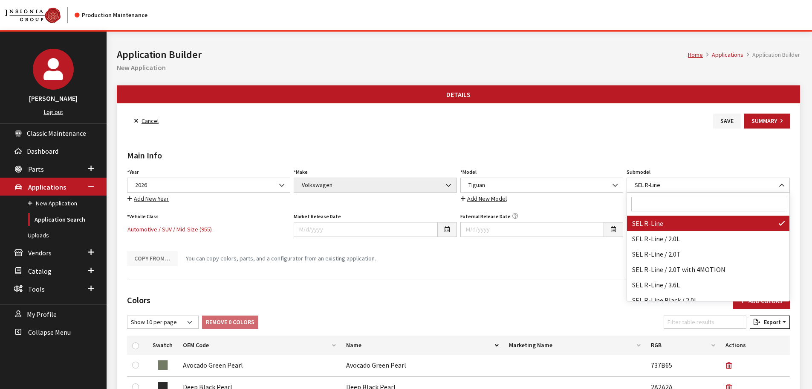
click at [655, 206] on input "Search" at bounding box center [709, 204] width 154 height 15
paste input "SEL R-Line Turbo with 4MOTION"
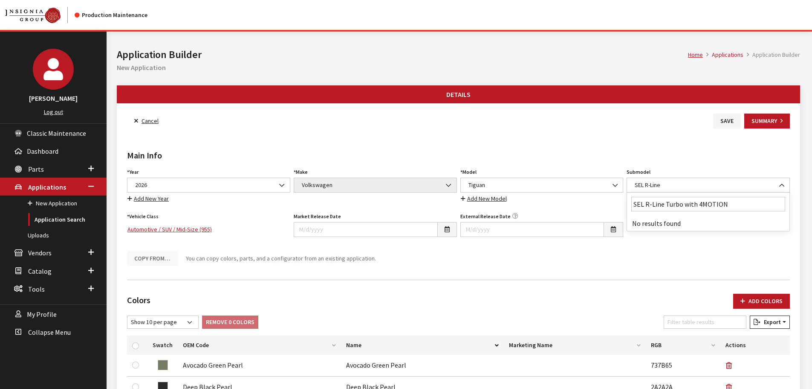
scroll to position [0, 0]
type input "SEL R-Line Turbo"
click at [673, 154] on h2 "Main Info" at bounding box center [458, 155] width 663 height 13
click at [729, 121] on button "Save" at bounding box center [728, 120] width 28 height 15
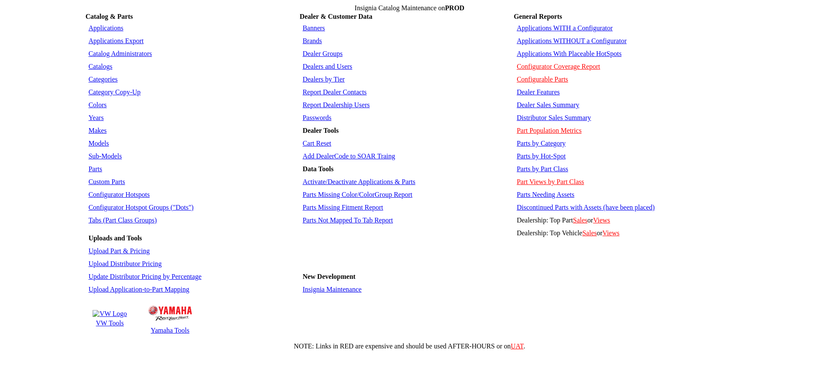
click at [94, 152] on link "Sub-Models" at bounding box center [104, 155] width 33 height 7
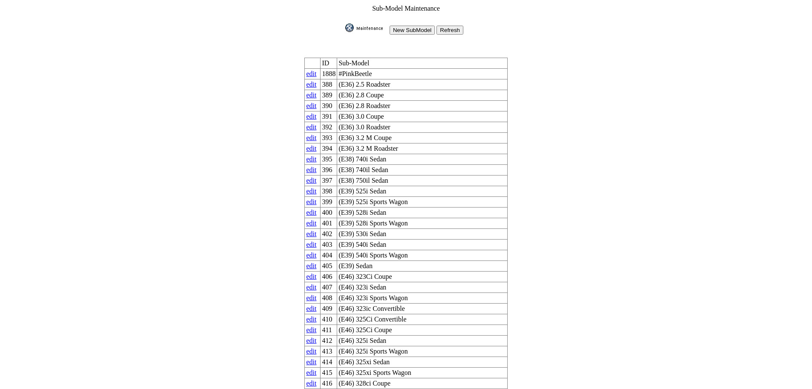
click at [411, 29] on input "New SubModel" at bounding box center [412, 30] width 45 height 9
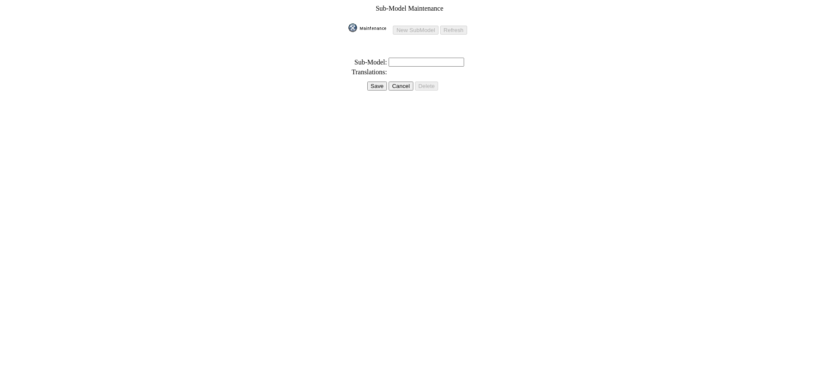
click at [414, 59] on input "text" at bounding box center [426, 62] width 75 height 9
paste input "SEL R-Line Turbo"
type input "SEL R-Line Turbo"
click at [371, 82] on input "Save" at bounding box center [377, 85] width 20 height 9
click at [373, 72] on input "Save" at bounding box center [375, 76] width 20 height 9
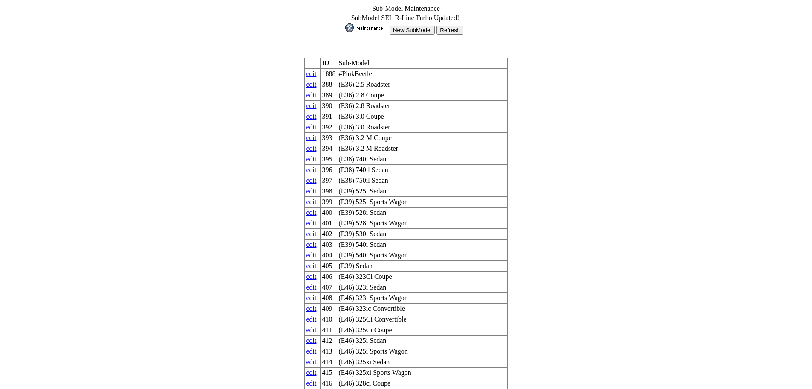
click at [405, 26] on input "New SubModel" at bounding box center [412, 30] width 45 height 9
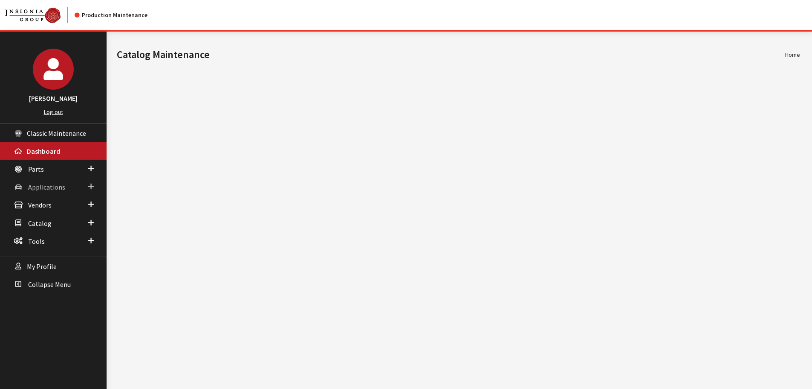
click at [36, 186] on span "Applications" at bounding box center [46, 187] width 37 height 9
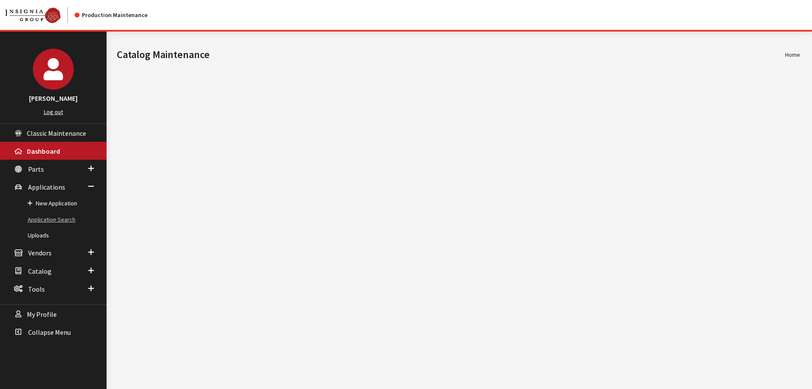
drag, startPoint x: 36, startPoint y: 217, endPoint x: 44, endPoint y: 217, distance: 7.7
click at [36, 217] on link "Application Search" at bounding box center [53, 220] width 107 height 16
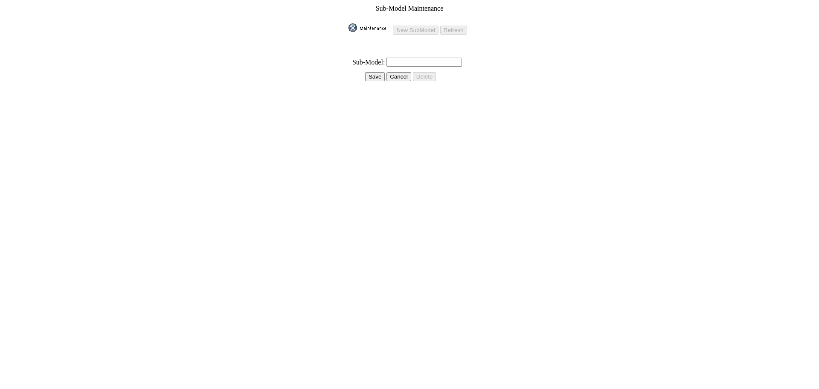
click at [434, 58] on input "text" at bounding box center [423, 62] width 75 height 9
paste input "SEL R-Line Turbo with 4MOTION"
type input "SEL R-Line Turbo with 4MOTION"
click at [369, 72] on input "Save" at bounding box center [375, 76] width 20 height 9
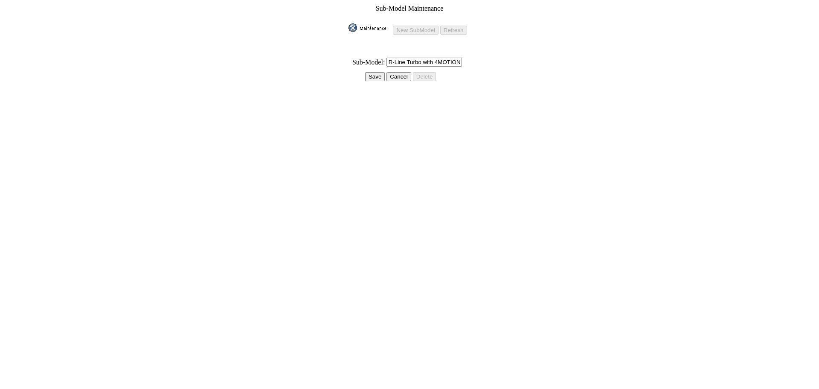
scroll to position [0, 0]
click at [369, 72] on input "Save" at bounding box center [369, 76] width 20 height 9
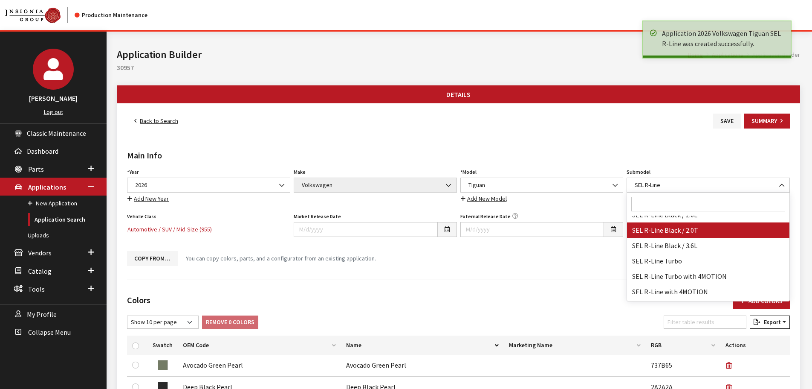
scroll to position [56301, 0]
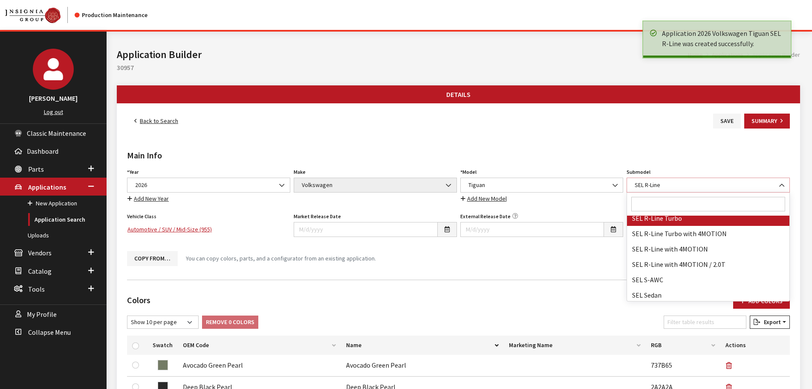
select select "4836"
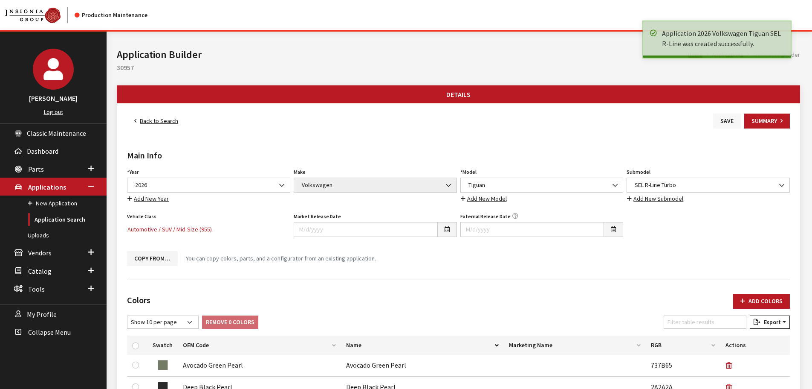
click at [727, 118] on button "Save" at bounding box center [728, 120] width 28 height 15
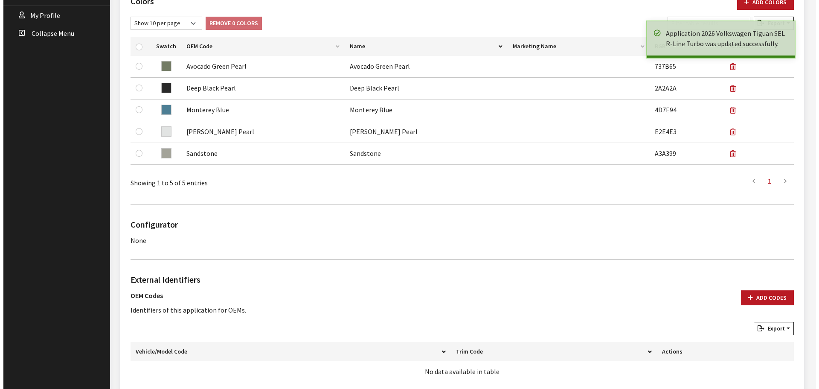
scroll to position [459, 0]
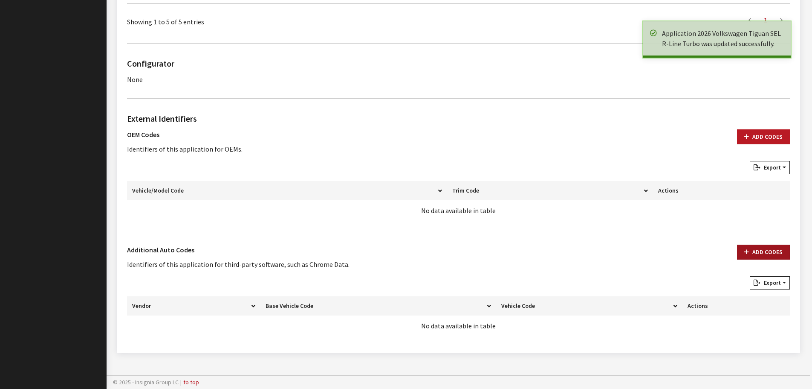
click at [768, 252] on button "Add Codes" at bounding box center [763, 251] width 53 height 15
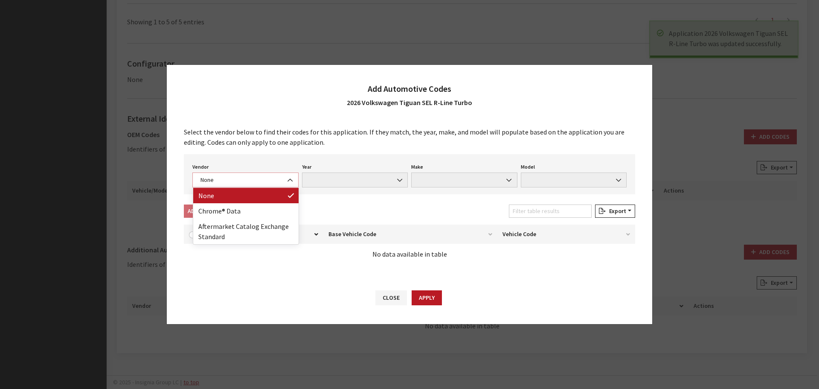
click at [255, 179] on span "None" at bounding box center [245, 179] width 95 height 9
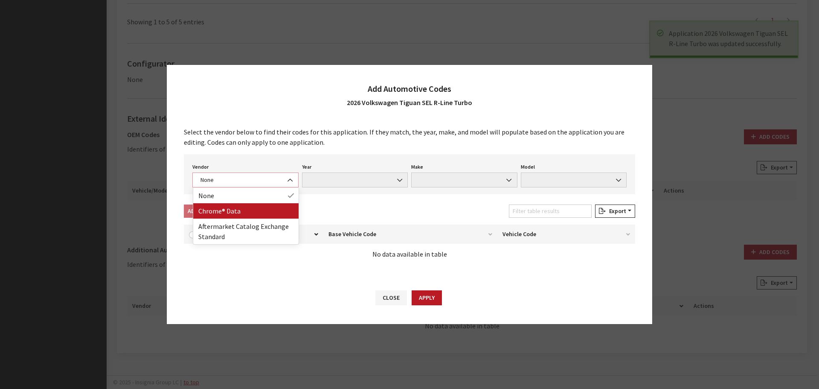
select select "4"
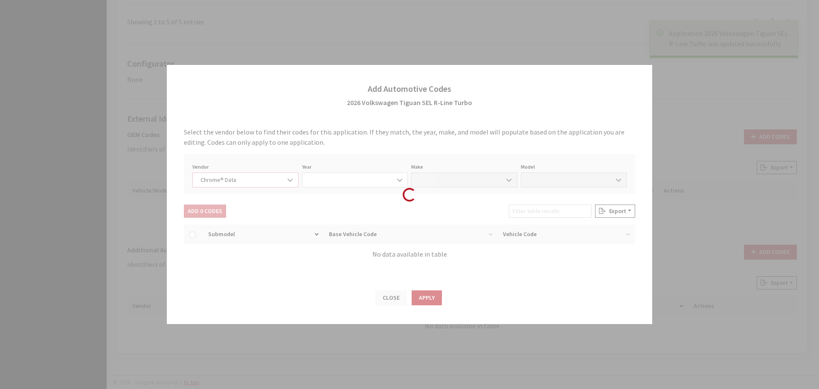
select select "2026"
select select "40"
select select "72442"
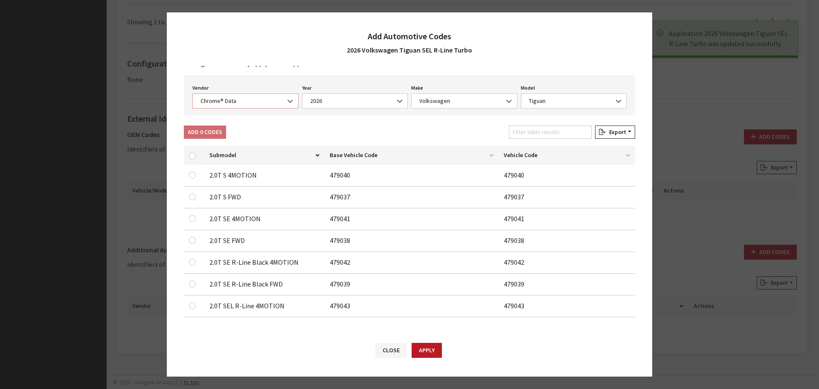
scroll to position [27, 0]
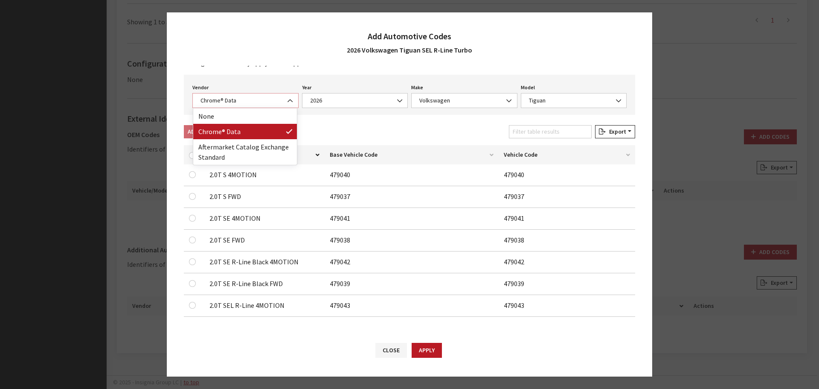
click at [224, 100] on span "Chrome® Data" at bounding box center [245, 100] width 95 height 9
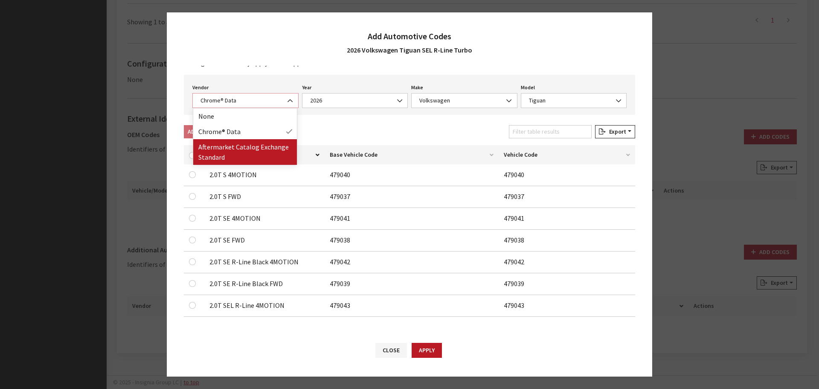
select select "2"
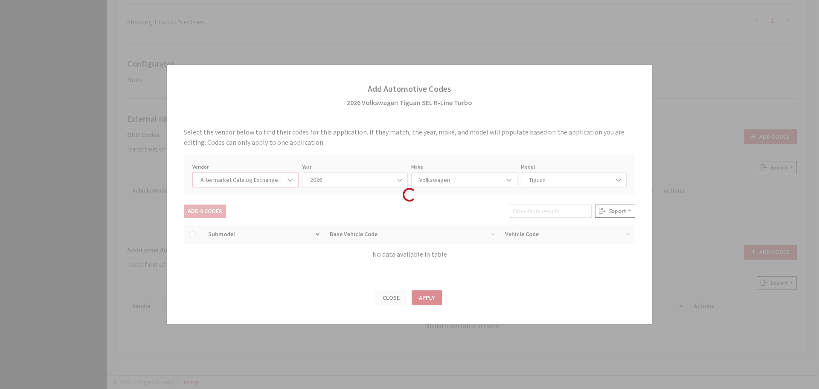
select select "2026"
select select "74"
select select "6834"
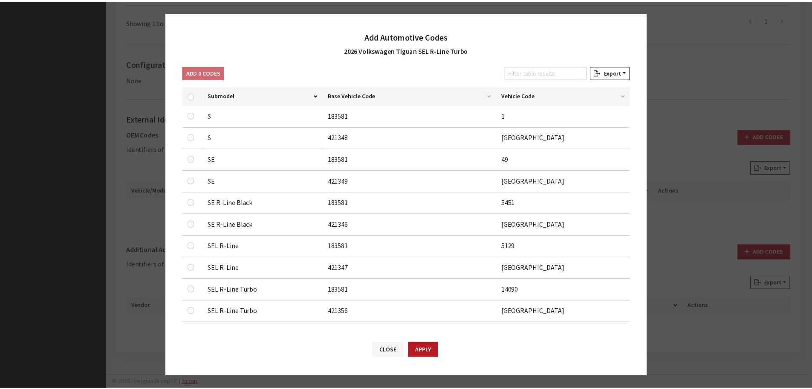
scroll to position [92, 0]
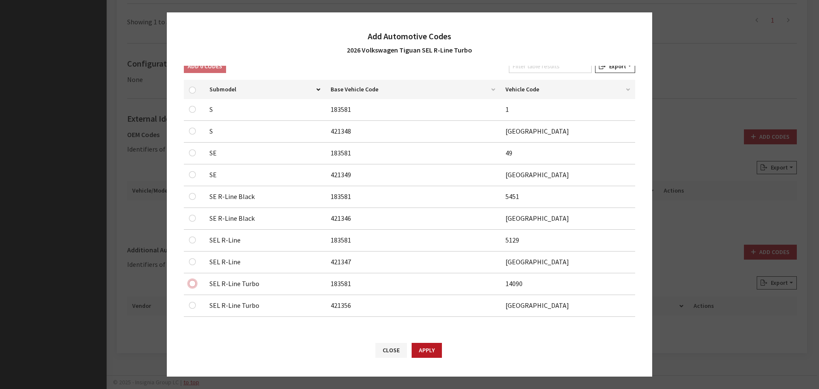
click at [191, 284] on input "checkbox" at bounding box center [192, 283] width 7 height 7
checkbox input "true"
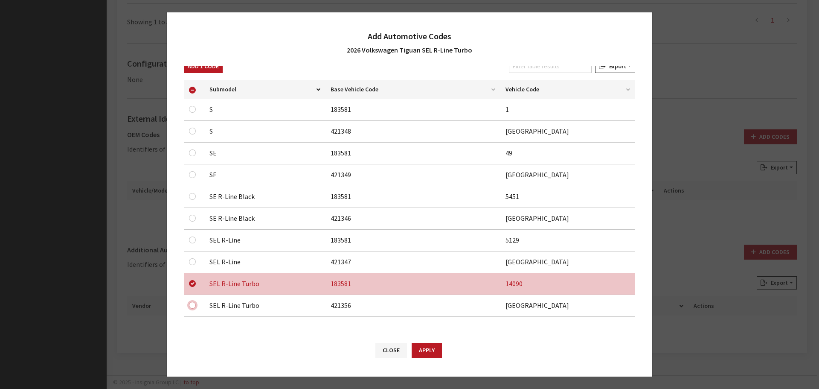
click at [191, 307] on input "checkbox" at bounding box center [192, 305] width 7 height 7
checkbox input "true"
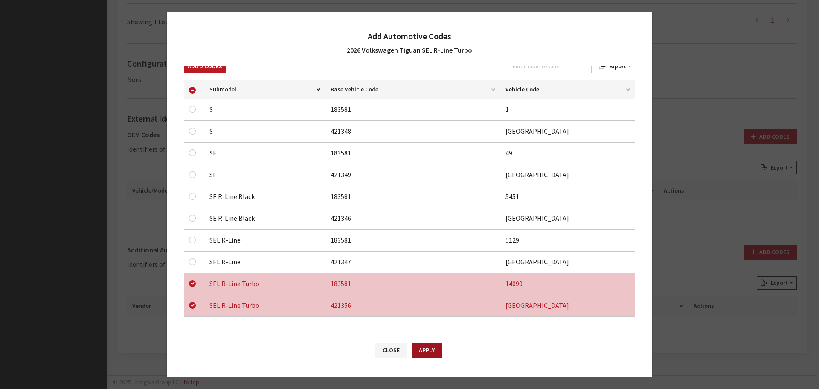
click at [415, 348] on button "Apply" at bounding box center [427, 349] width 30 height 15
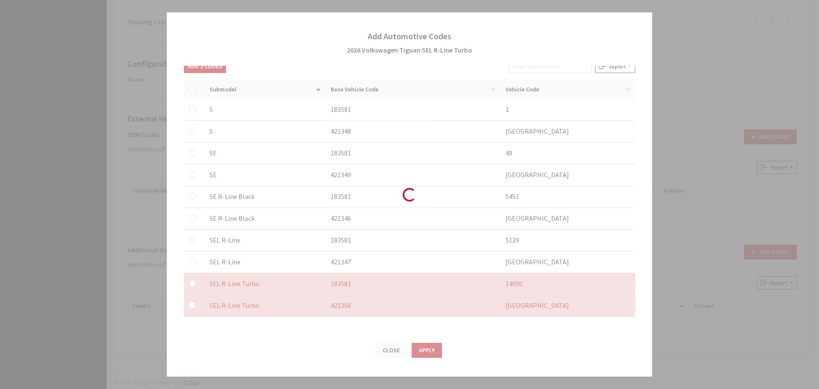
checkbox input "false"
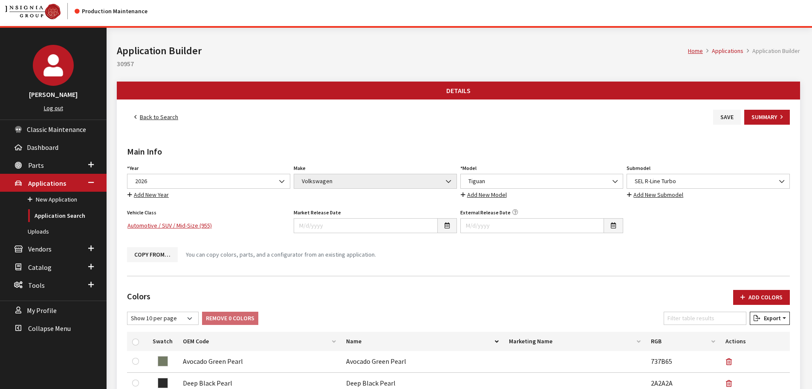
scroll to position [0, 0]
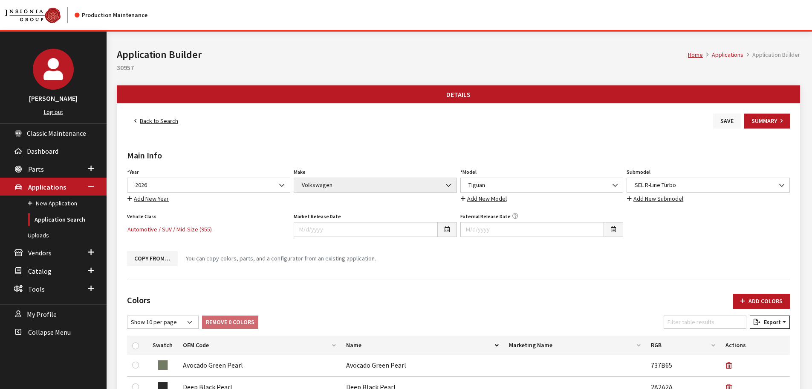
click at [721, 120] on button "Save" at bounding box center [728, 120] width 28 height 15
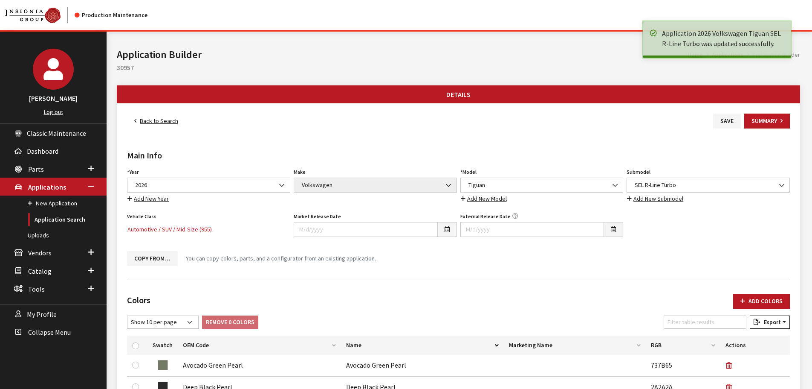
click at [152, 120] on link "Back to Search" at bounding box center [156, 120] width 58 height 15
